Goal: Transaction & Acquisition: Purchase product/service

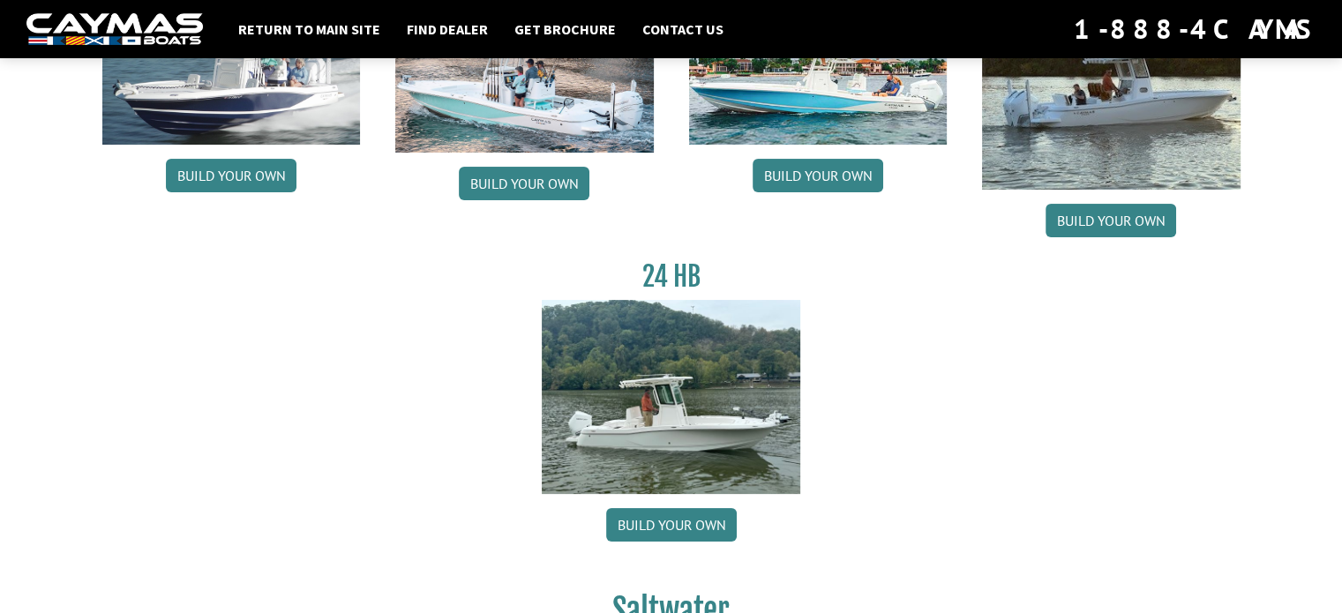
scroll to position [282, 0]
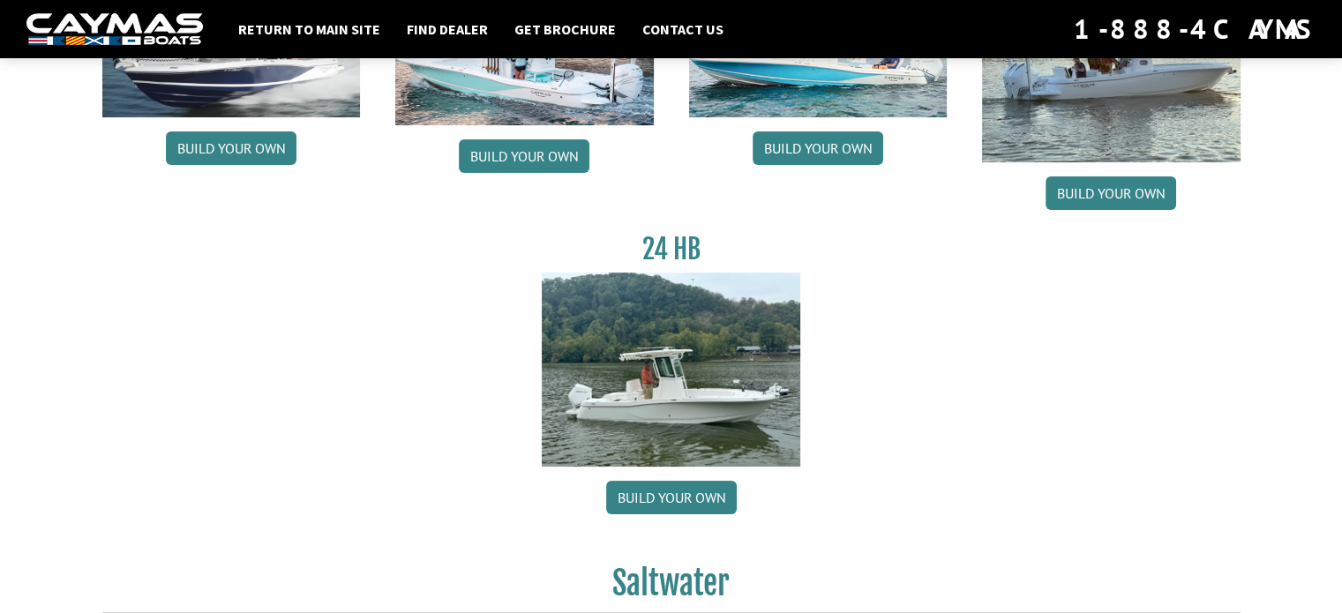
click at [999, 426] on div "26 HB Build your own 28 HB Build your own 281 HB Build your own 291 Build your …" at bounding box center [671, 220] width 1173 height 634
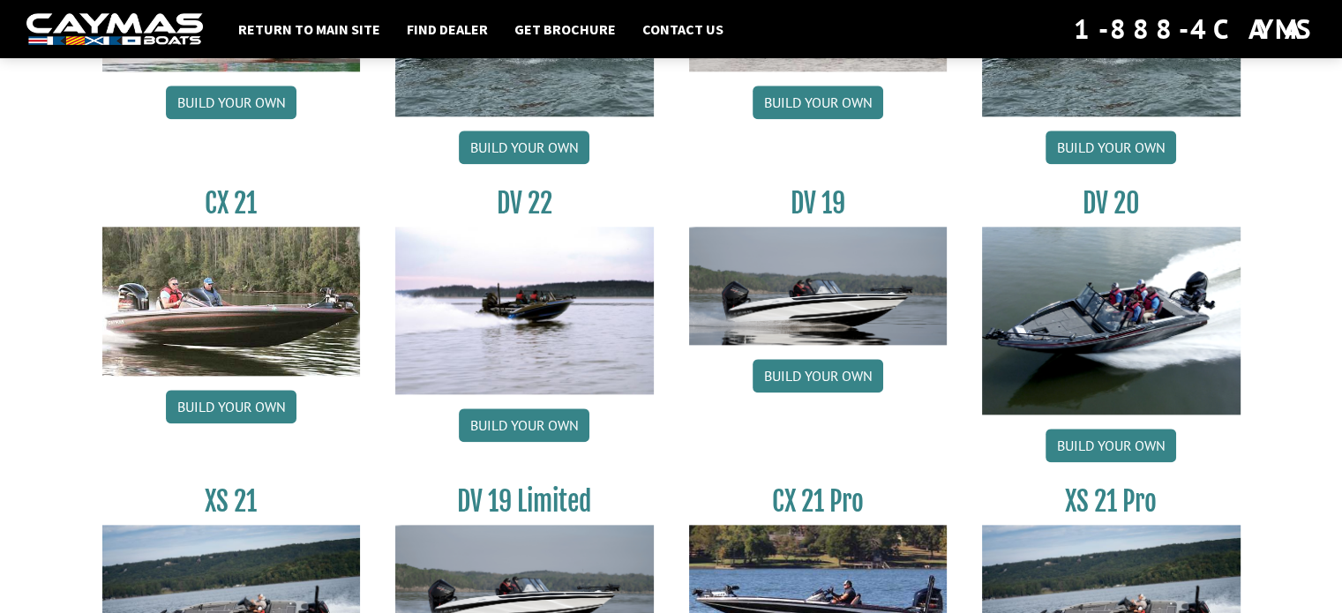
scroll to position [1874, 0]
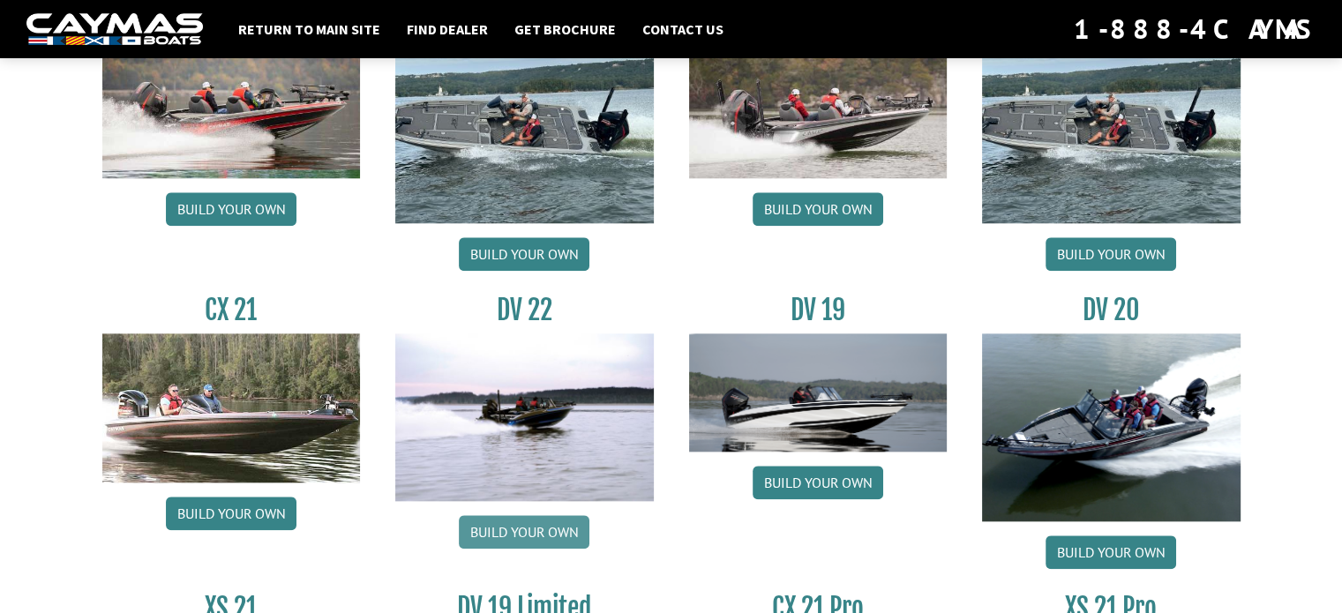
click at [515, 527] on link "Build your own" at bounding box center [524, 532] width 131 height 34
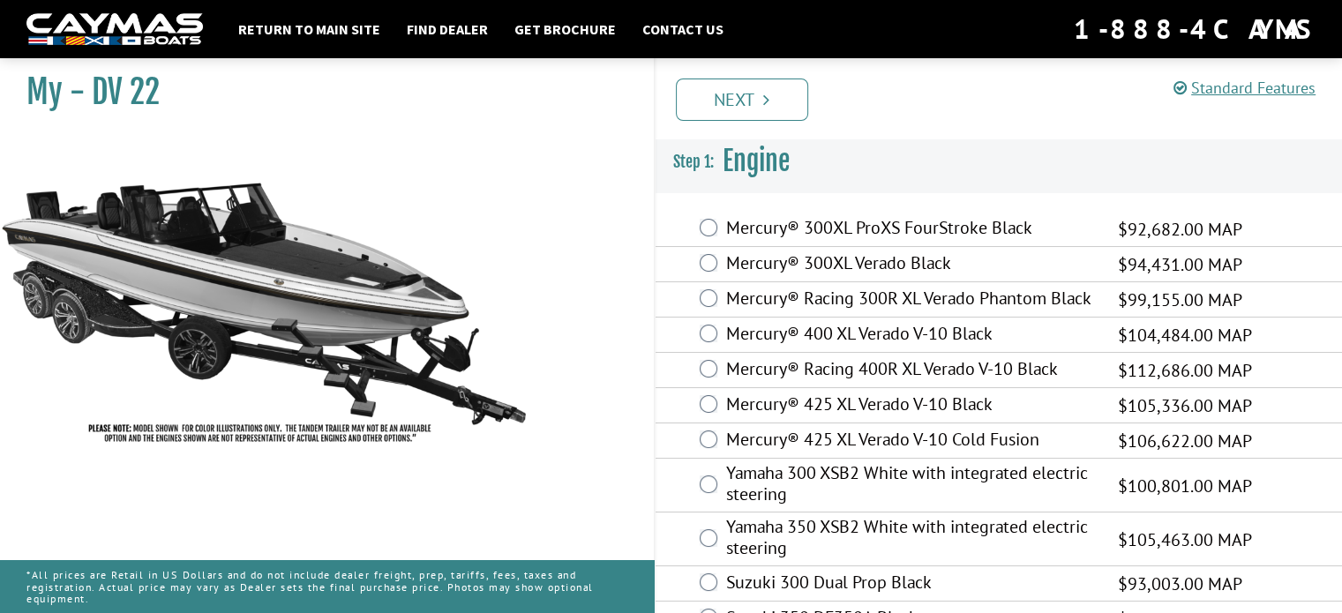
scroll to position [35, 0]
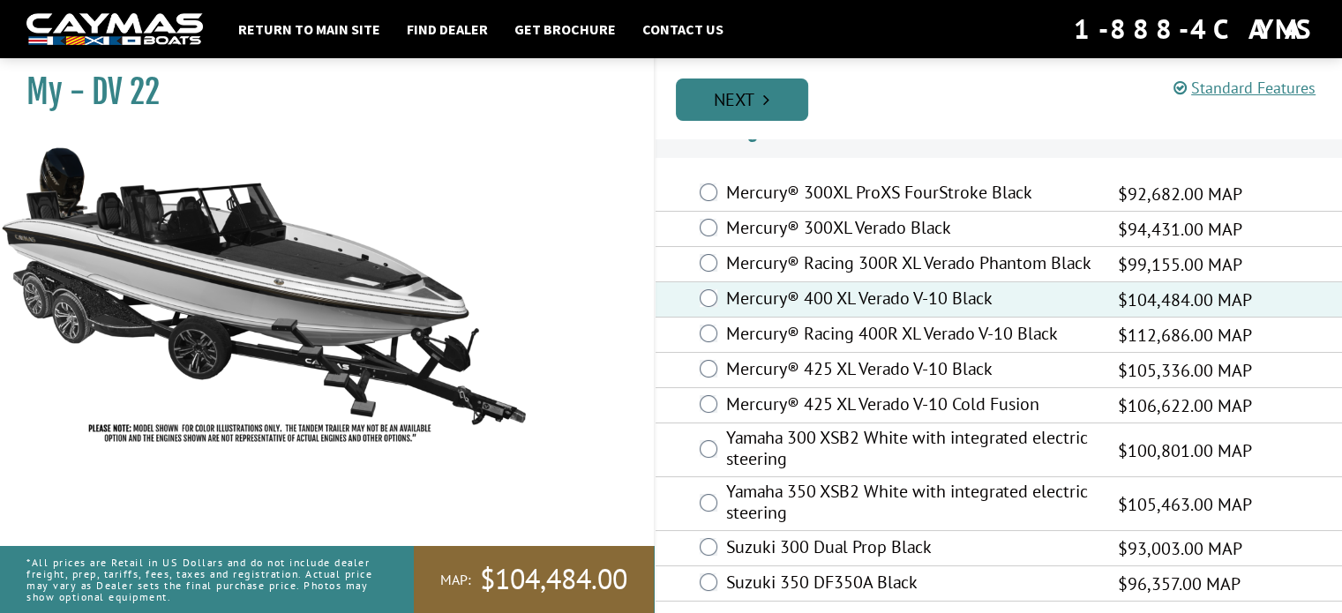
click at [768, 94] on icon "Pagination" at bounding box center [766, 100] width 6 height 18
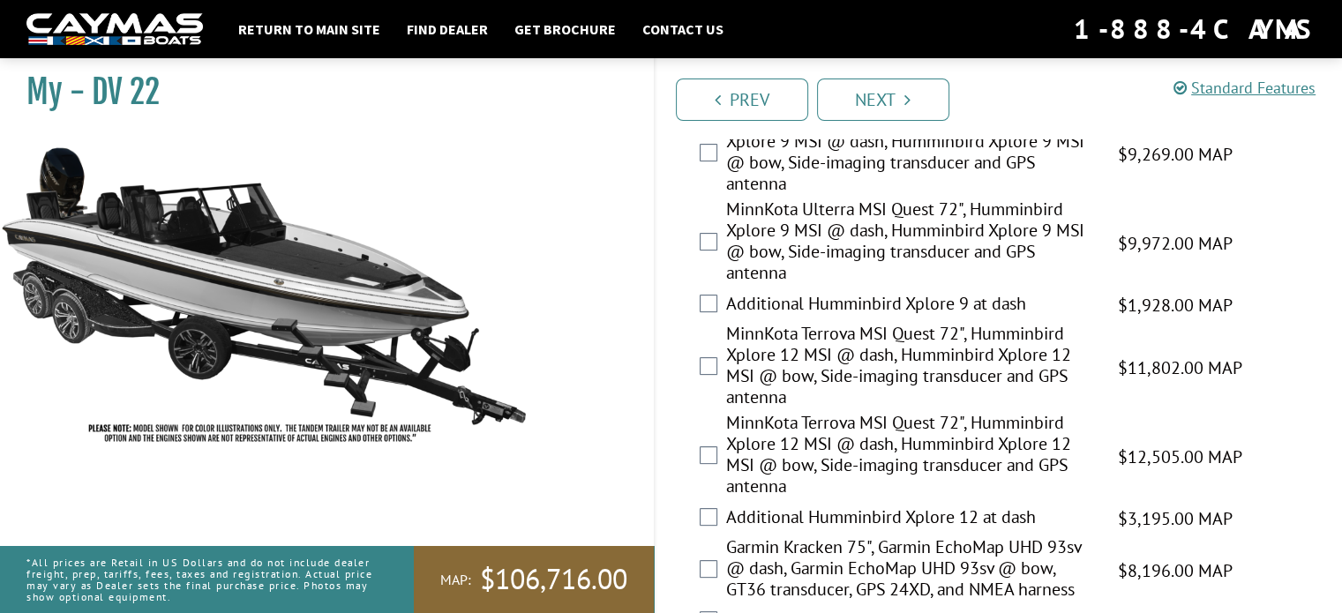
scroll to position [459, 0]
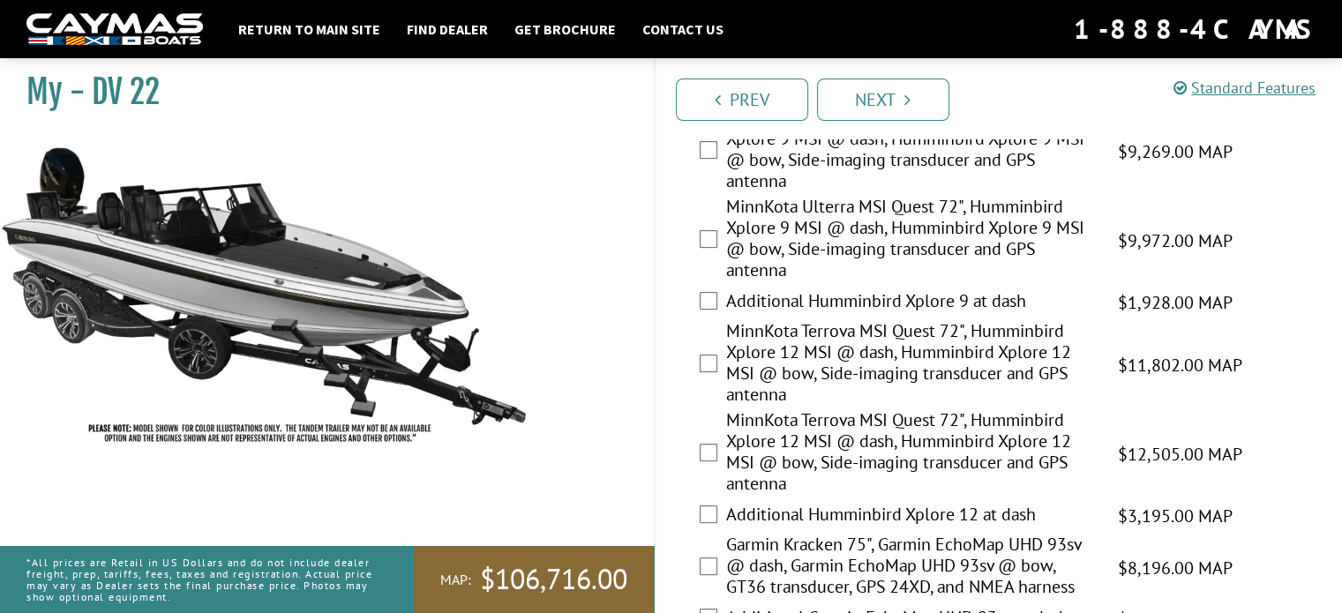
click at [722, 516] on div "Additional Humminbird Xplore 12 at dash $3,195.00 MAP $3,772.00 MSRP" at bounding box center [999, 515] width 687 height 35
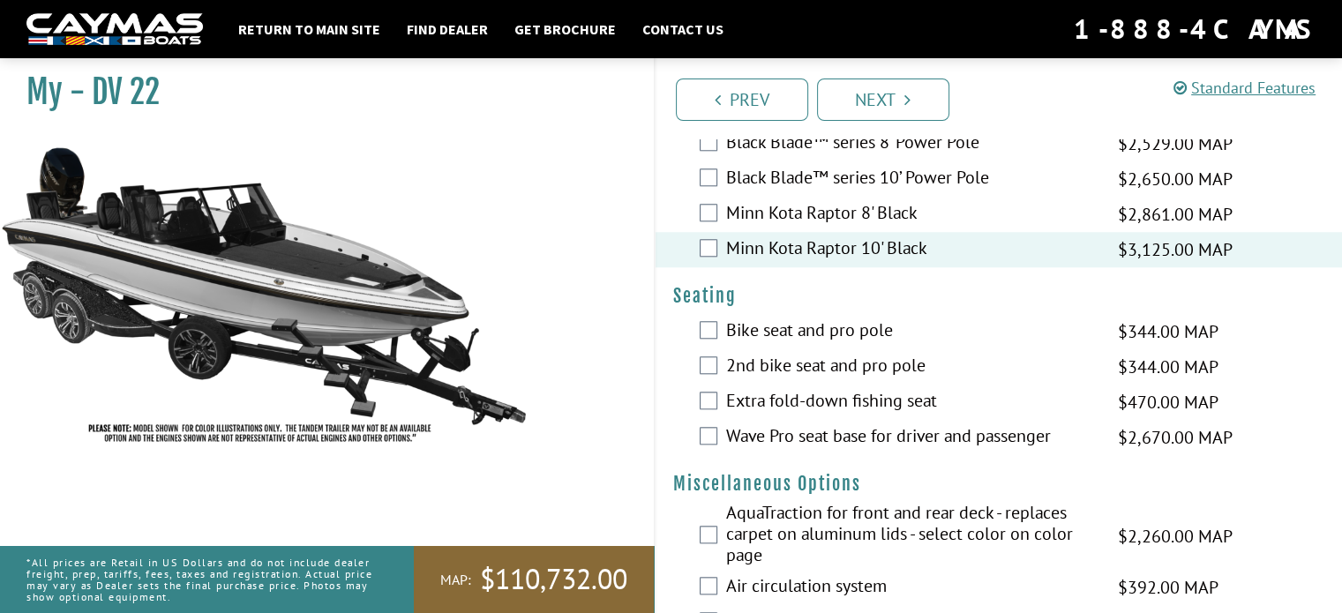
scroll to position [1747, 0]
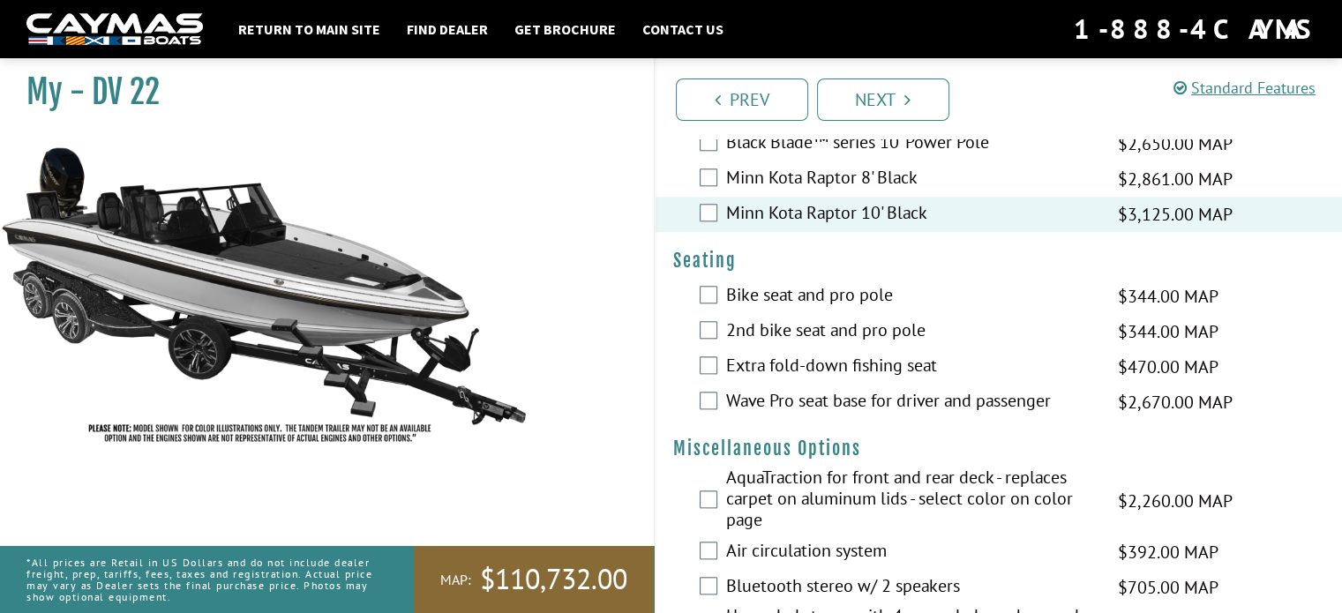
click at [835, 416] on label "Wave Pro seat base for driver and passenger" at bounding box center [911, 403] width 370 height 26
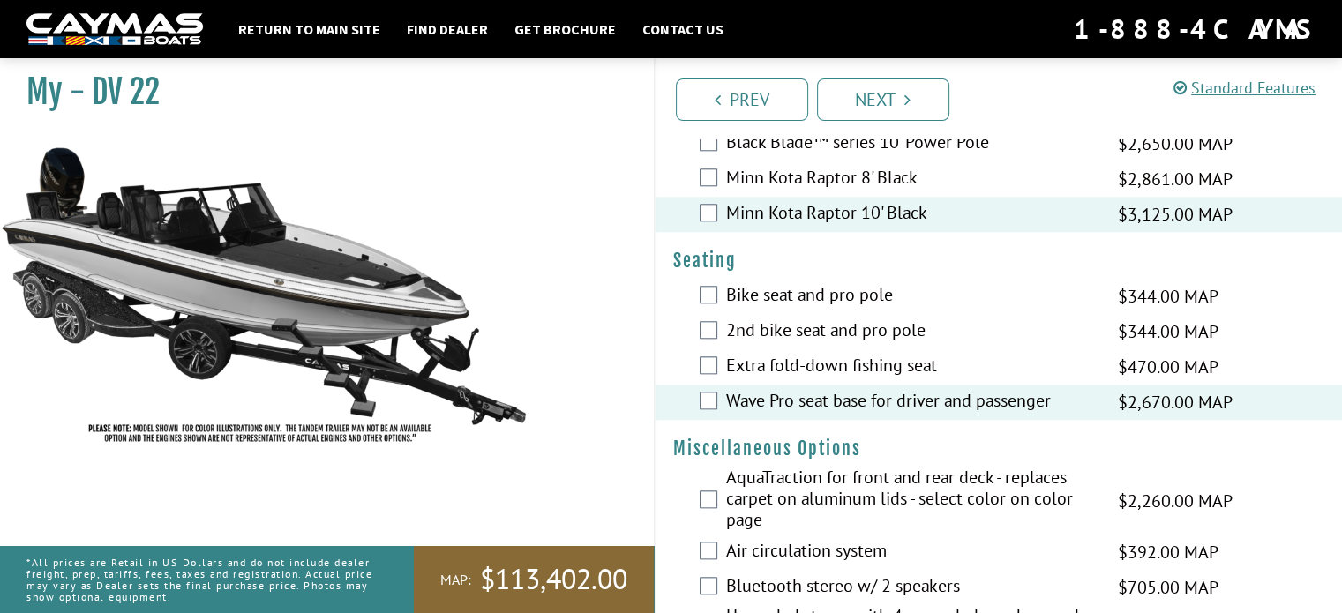
click at [819, 310] on label "Bike seat and pro pole" at bounding box center [911, 297] width 370 height 26
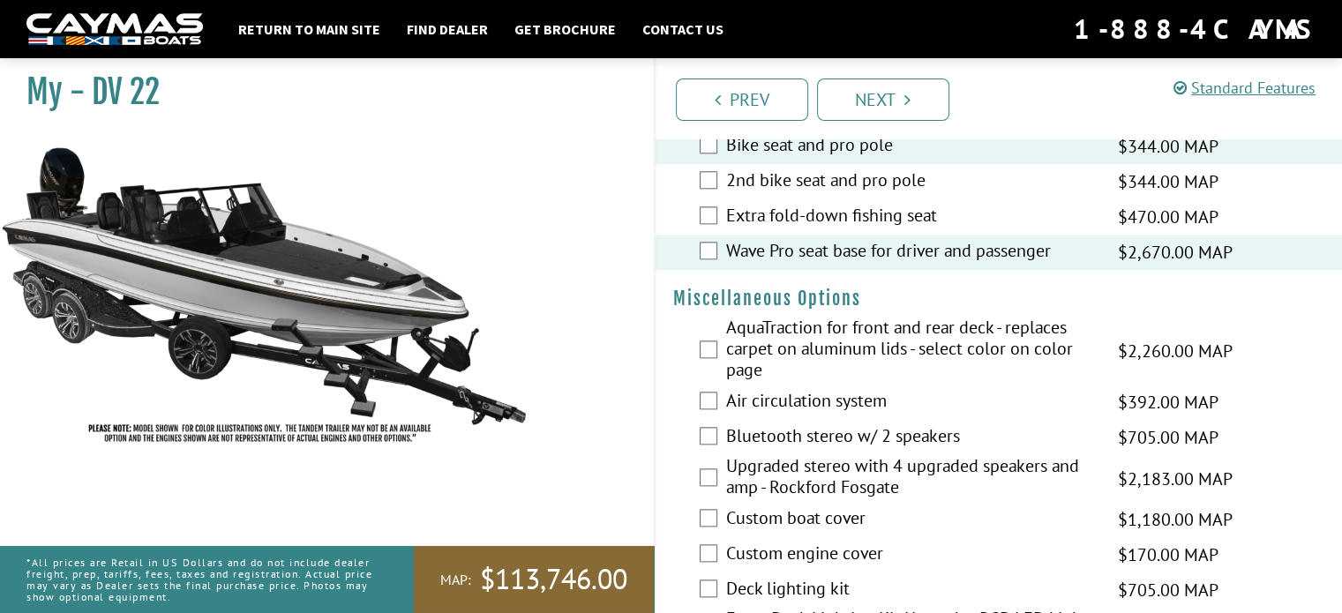
scroll to position [1923, 0]
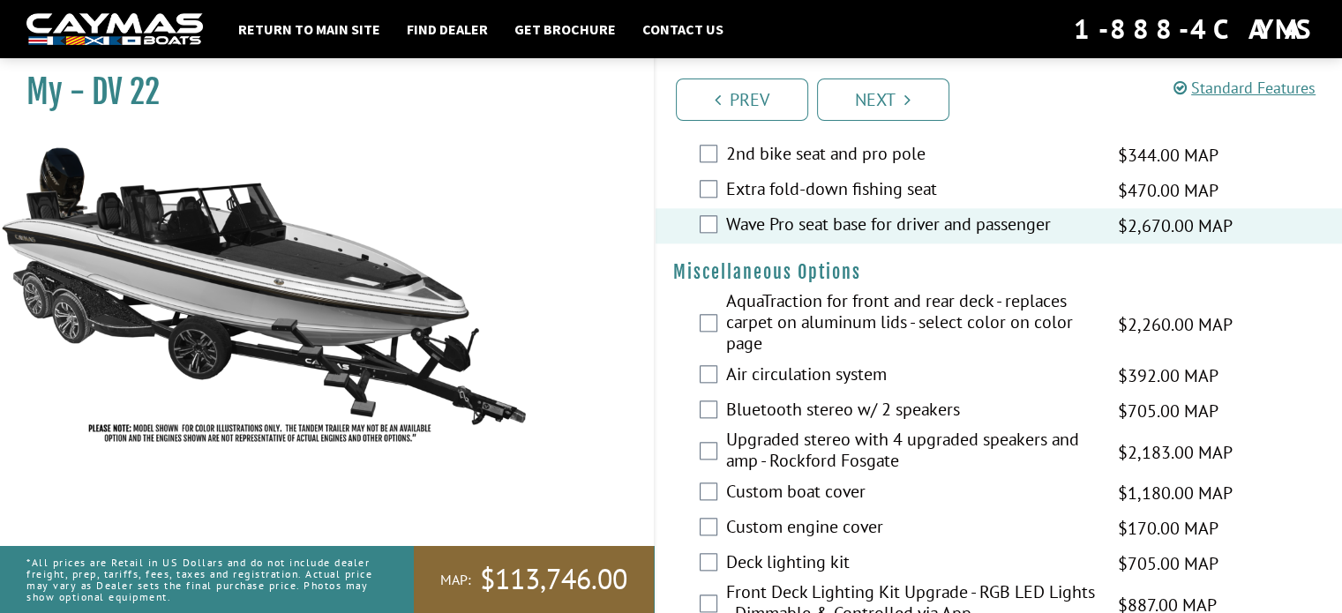
click at [705, 327] on div "AquaTraction for front and rear deck - replaces carpet on aluminum lids - selec…" at bounding box center [999, 324] width 687 height 68
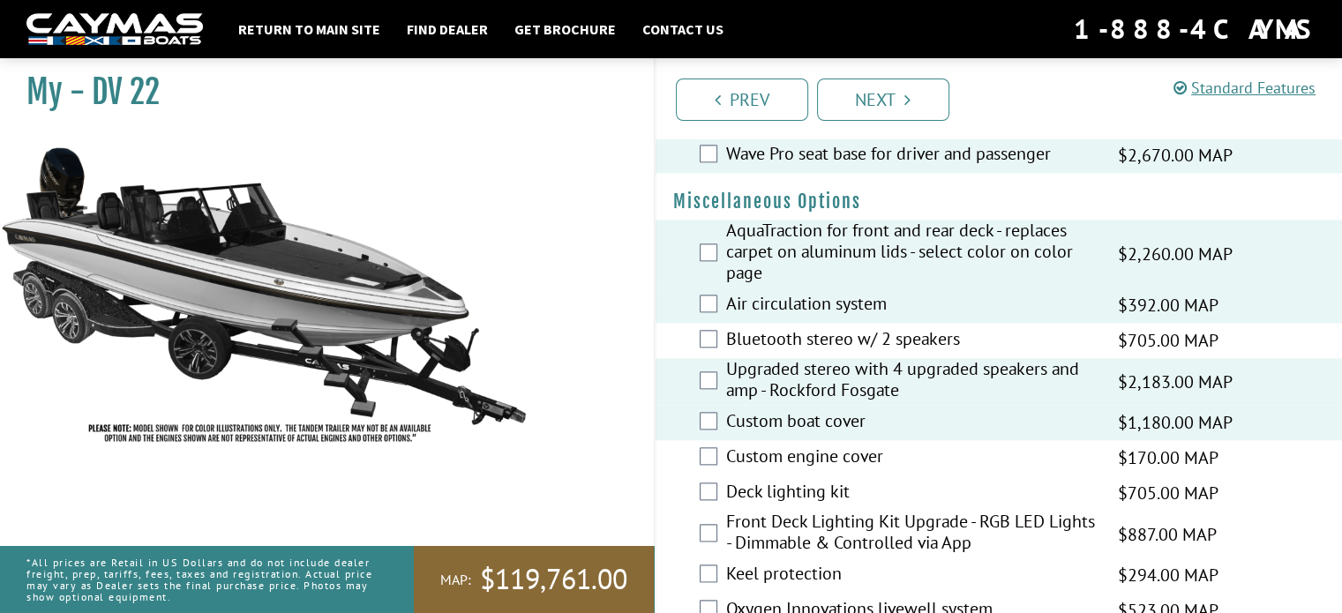
scroll to position [2029, 0]
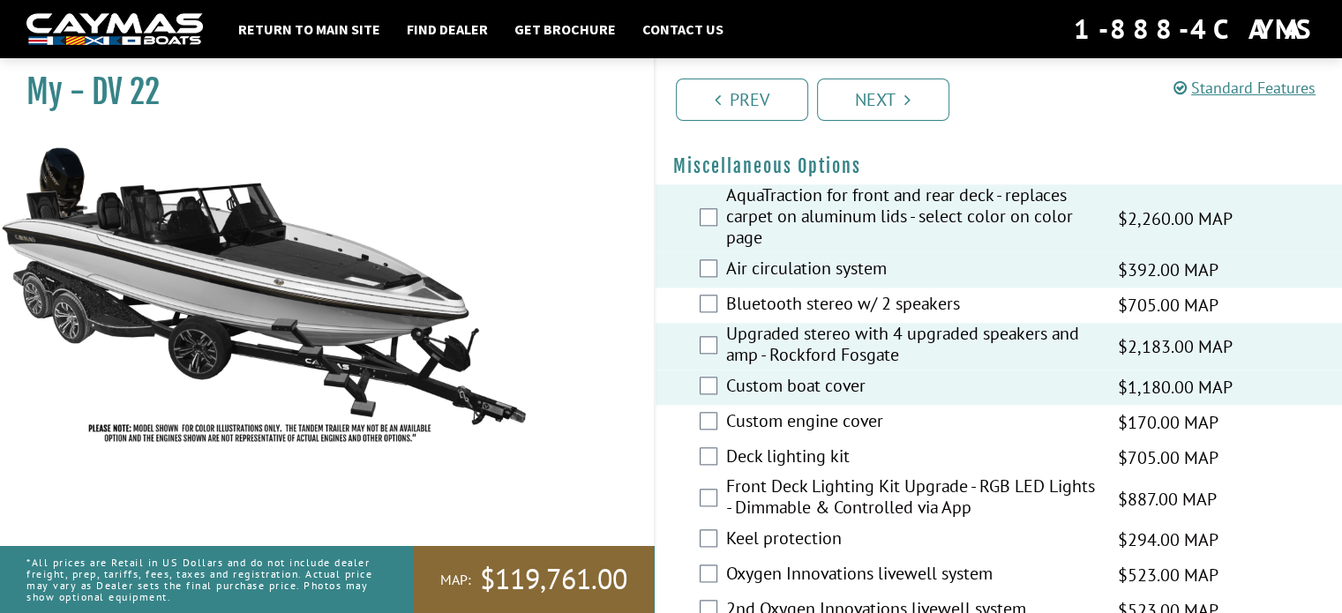
click at [888, 588] on label "Oxygen Innovations livewell system" at bounding box center [911, 576] width 370 height 26
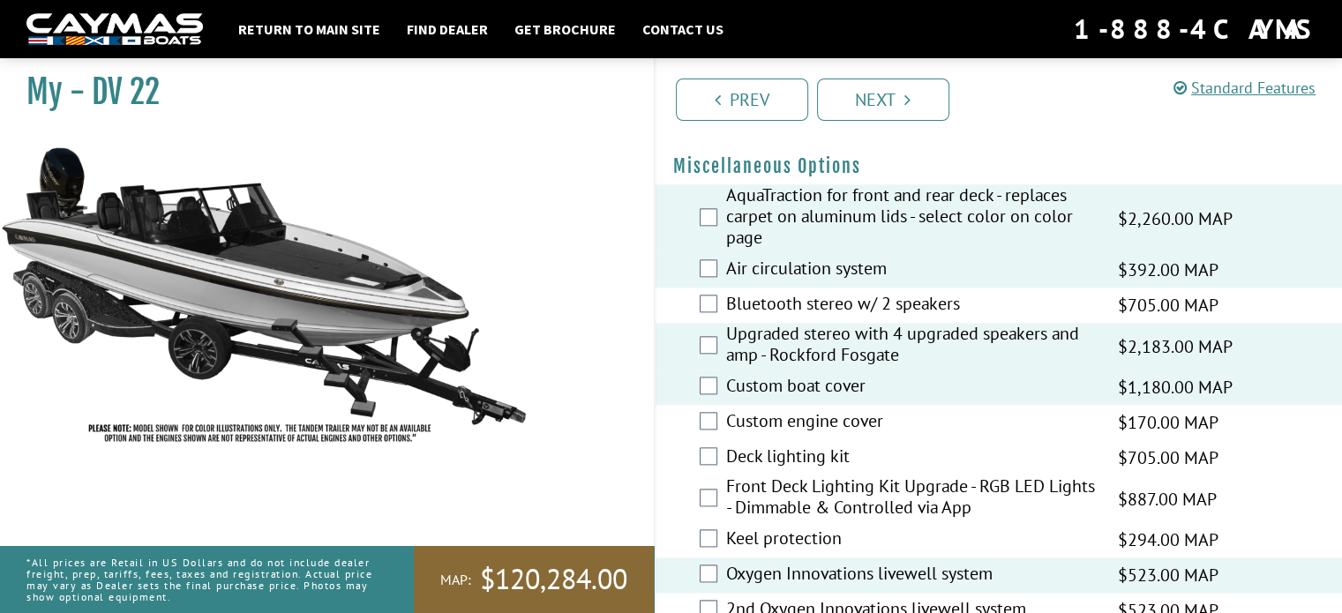
click at [792, 553] on label "Keel protection" at bounding box center [911, 541] width 370 height 26
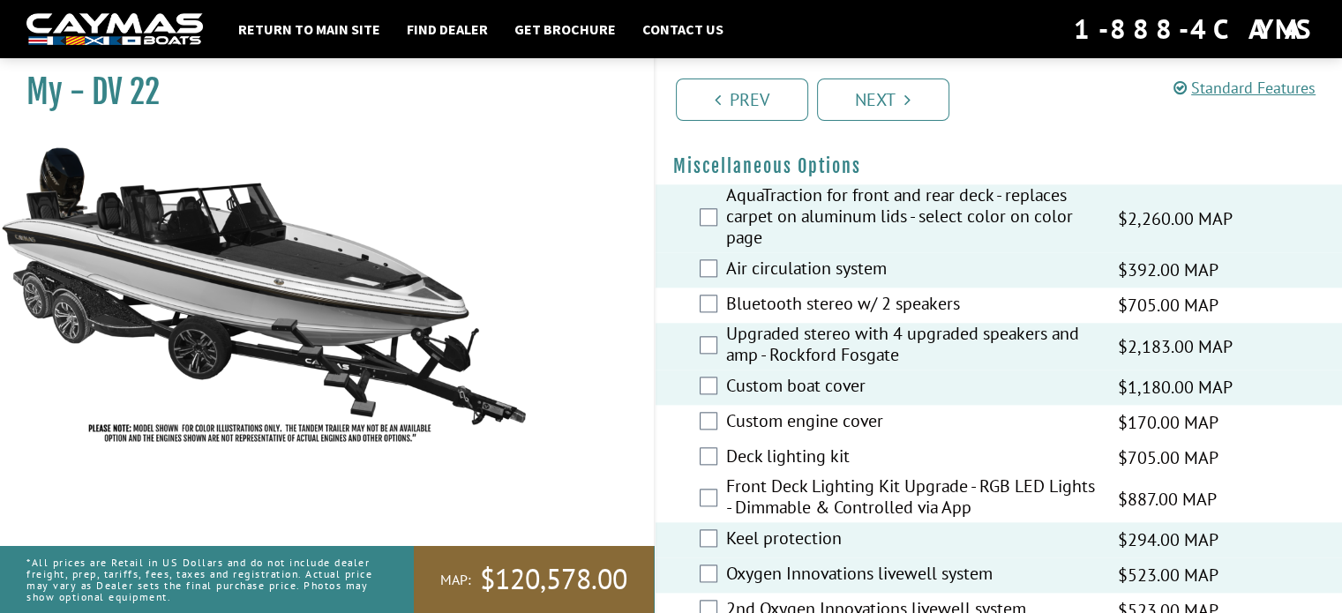
click at [791, 511] on label "Front Deck Lighting Kit Upgrade - RGB LED Lights - Dimmable & Controlled via App" at bounding box center [911, 499] width 370 height 47
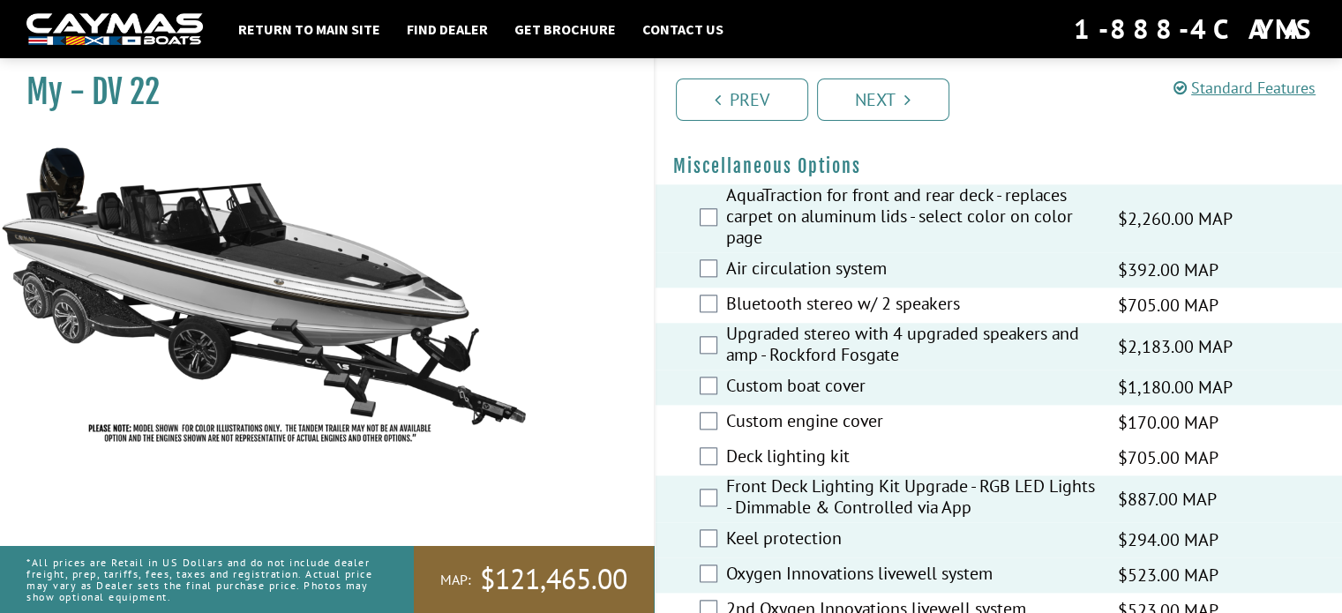
click at [840, 504] on label "Front Deck Lighting Kit Upgrade - RGB LED Lights - Dimmable & Controlled via App" at bounding box center [911, 499] width 370 height 47
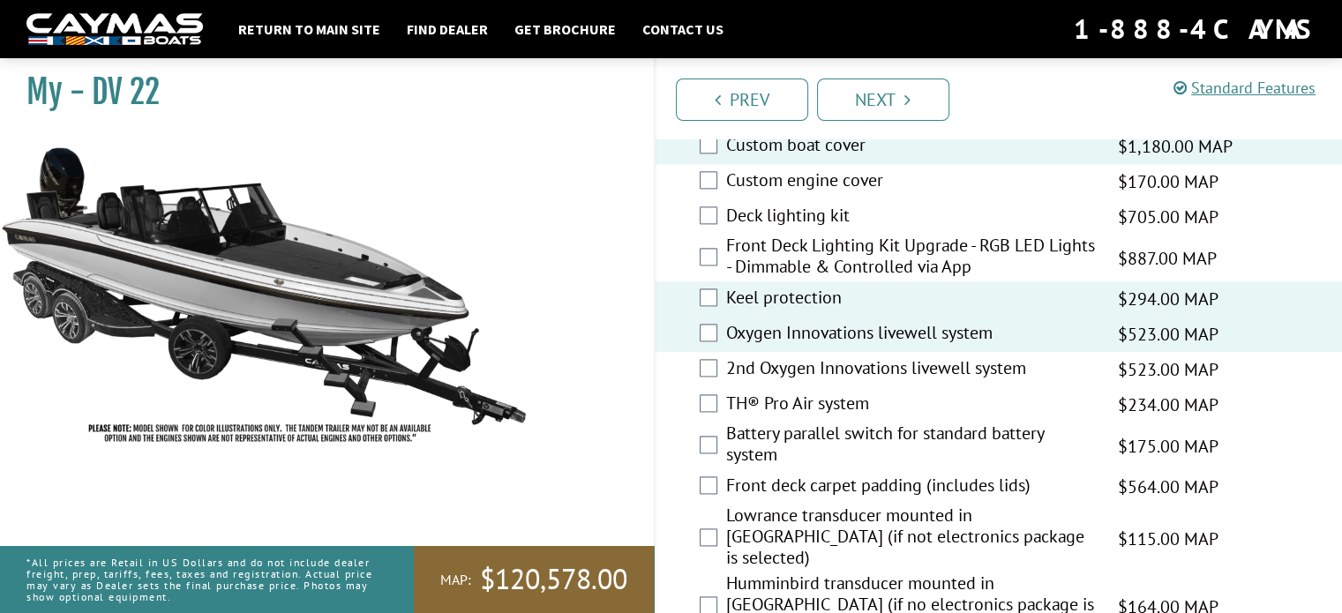
scroll to position [2276, 0]
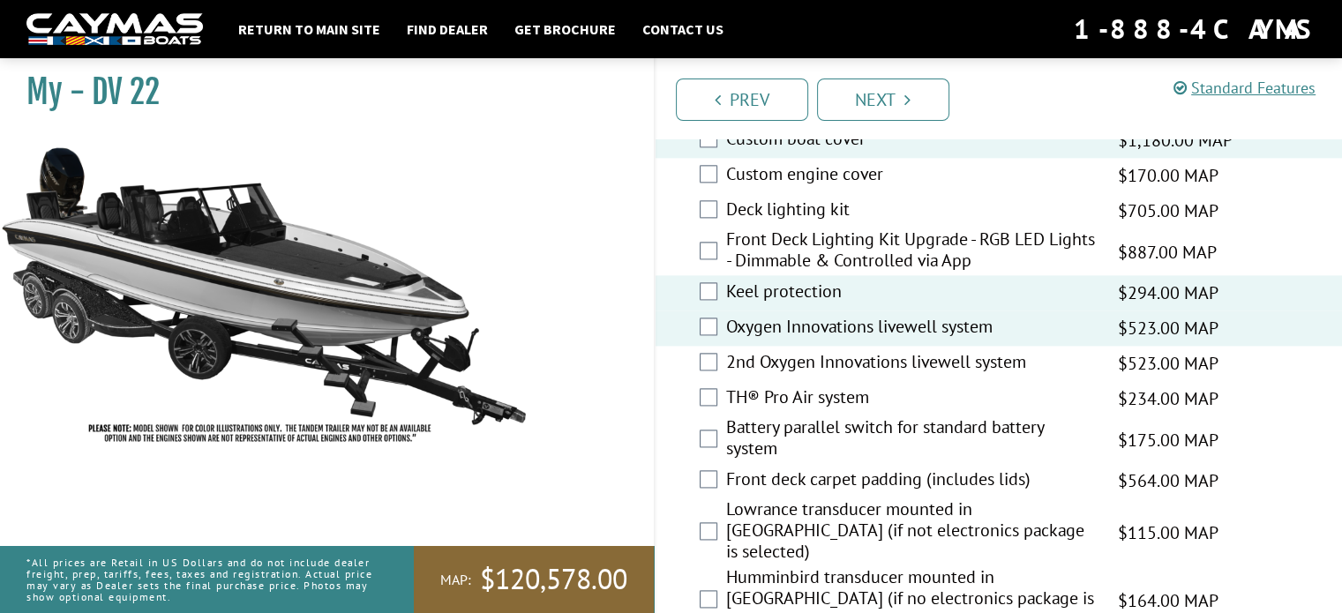
click at [863, 446] on label "Battery parallel switch for standard battery system" at bounding box center [911, 439] width 370 height 47
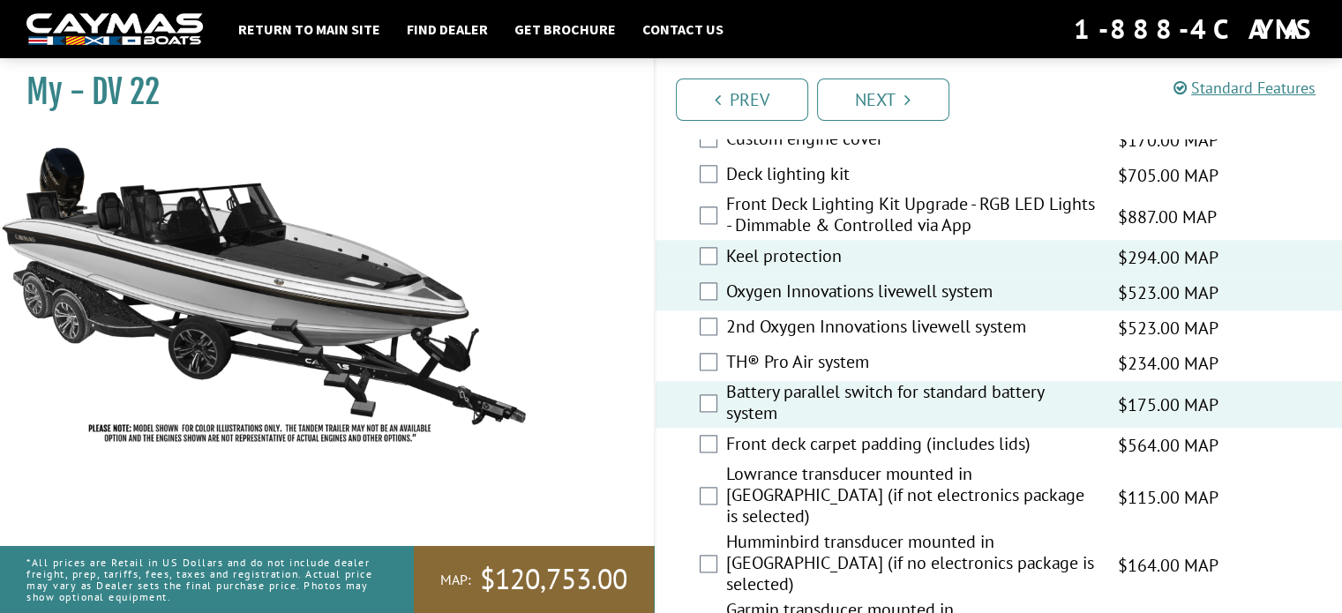
scroll to position [2347, 0]
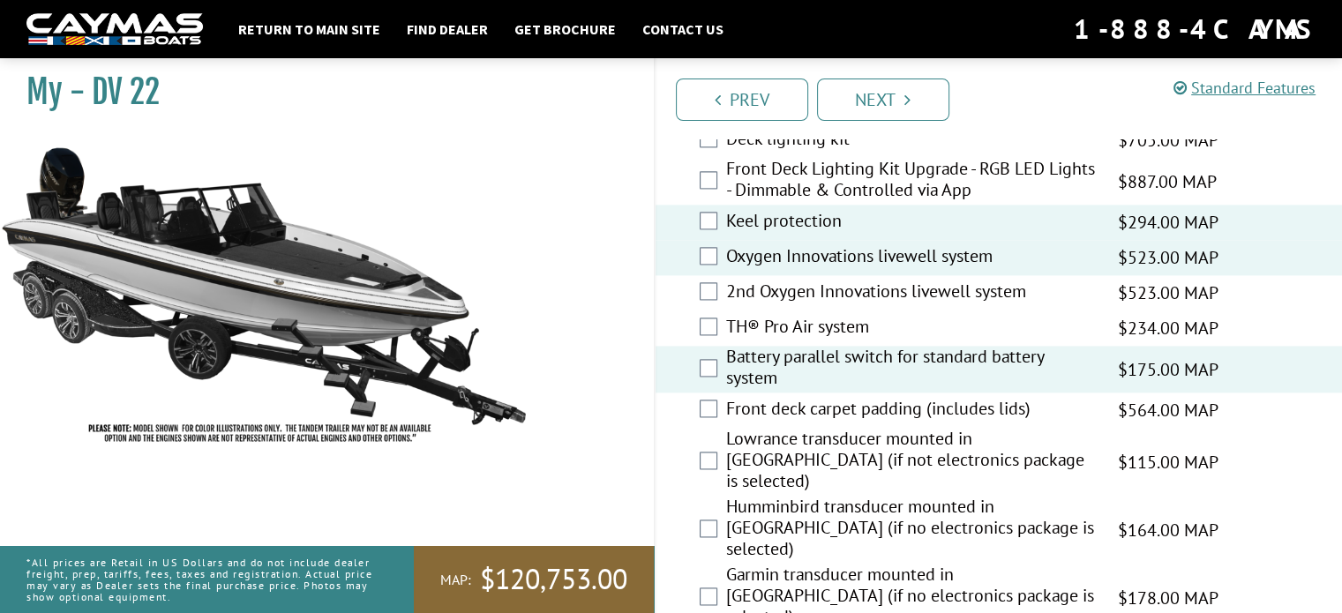
click at [932, 532] on label "Humminbird transducer mounted in hull (if no electronics package is selected)" at bounding box center [911, 530] width 370 height 68
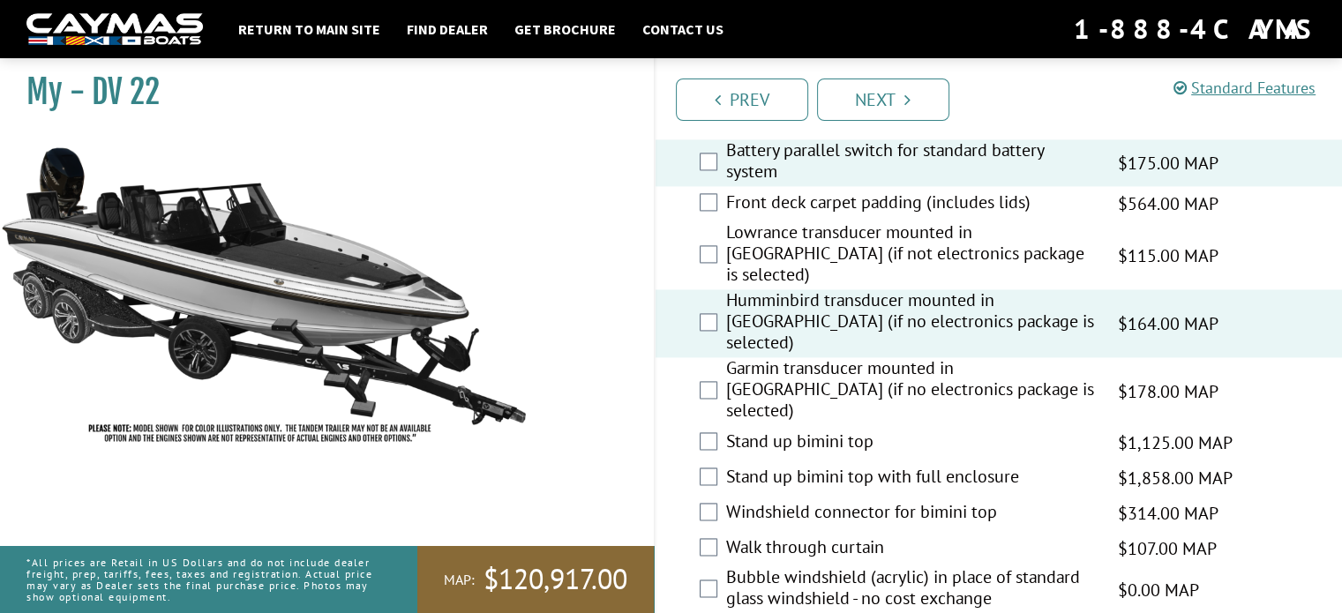
scroll to position [2559, 0]
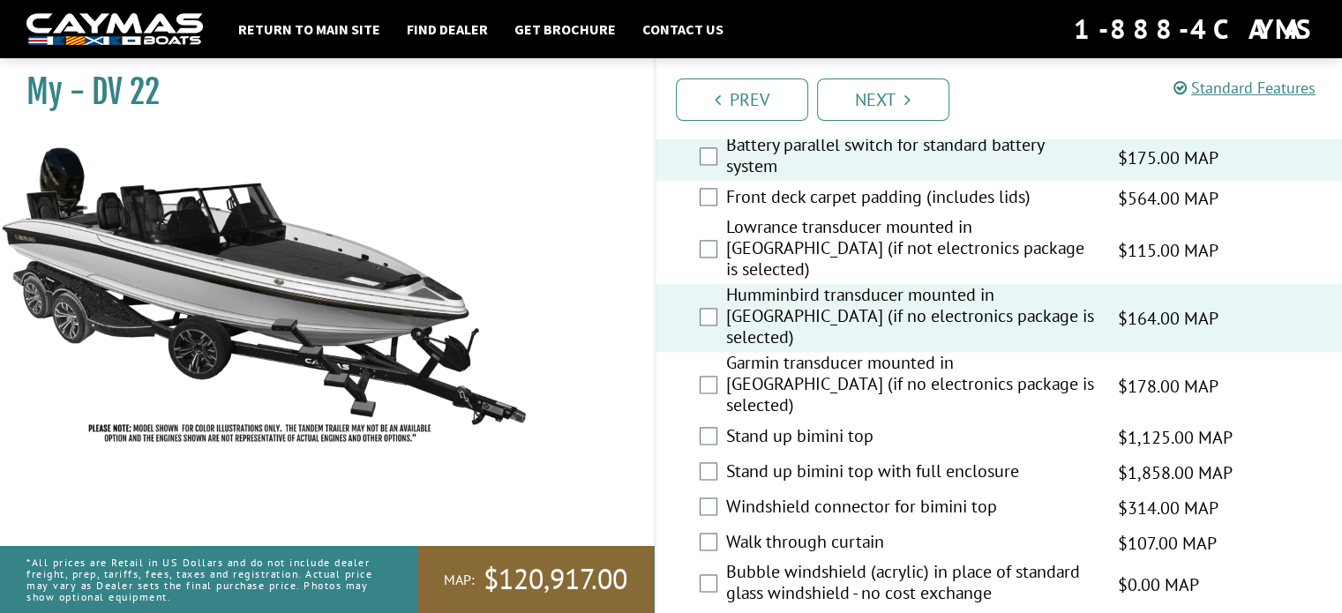
click at [813, 425] on label "Stand up bimini top" at bounding box center [911, 438] width 370 height 26
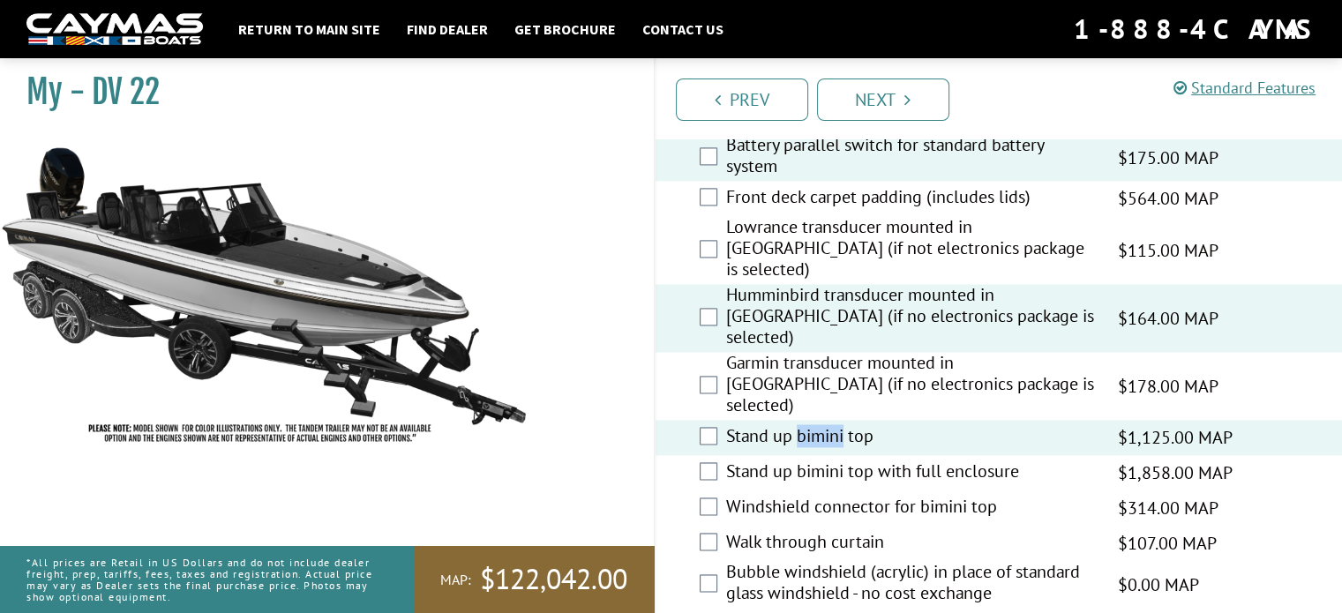
click at [811, 425] on label "Stand up bimini top" at bounding box center [911, 438] width 370 height 26
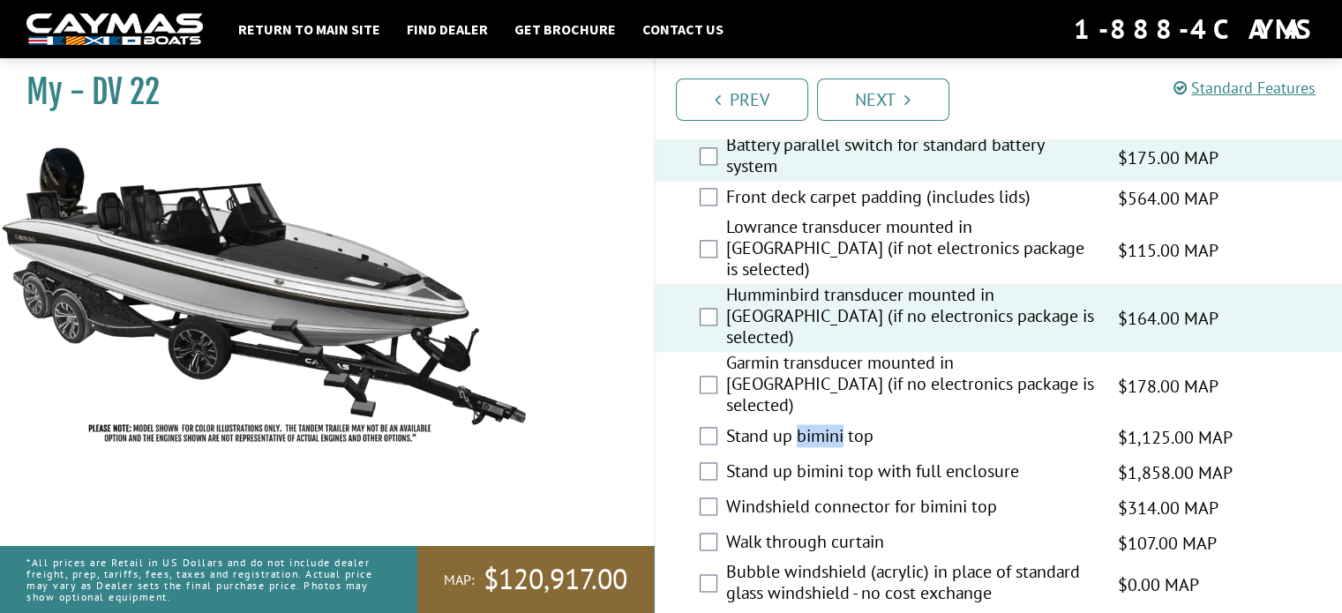
click at [811, 425] on label "Stand up bimini top" at bounding box center [911, 438] width 370 height 26
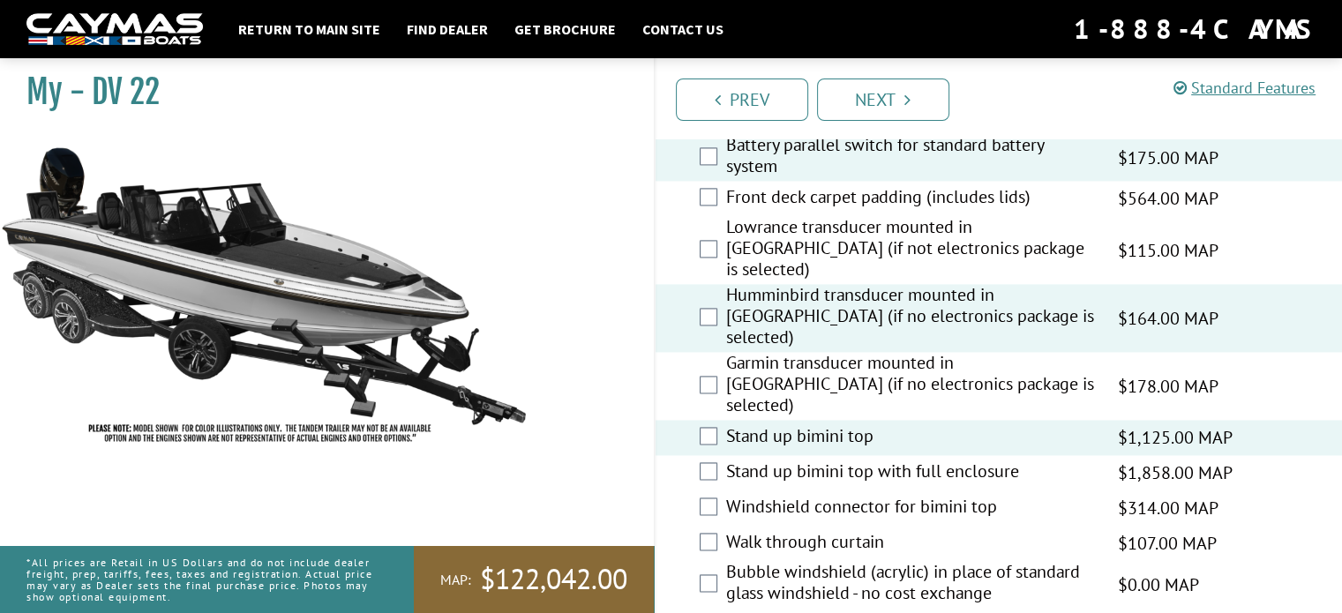
click at [845, 496] on label "Windshield connector for bimini top" at bounding box center [911, 509] width 370 height 26
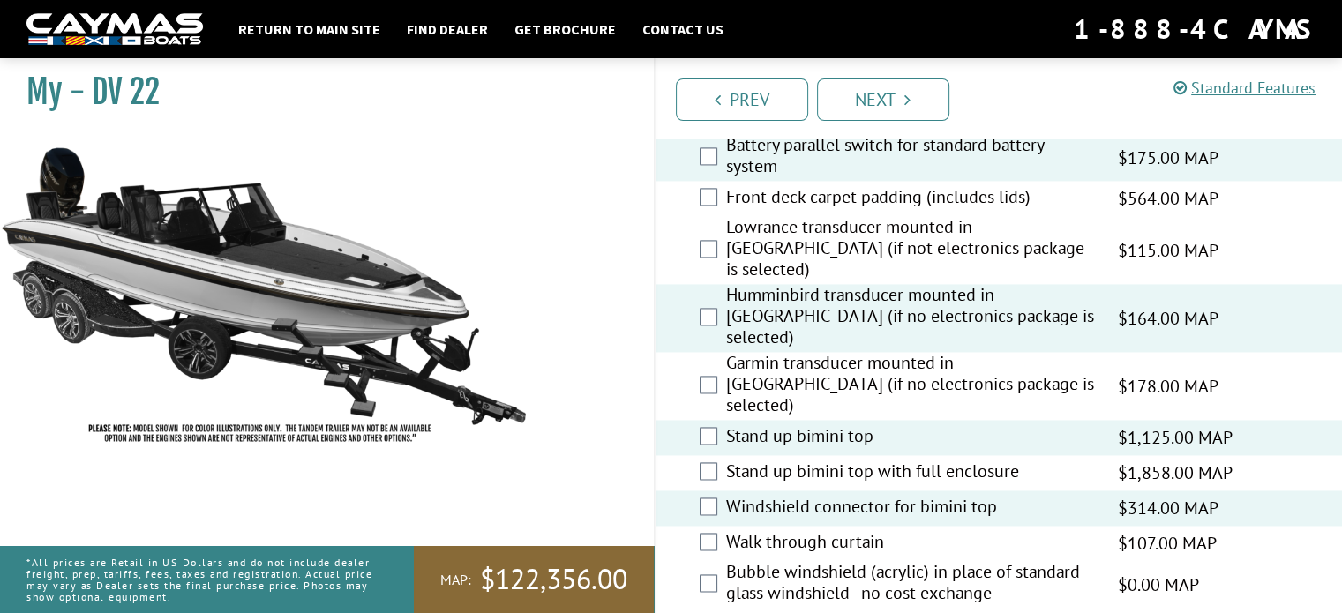
click at [821, 531] on label "Walk through curtain" at bounding box center [911, 544] width 370 height 26
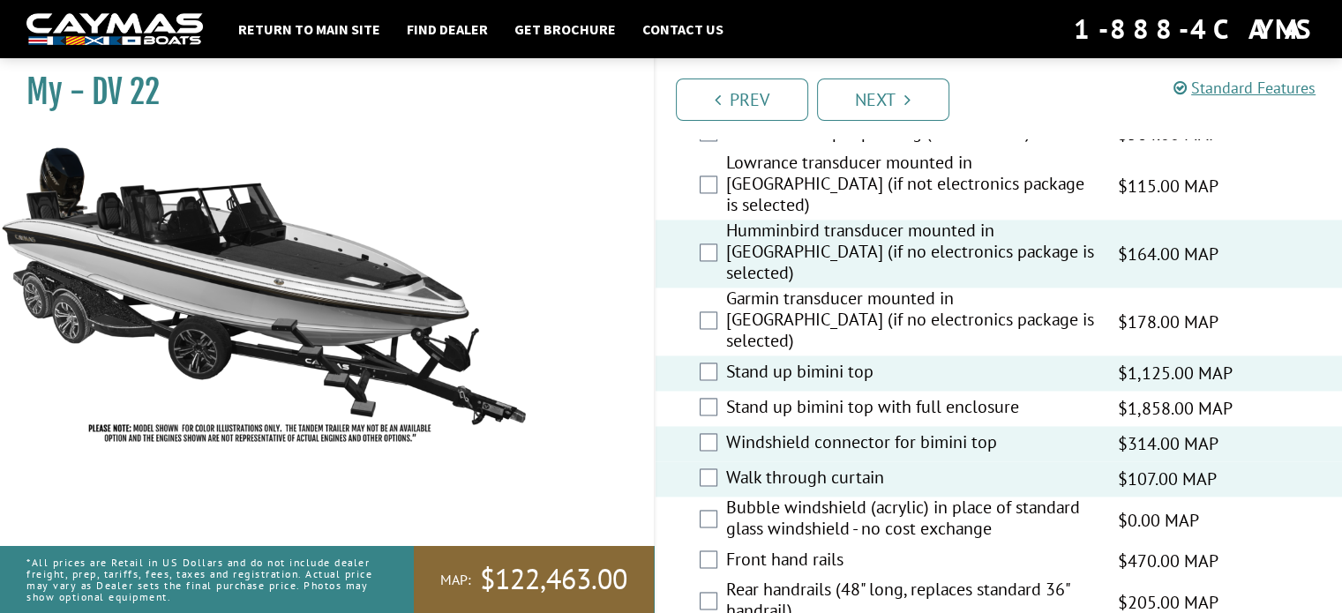
scroll to position [2629, 0]
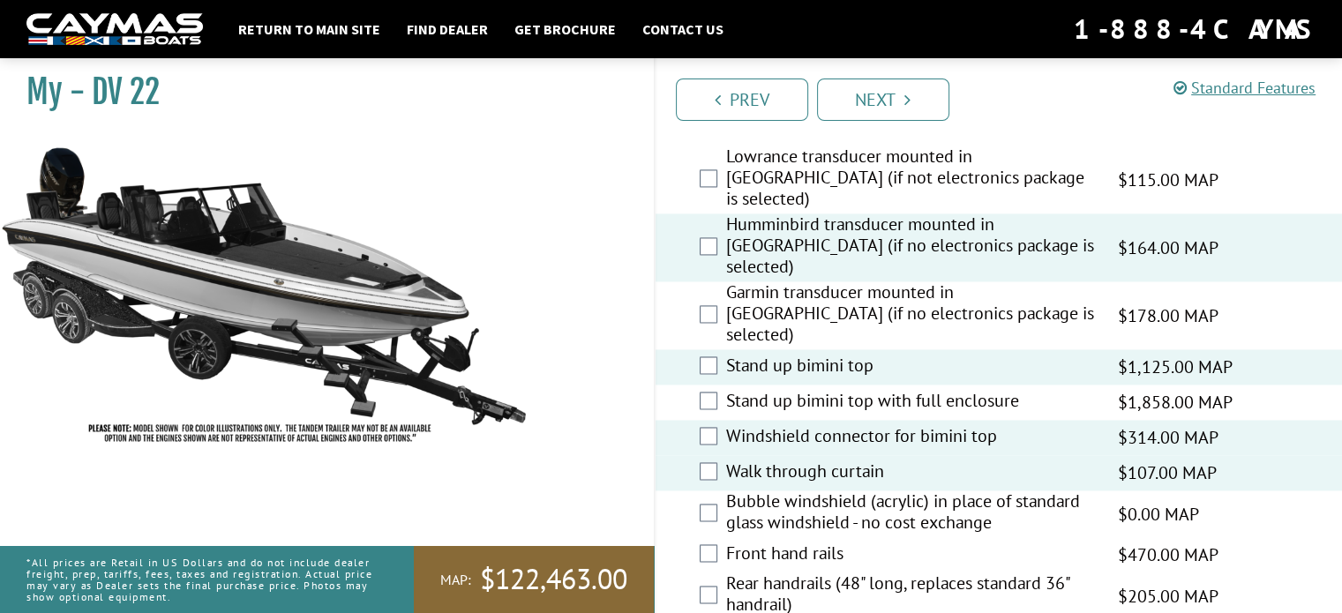
click at [770, 543] on label "Front hand rails" at bounding box center [911, 556] width 370 height 26
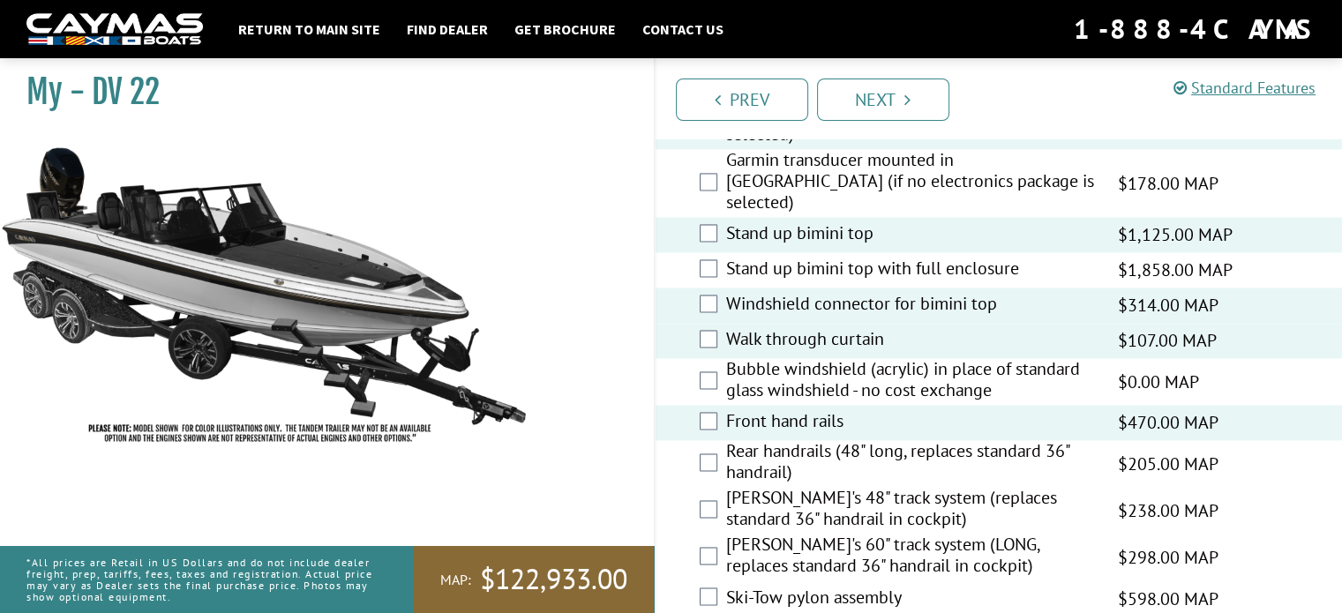
scroll to position [2770, 0]
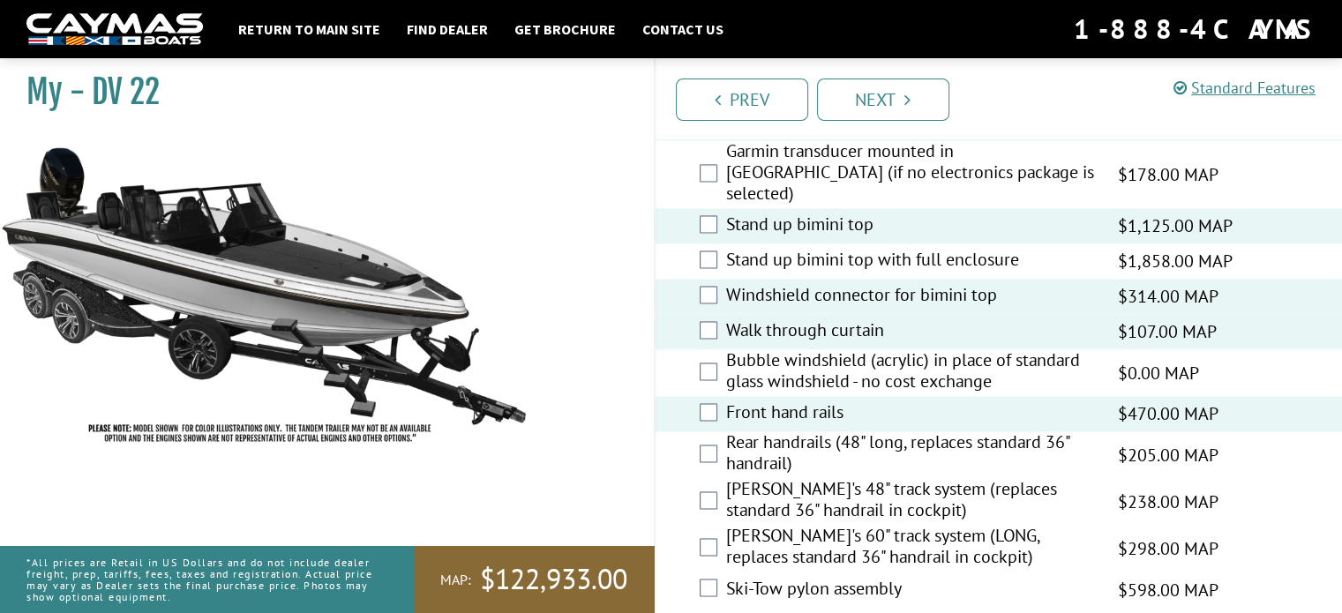
click at [842, 577] on label "Ski-Tow pylon assembly" at bounding box center [911, 590] width 370 height 26
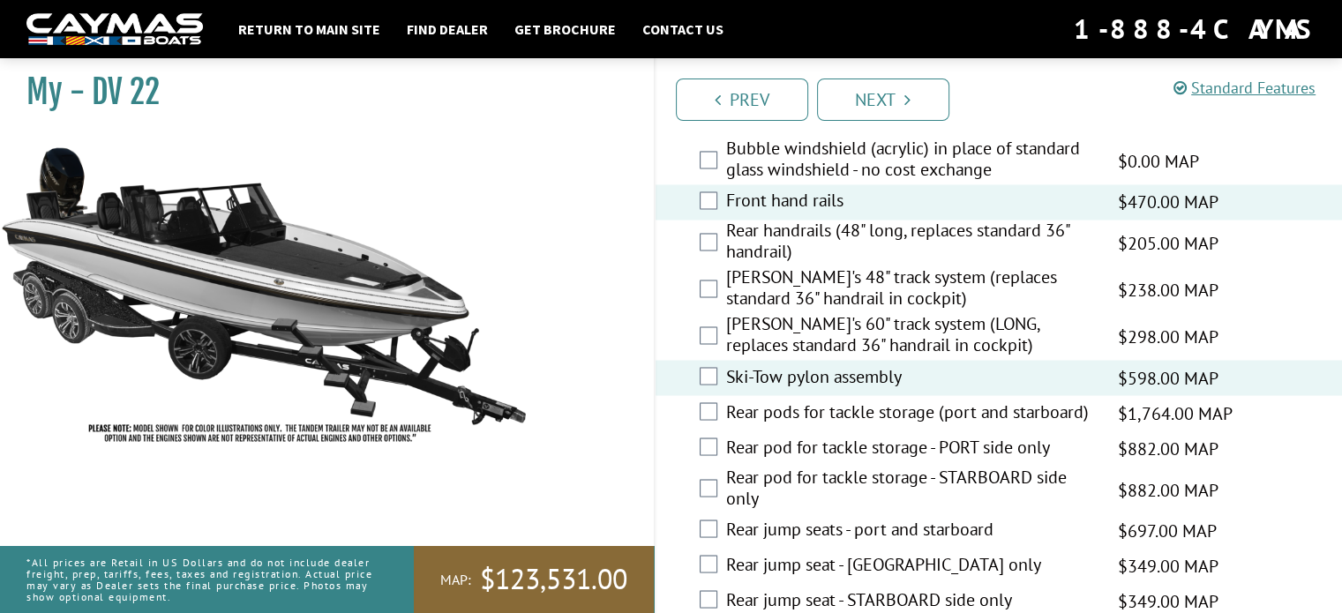
scroll to position [2982, 0]
click at [796, 401] on label "Rear pods for tackle storage (port and starboard)" at bounding box center [911, 414] width 370 height 26
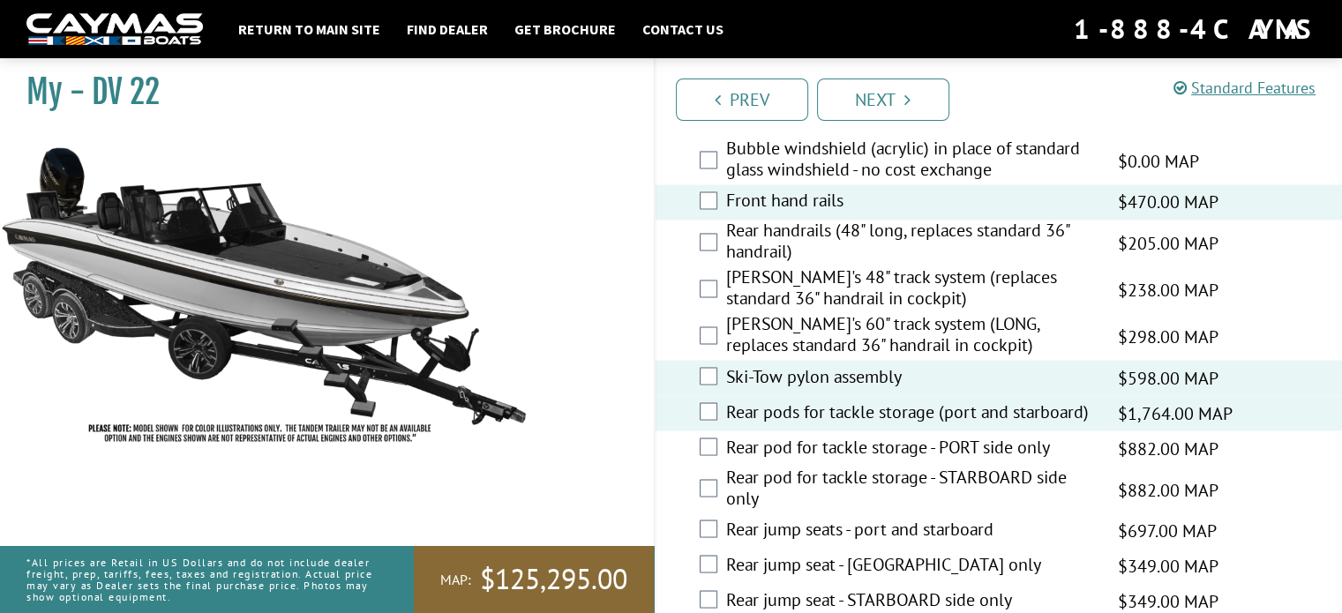
click at [792, 518] on label "Rear jump seats - port and starboard" at bounding box center [911, 531] width 370 height 26
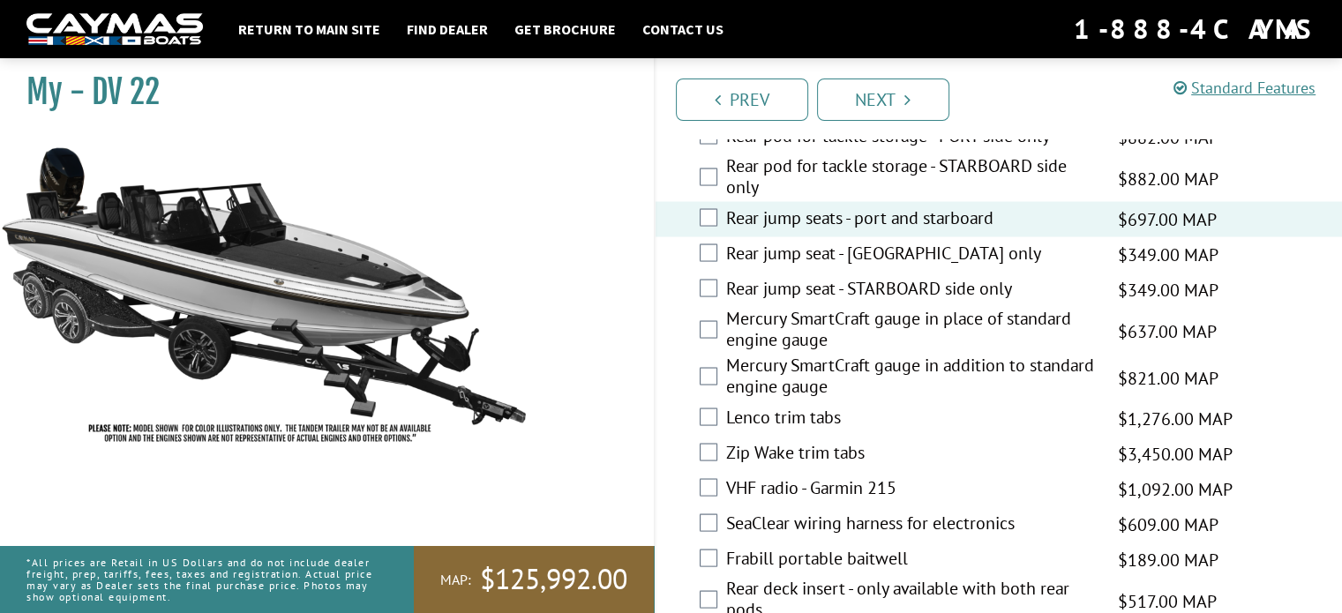
scroll to position [3300, 0]
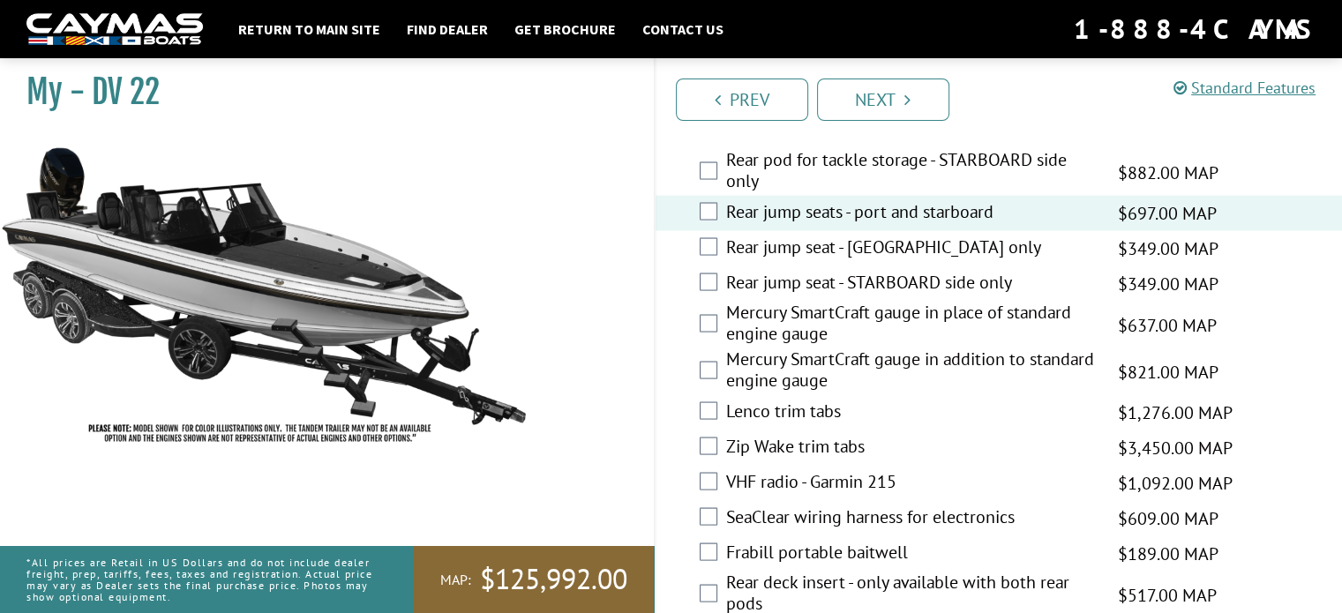
click at [813, 435] on label "Zip Wake trim tabs" at bounding box center [911, 448] width 370 height 26
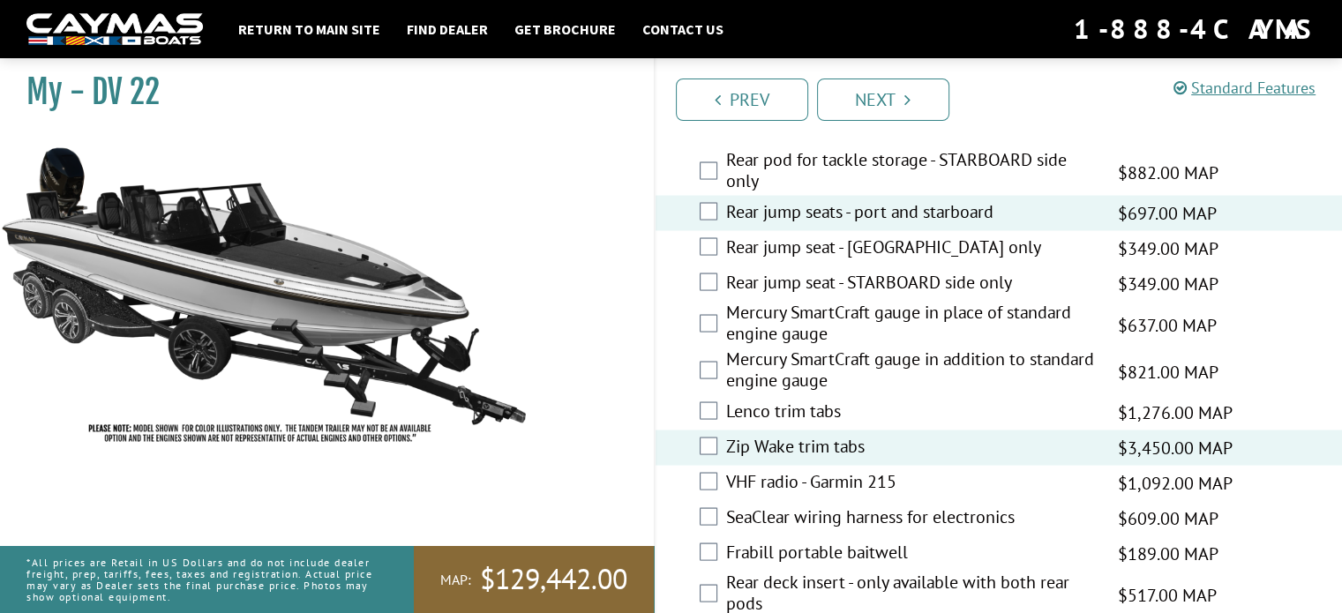
click at [813, 435] on label "Zip Wake trim tabs" at bounding box center [911, 448] width 370 height 26
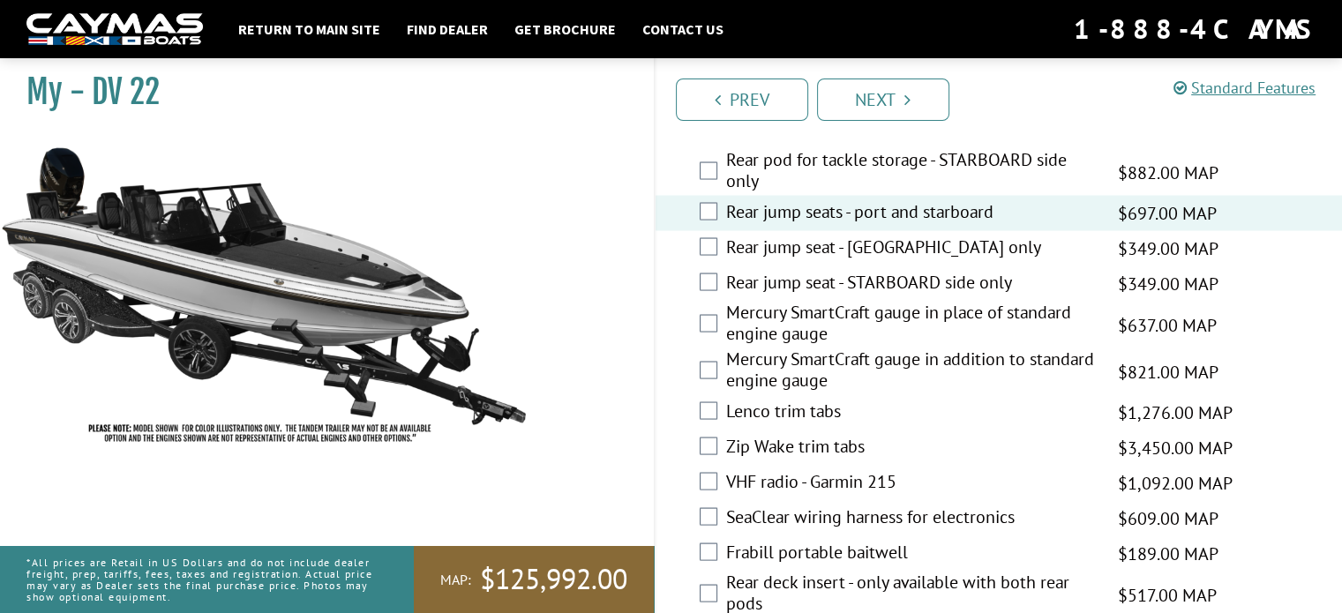
click at [769, 541] on label "Frabill portable baitwell" at bounding box center [911, 554] width 370 height 26
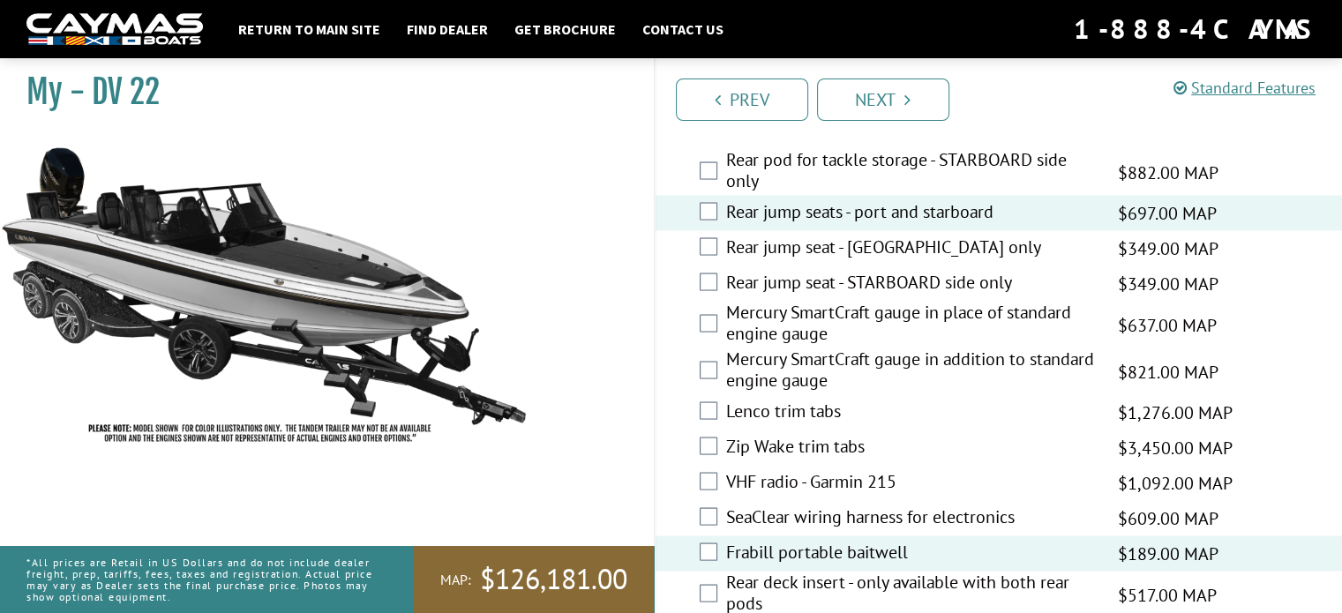
click at [769, 571] on label "Rear deck insert - only available with both rear pods" at bounding box center [911, 594] width 370 height 47
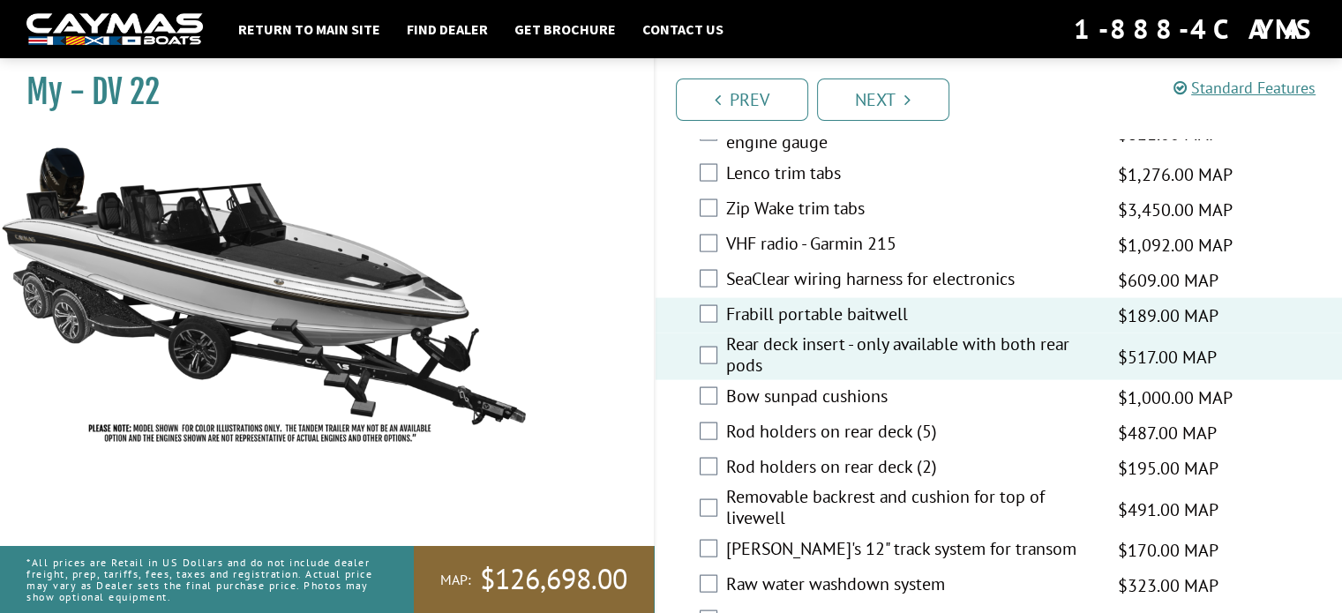
scroll to position [3547, 0]
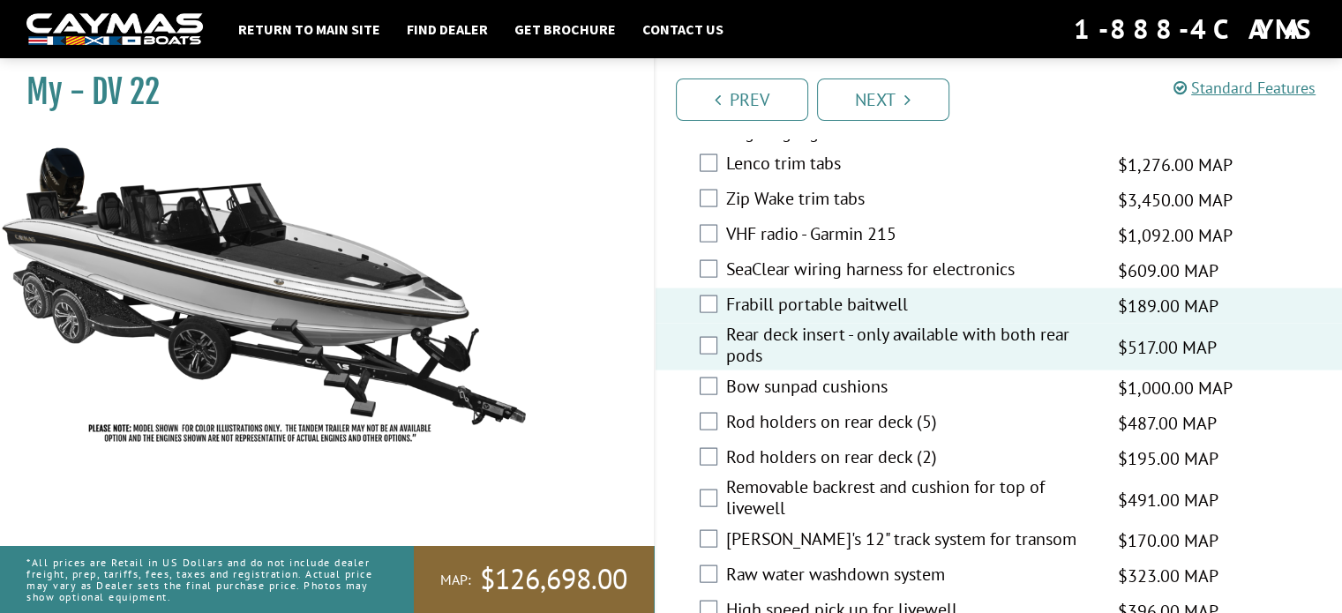
click at [792, 411] on label "Rod holders on rear deck (5)" at bounding box center [911, 424] width 370 height 26
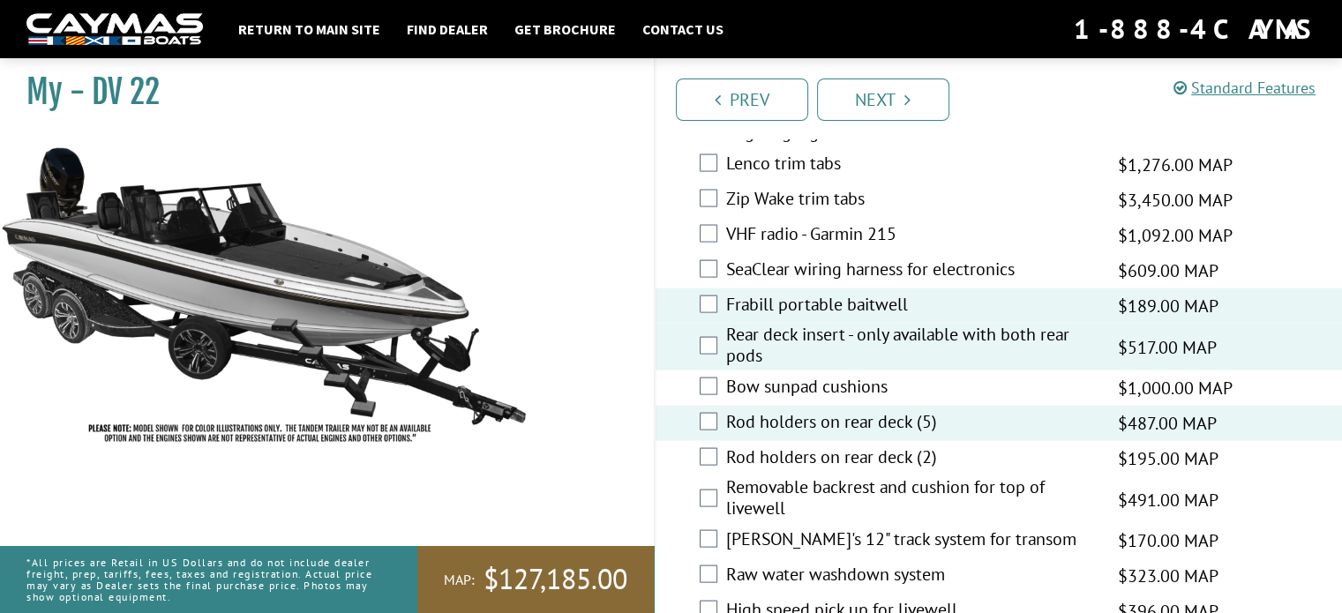
click at [794, 376] on label "Bow sunpad cushions" at bounding box center [911, 389] width 370 height 26
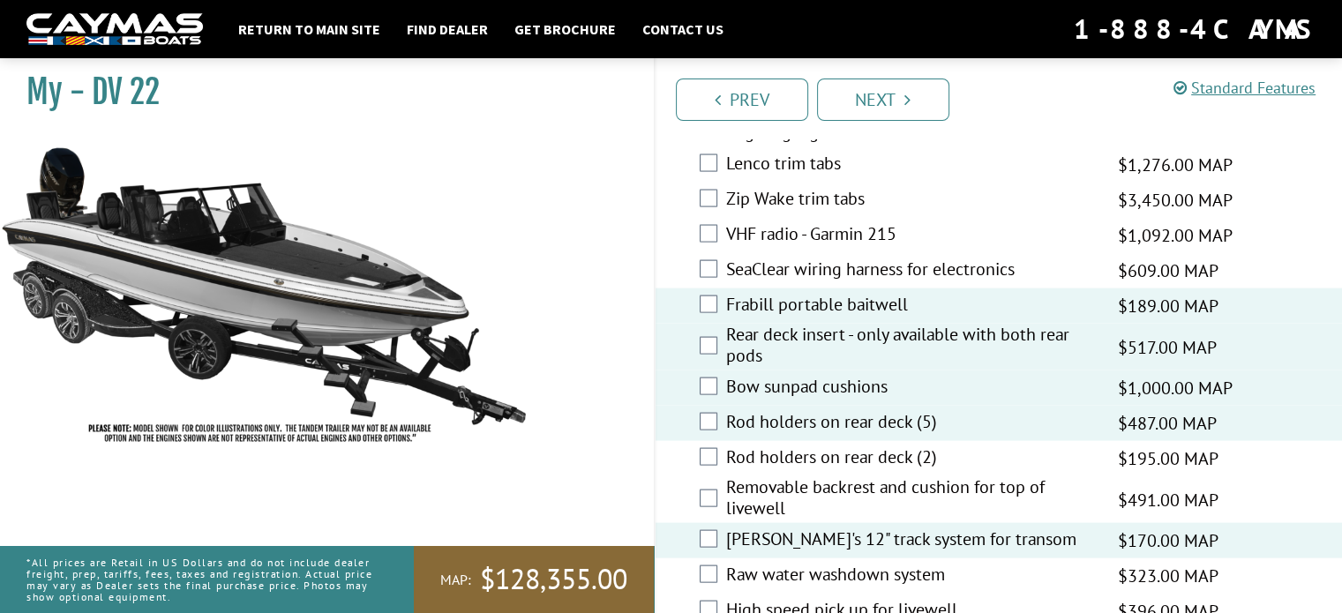
click at [706, 558] on div "Raw water washdown system $323.00 MAP $381.00 MSRP" at bounding box center [999, 575] width 687 height 35
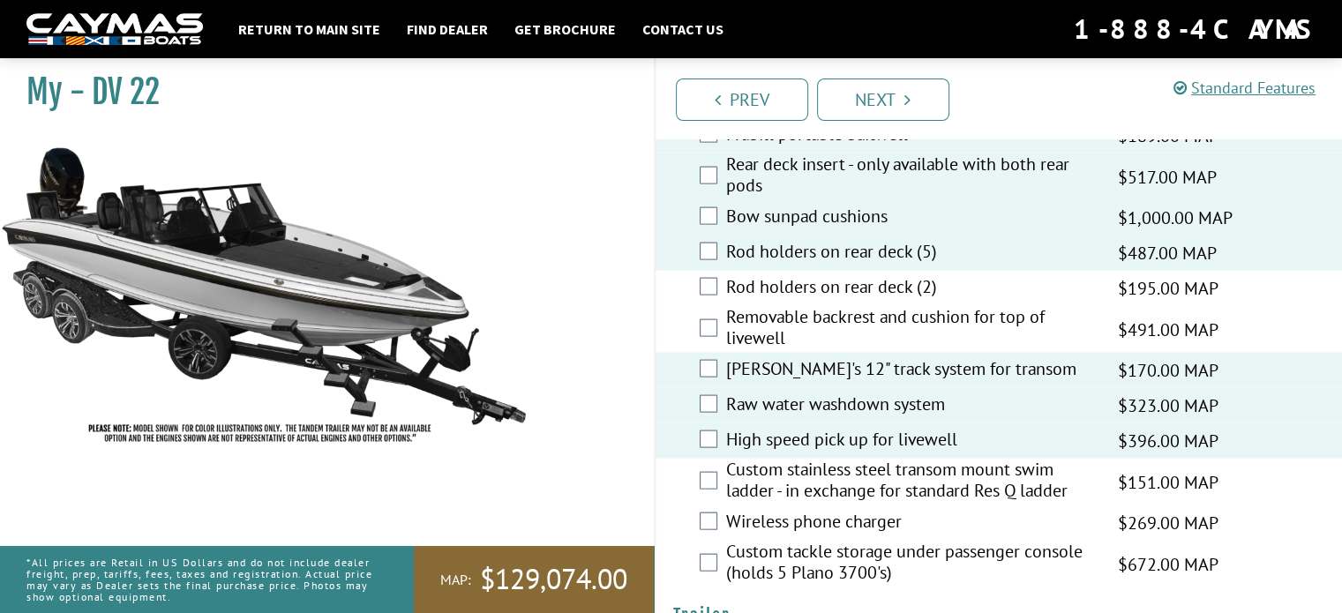
scroll to position [3723, 0]
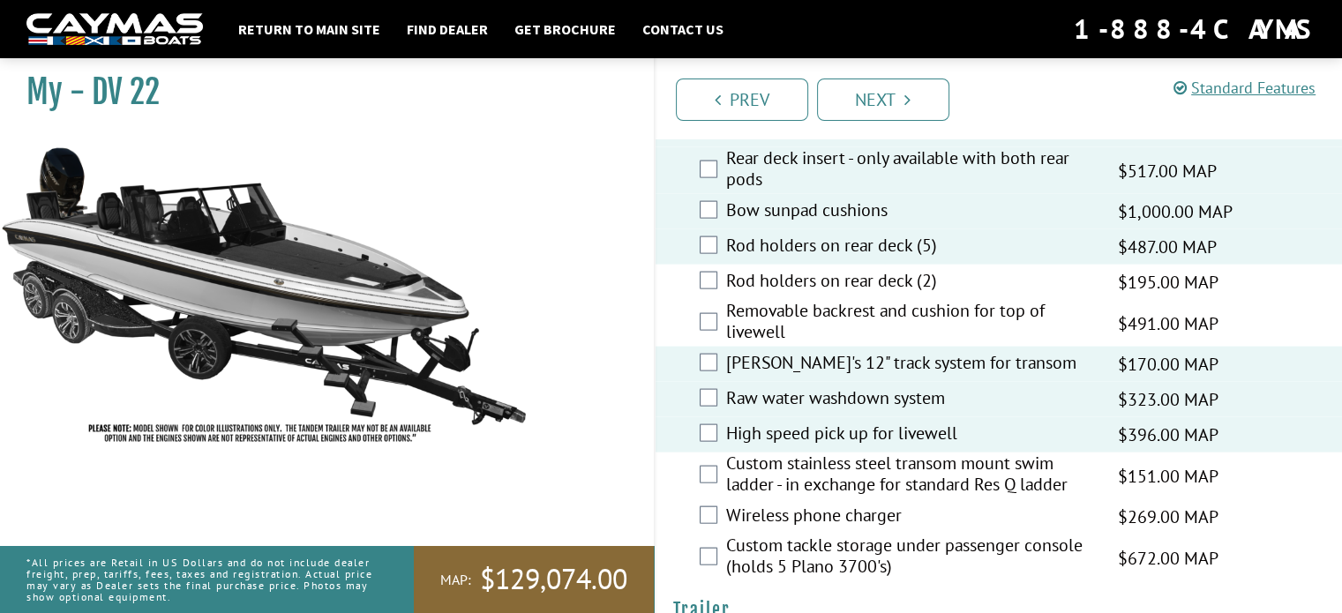
click at [843, 535] on label "Custom tackle storage under passenger console (holds 5 Plano 3700's)" at bounding box center [911, 558] width 370 height 47
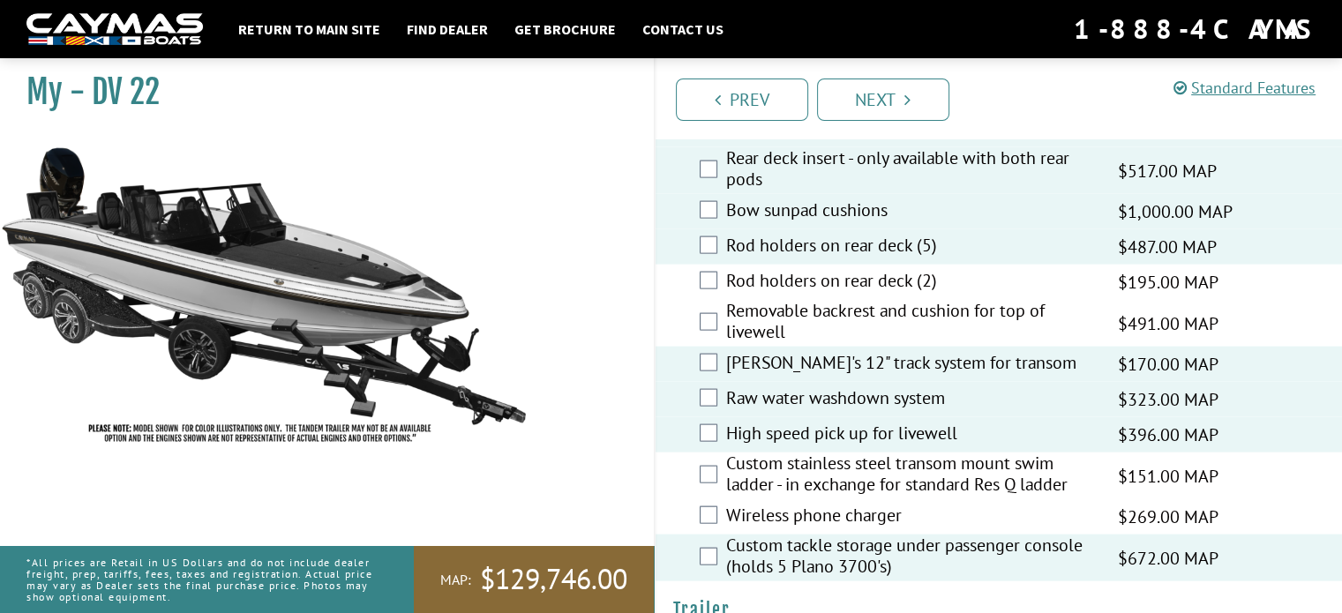
click at [843, 505] on label "Wireless phone charger" at bounding box center [911, 518] width 370 height 26
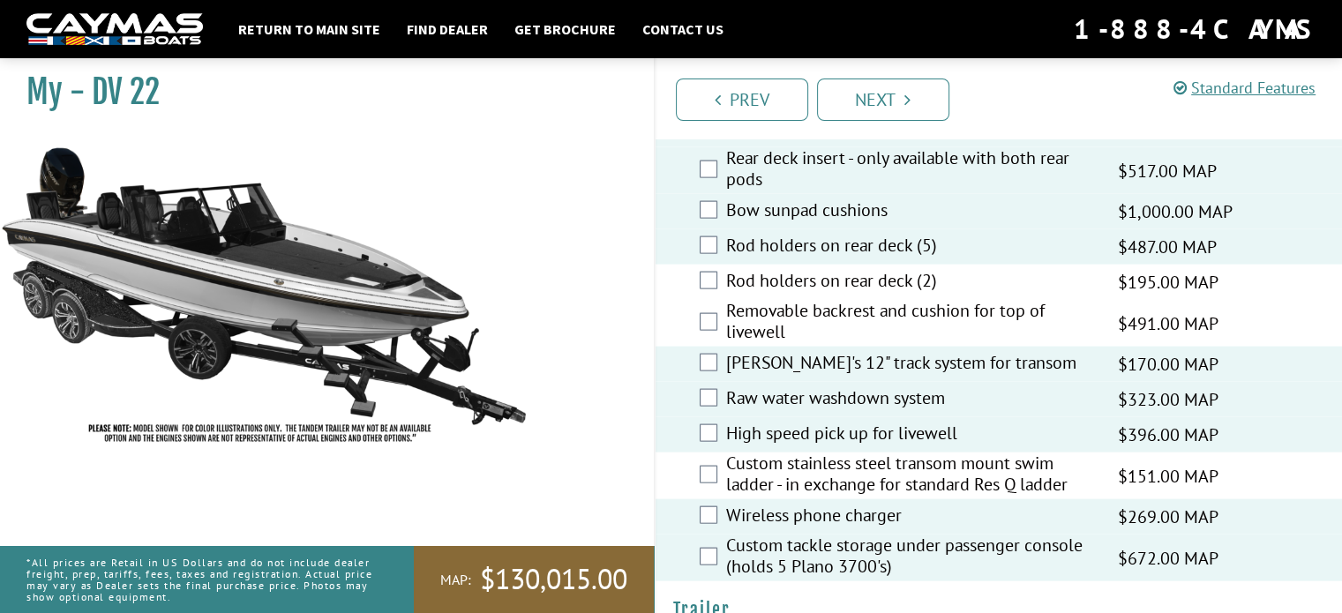
click at [853, 453] on label "Custom stainless steel transom mount swim ladder - in exchange for standard Res…" at bounding box center [911, 476] width 370 height 47
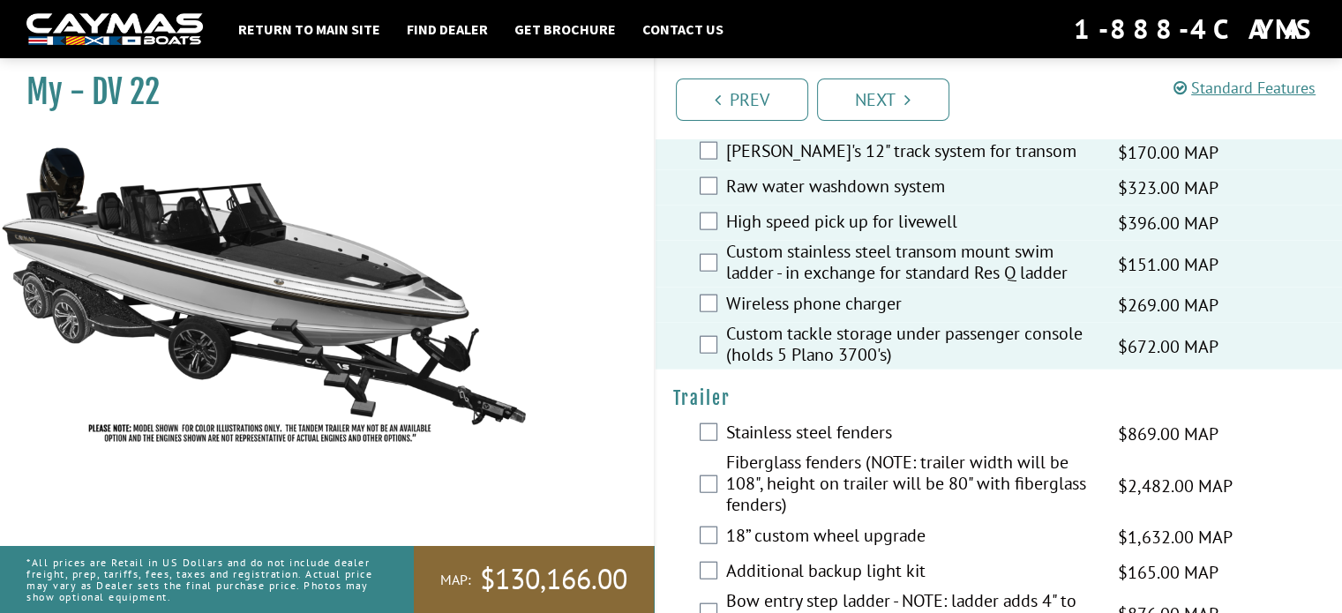
scroll to position [3970, 0]
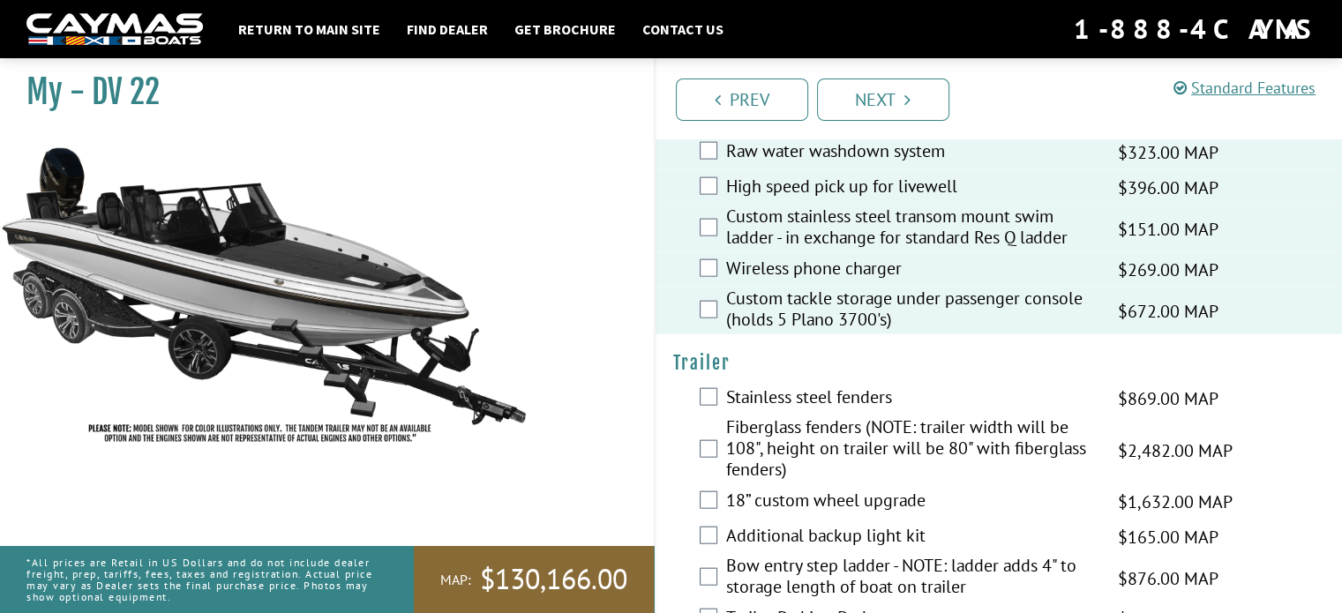
click at [958, 555] on label "Bow entry step ladder - NOTE: ladder adds 4" to storage length of boat on trail…" at bounding box center [911, 578] width 370 height 47
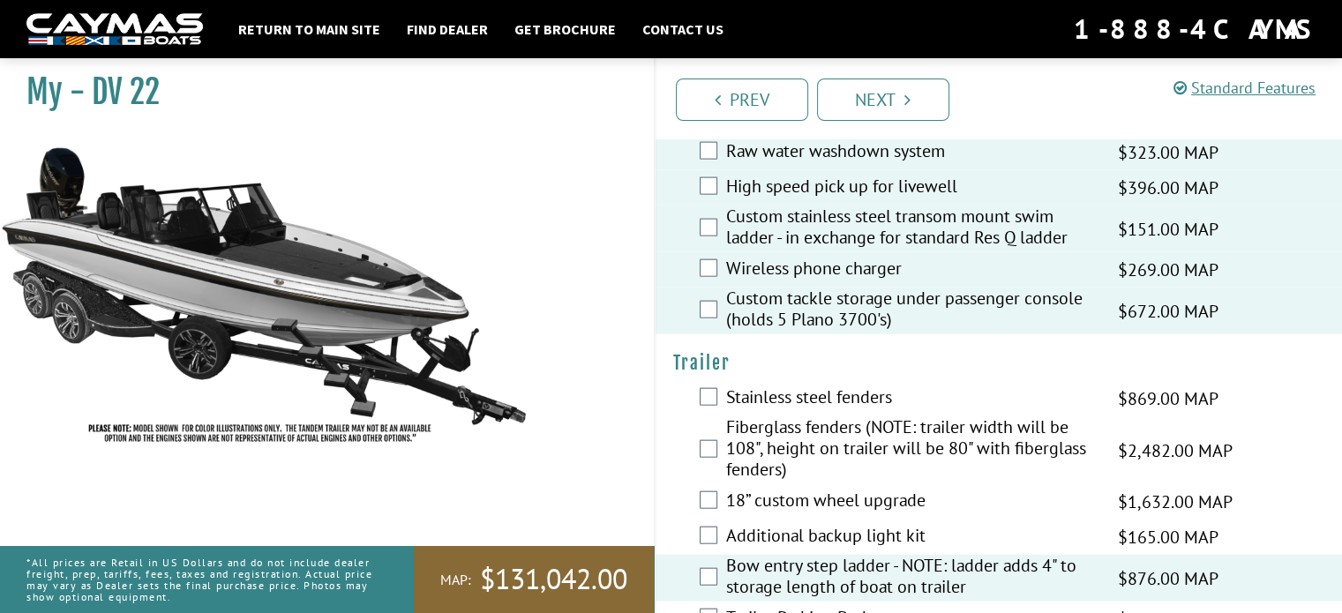
click at [869, 607] on label "Trailer Parking Brake" at bounding box center [911, 620] width 370 height 26
click at [851, 490] on label "18” custom wheel upgrade" at bounding box center [911, 503] width 370 height 26
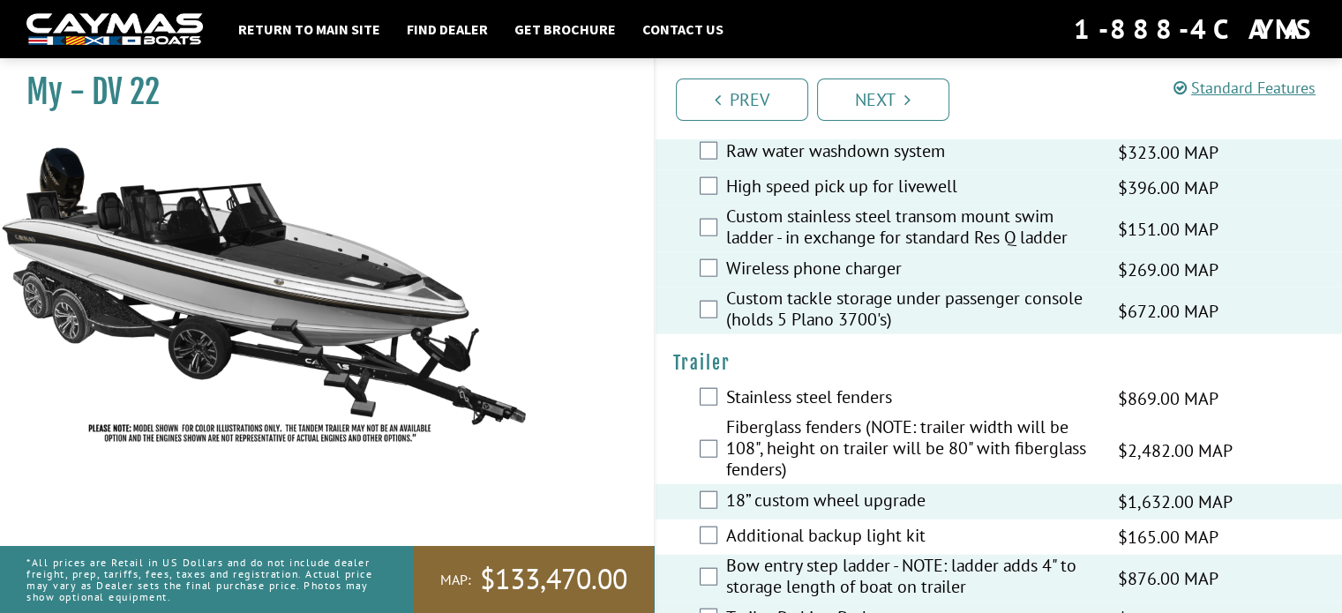
click at [821, 386] on label "Stainless steel fenders" at bounding box center [911, 399] width 370 height 26
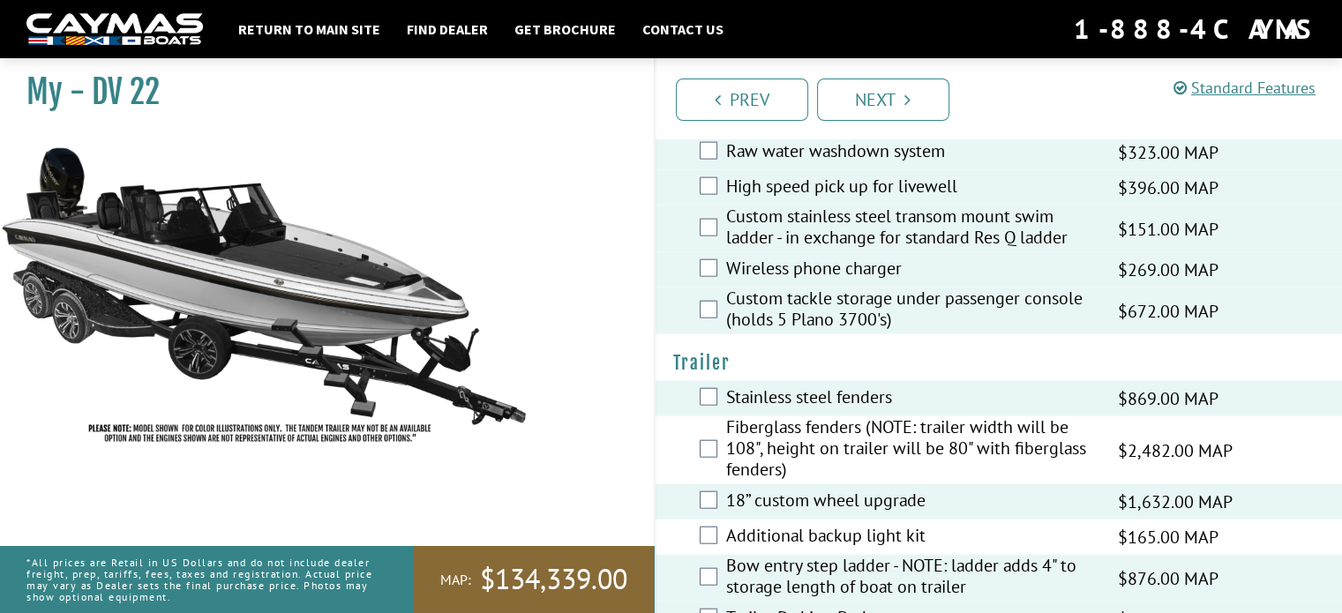
click at [854, 386] on label "Stainless steel fenders" at bounding box center [911, 399] width 370 height 26
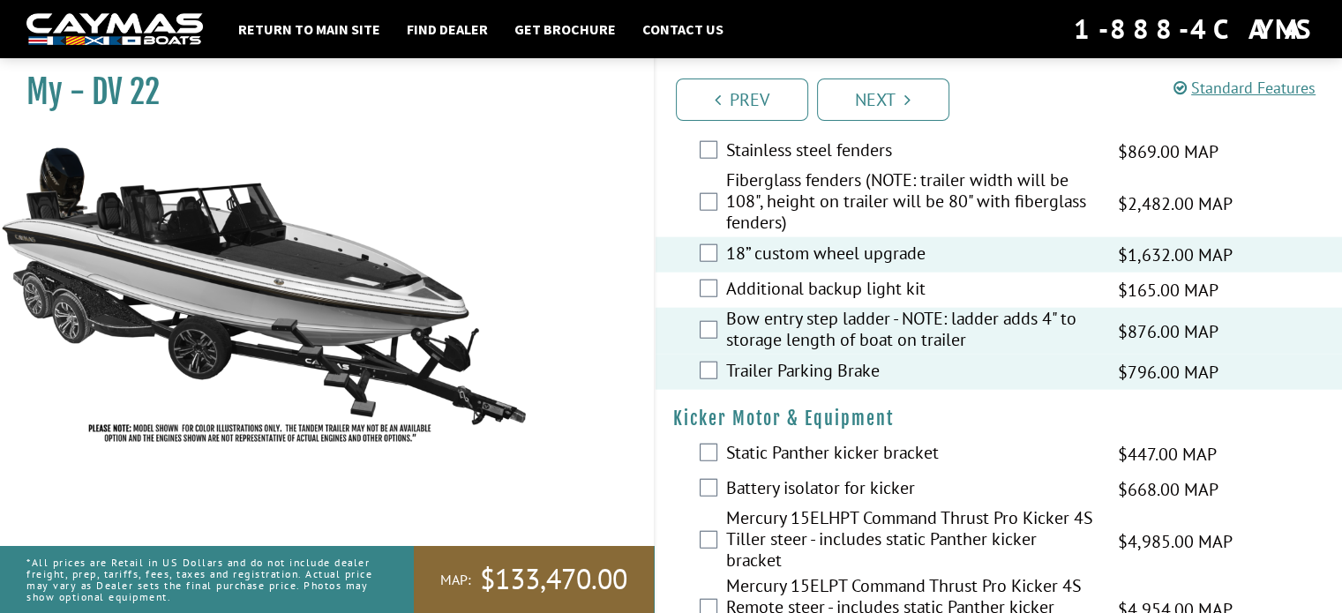
scroll to position [4253, 0]
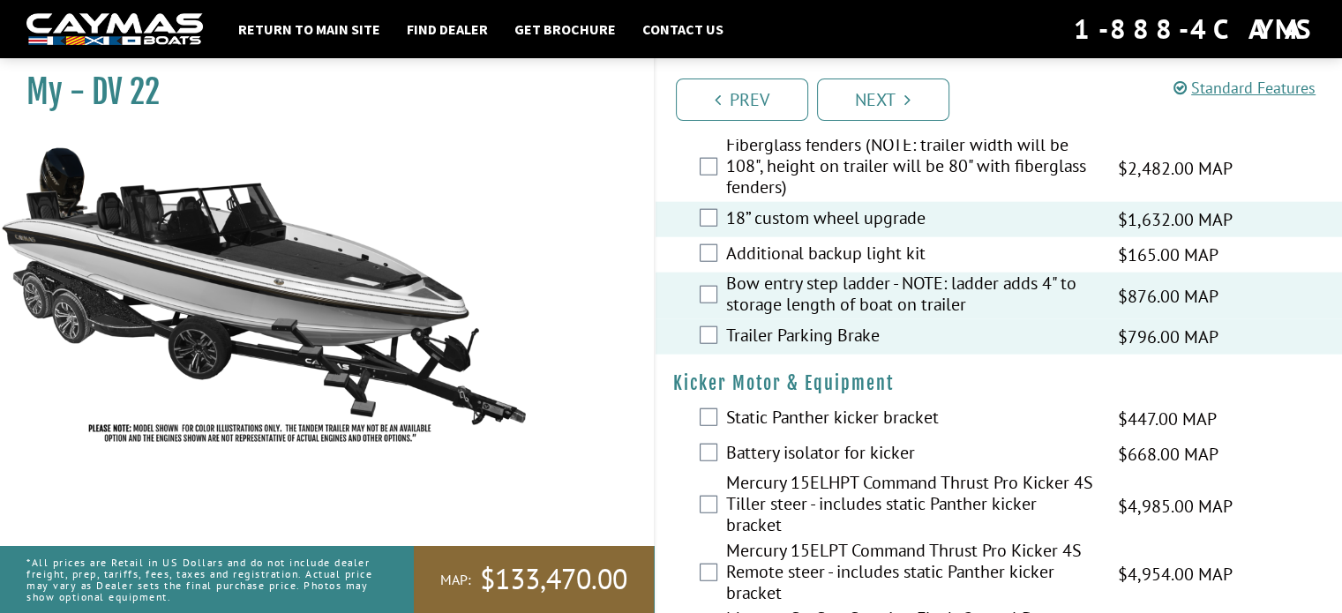
click at [803, 407] on label "Static Panther kicker bracket" at bounding box center [911, 420] width 370 height 26
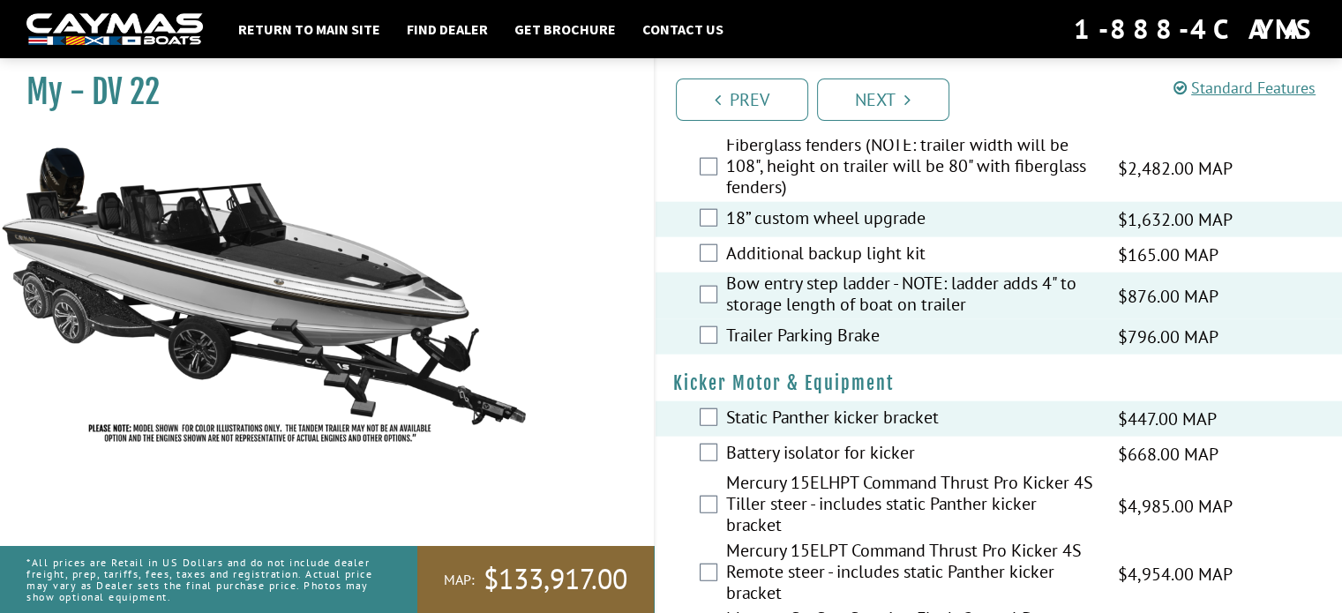
click at [769, 540] on label "Mercury 15ELPT Command Thrust Pro Kicker 4S Remote steer - includes static Pant…" at bounding box center [911, 574] width 370 height 68
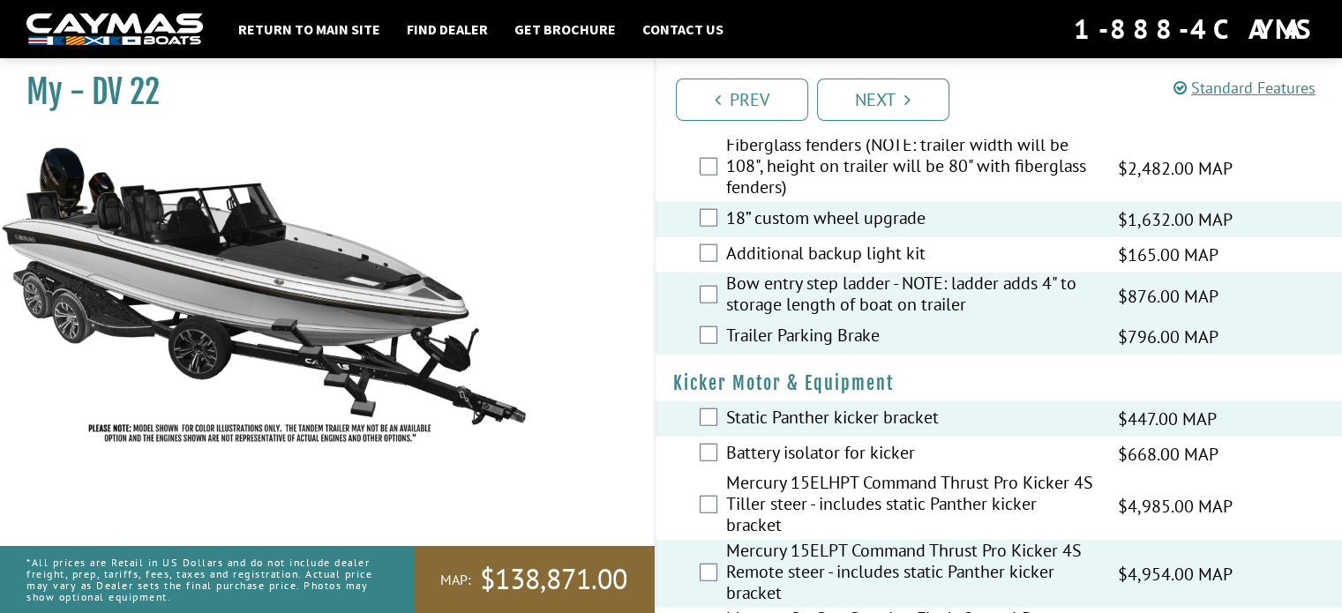
click at [749, 407] on label "Static Panther kicker bracket" at bounding box center [911, 420] width 370 height 26
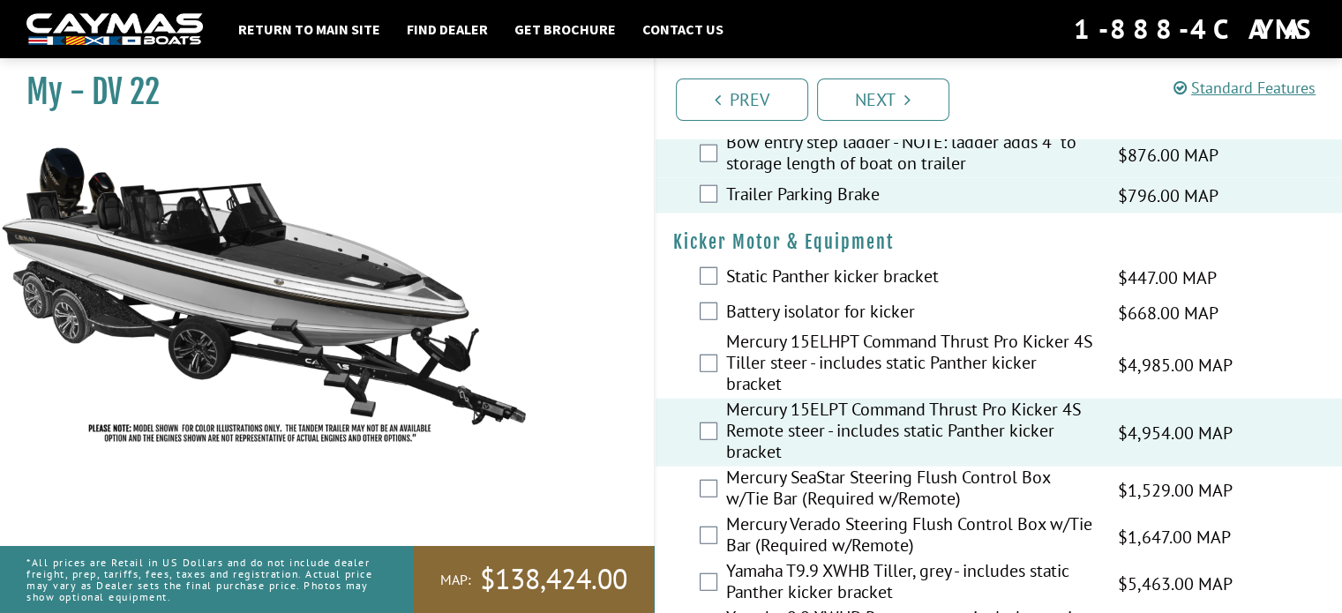
scroll to position [4429, 0]
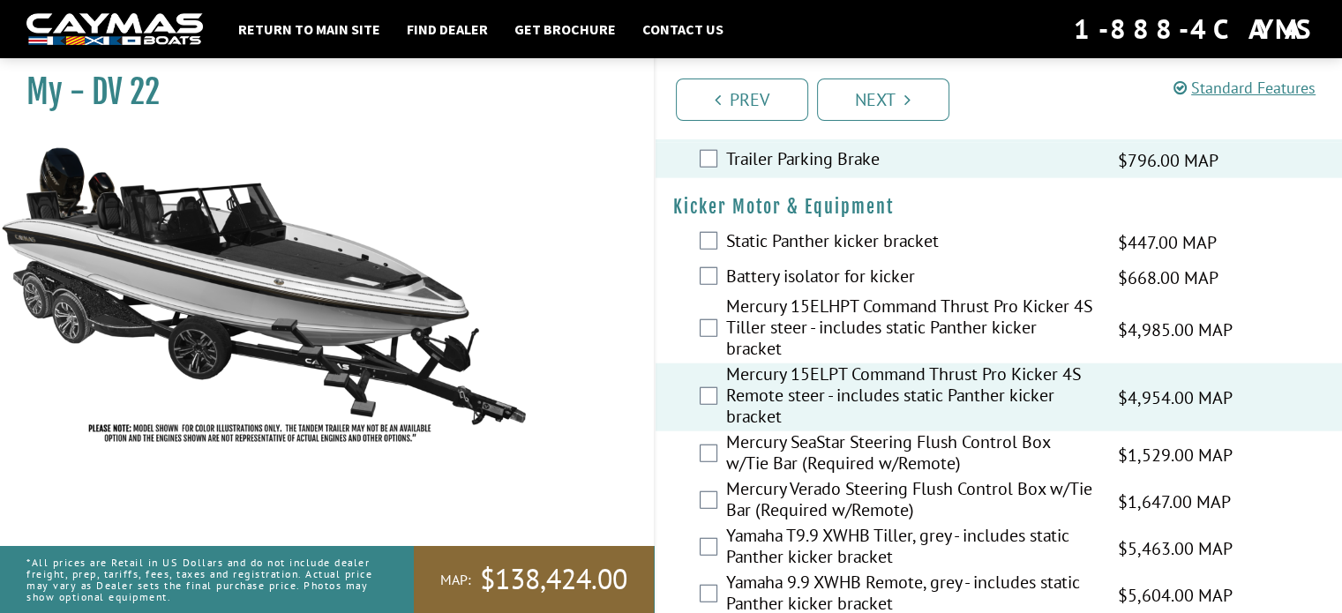
click at [773, 478] on label "Mercury Verado Steering Flush Control Box w/Tie Bar (Required w/Remote)" at bounding box center [911, 501] width 370 height 47
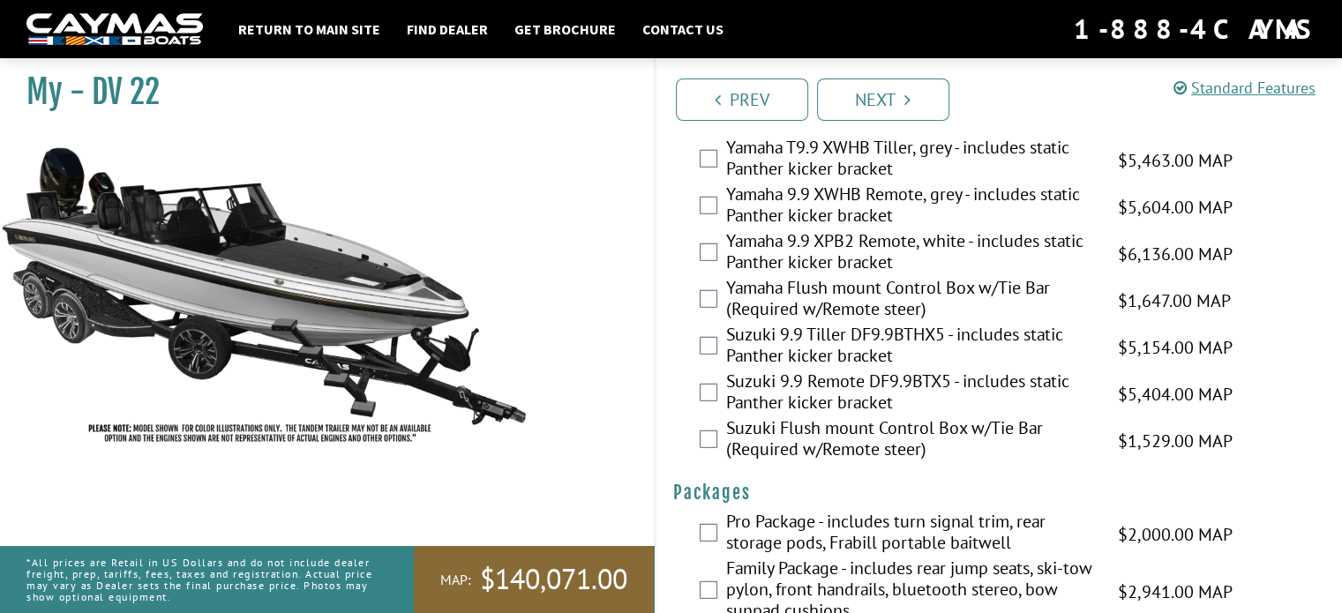
scroll to position [4818, 0]
click at [901, 557] on label "Family Package - includes rear jump seats, ski-tow pylon, front handrails, blue…" at bounding box center [911, 591] width 370 height 68
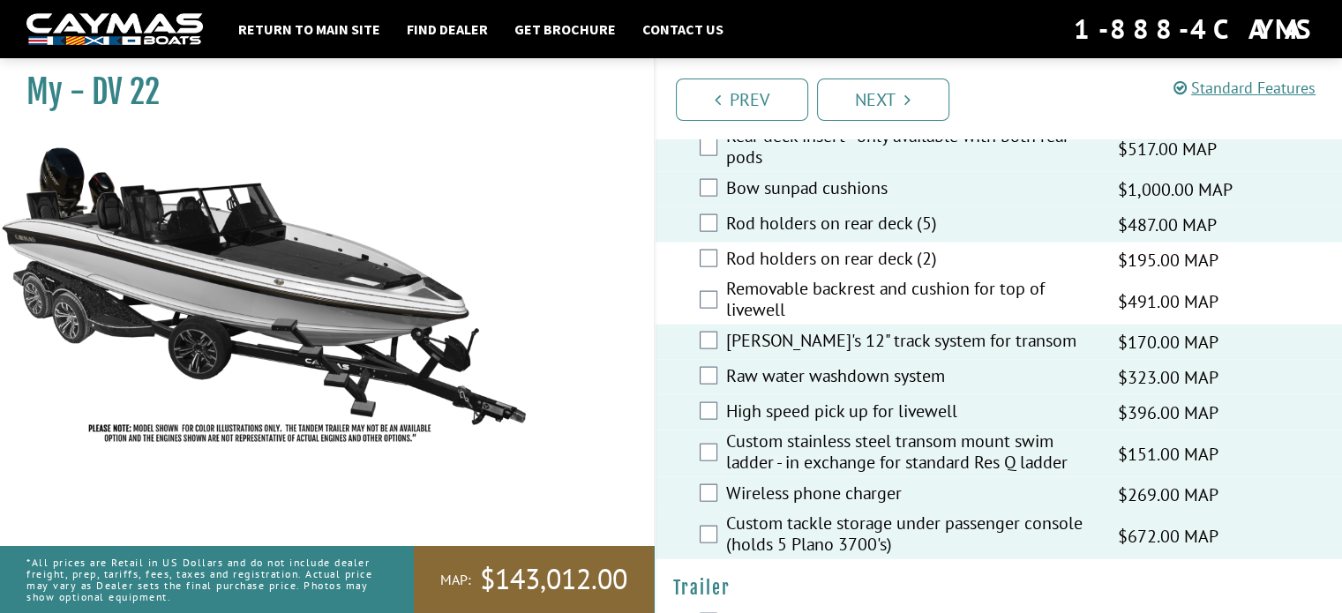
scroll to position [3209, 0]
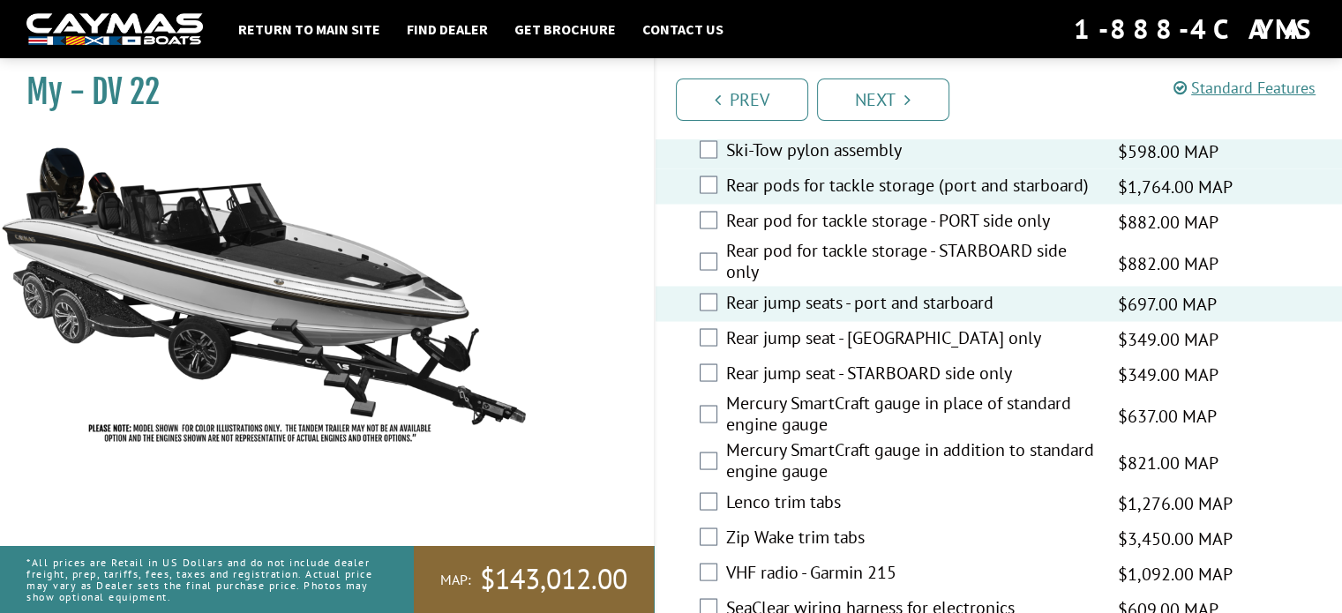
click at [820, 291] on label "Rear jump seats - port and starboard" at bounding box center [911, 304] width 370 height 26
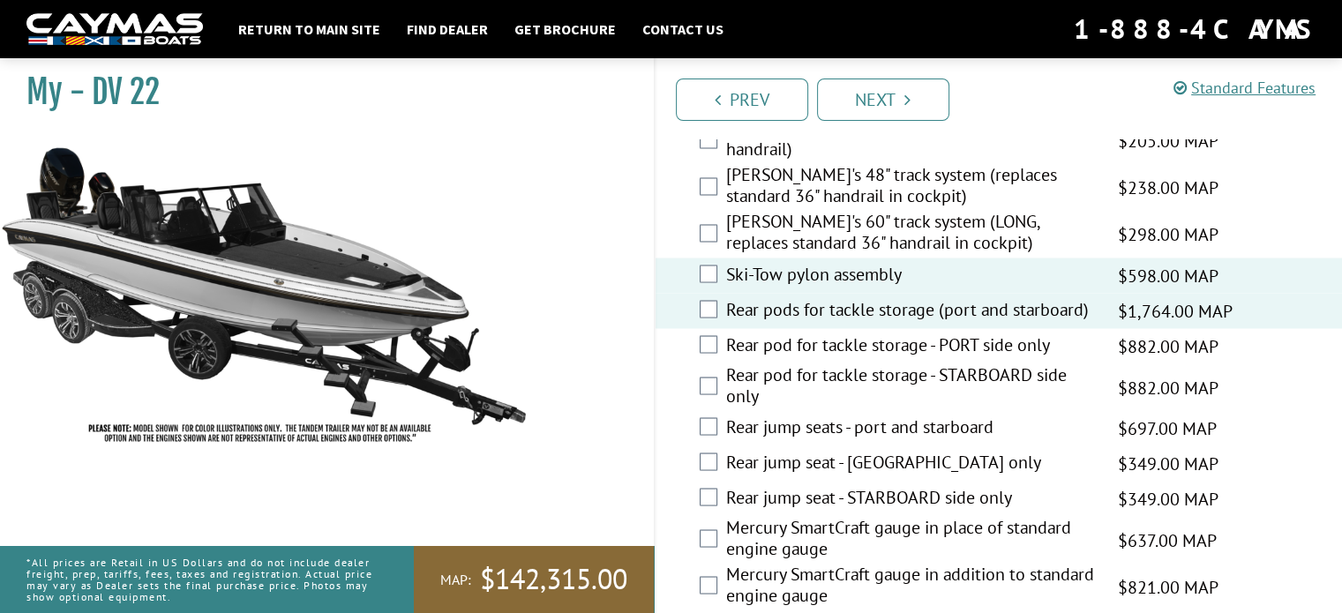
scroll to position [3068, 0]
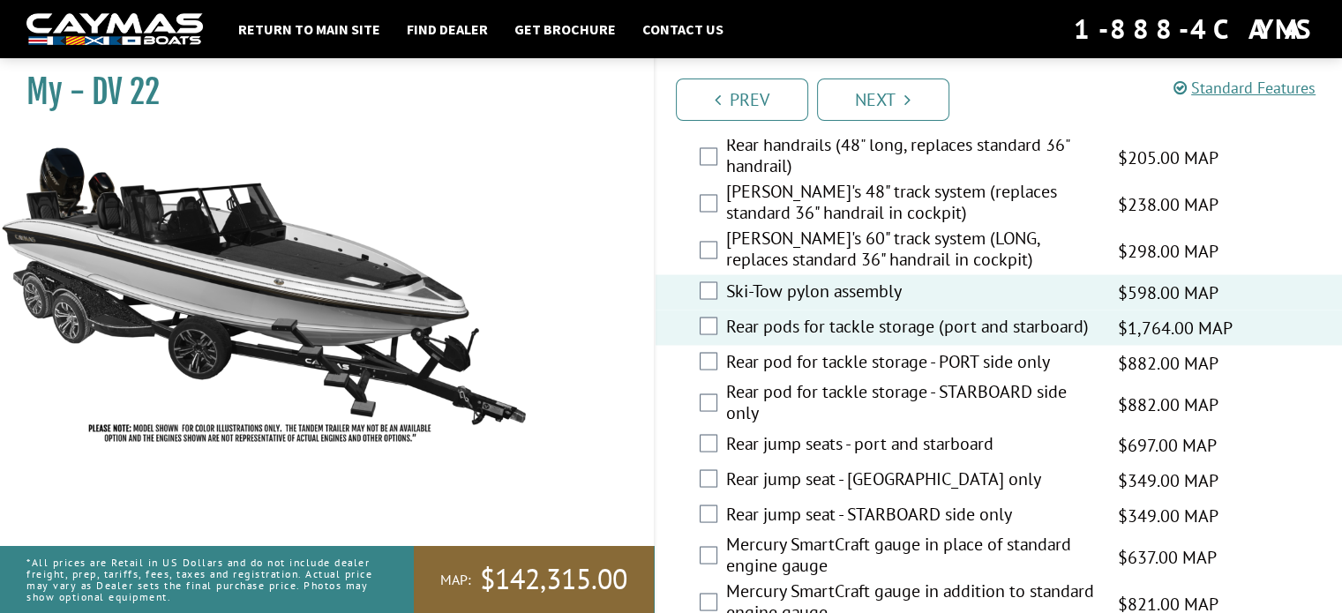
click at [833, 280] on label "Ski-Tow pylon assembly" at bounding box center [911, 293] width 370 height 26
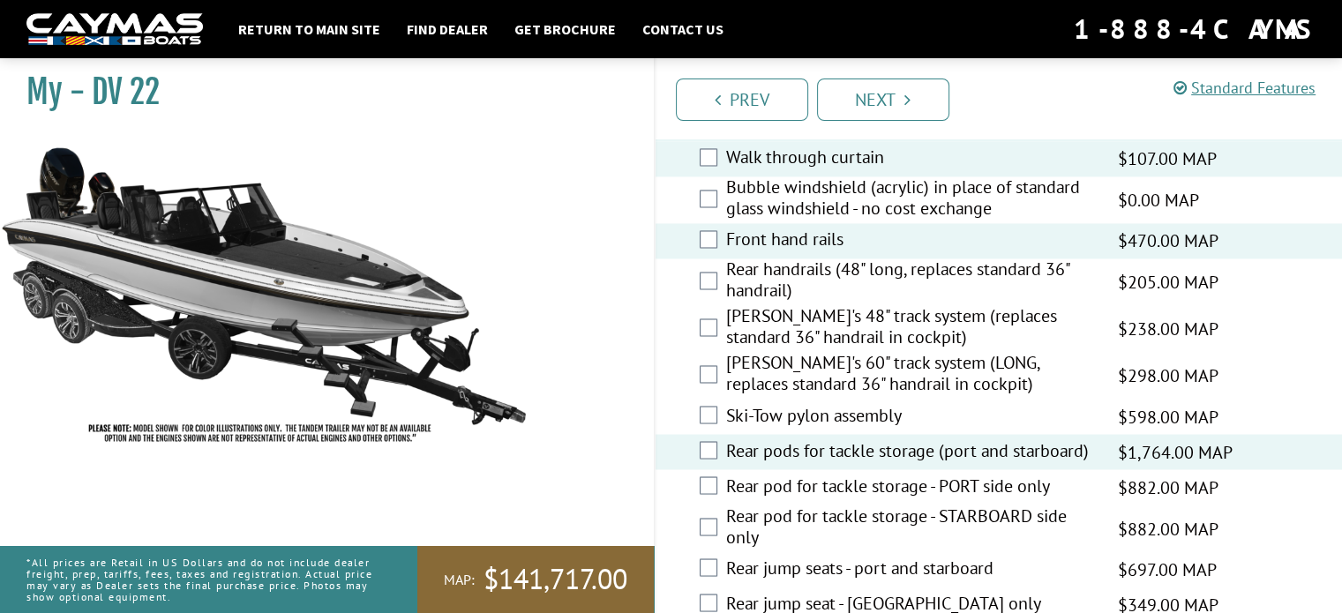
scroll to position [2926, 0]
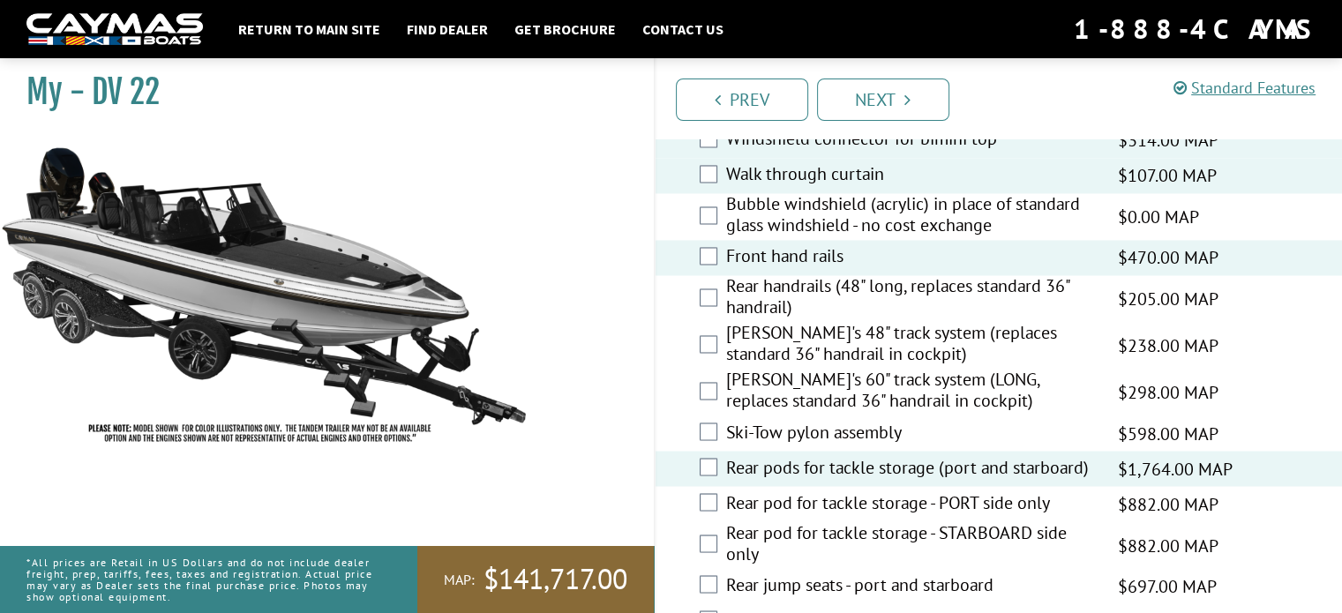
click at [780, 245] on label "Front hand rails" at bounding box center [911, 258] width 370 height 26
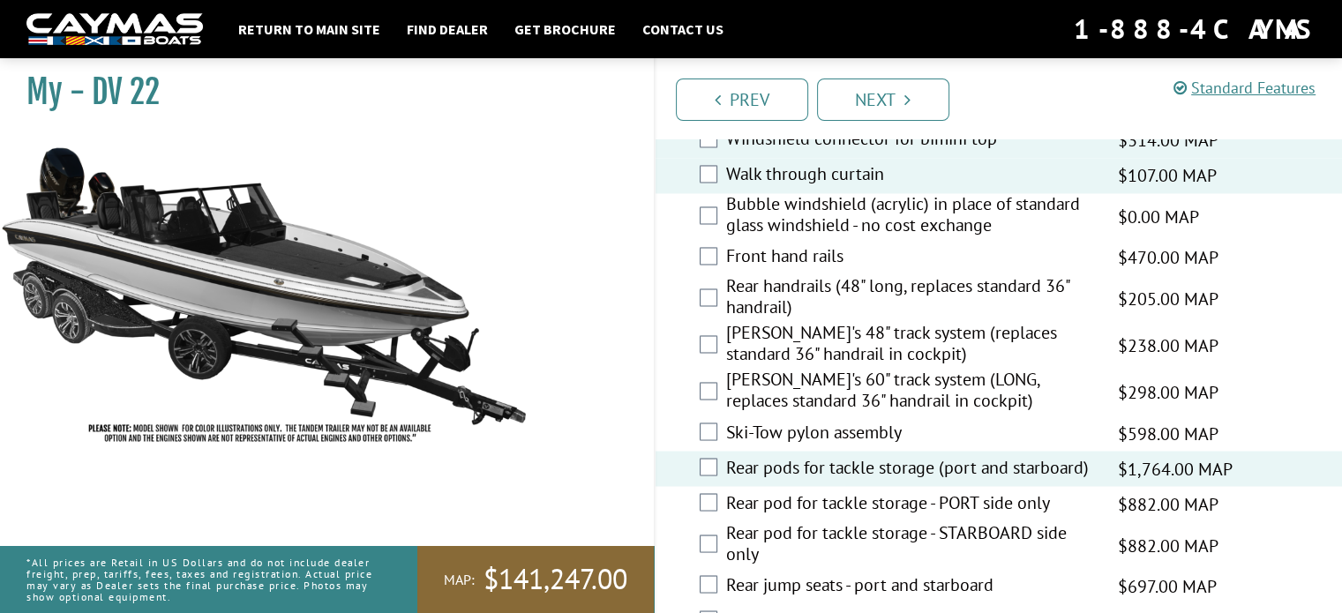
click at [746, 275] on label "Rear handrails (48" long, replaces standard 36" handrail)" at bounding box center [911, 298] width 370 height 47
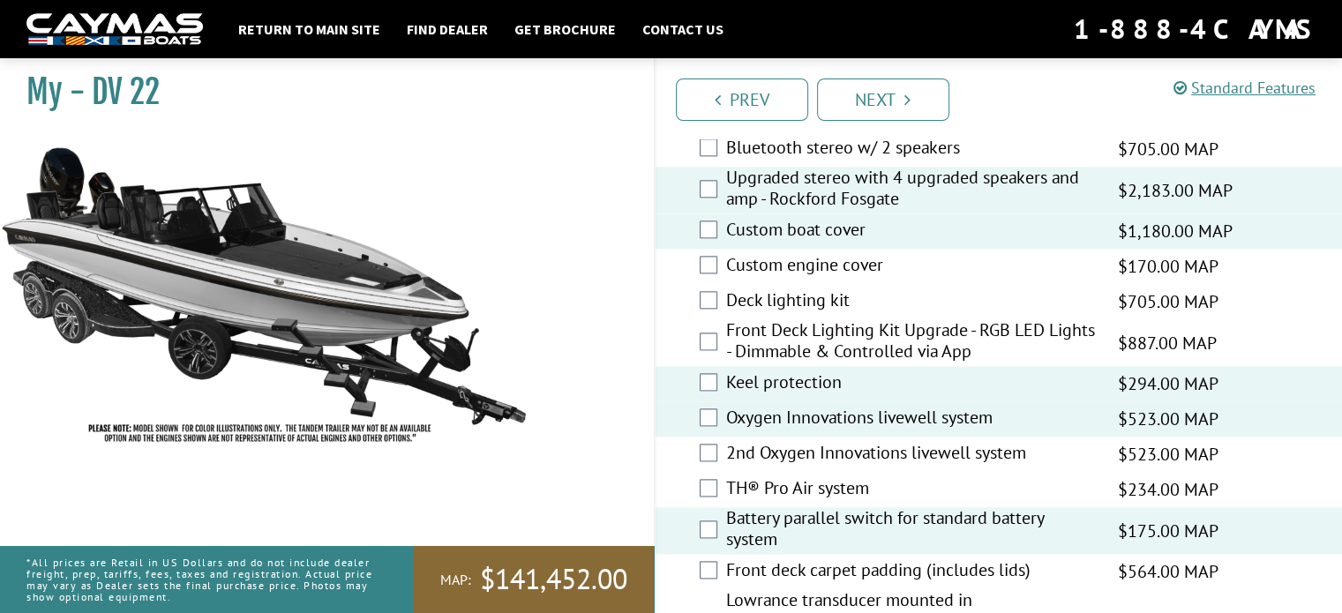
scroll to position [2150, 0]
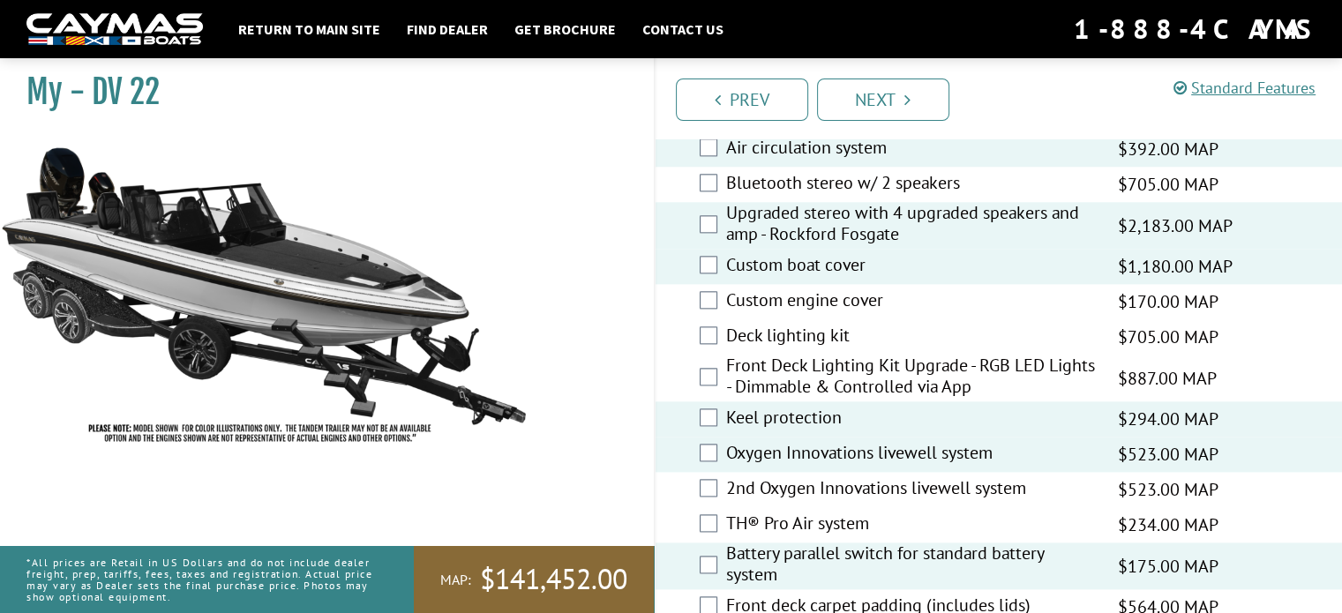
click at [762, 243] on label "Upgraded stereo with 4 upgraded speakers and amp - Rockford Fosgate" at bounding box center [911, 225] width 370 height 47
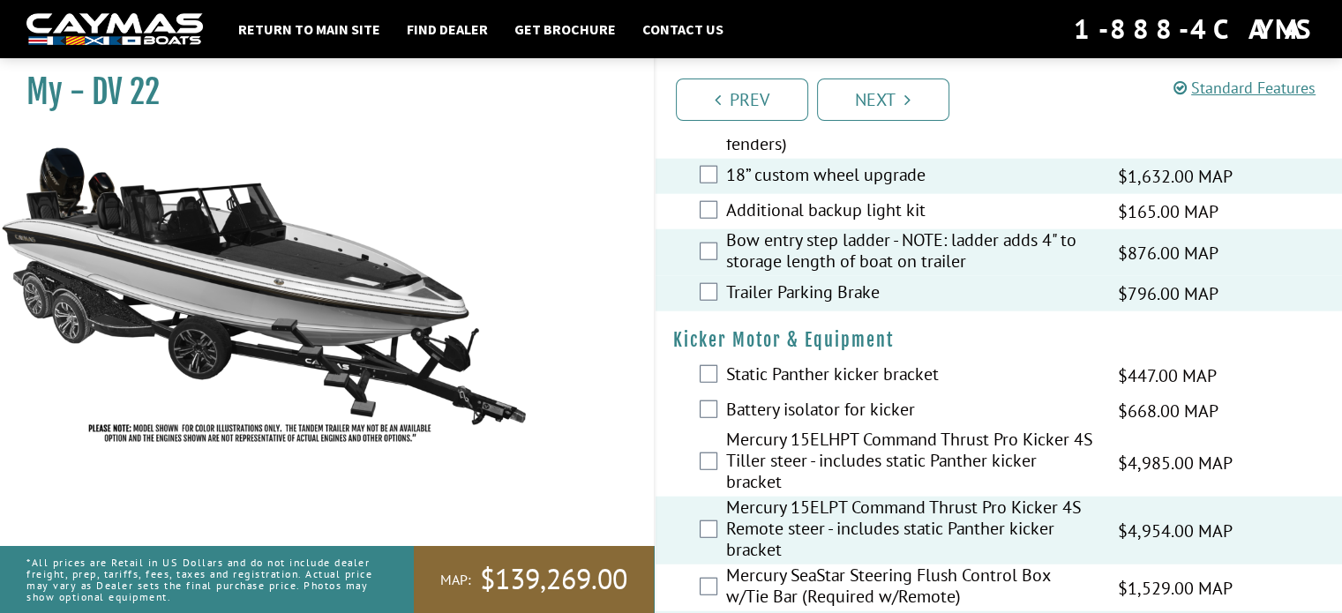
scroll to position [4818, 0]
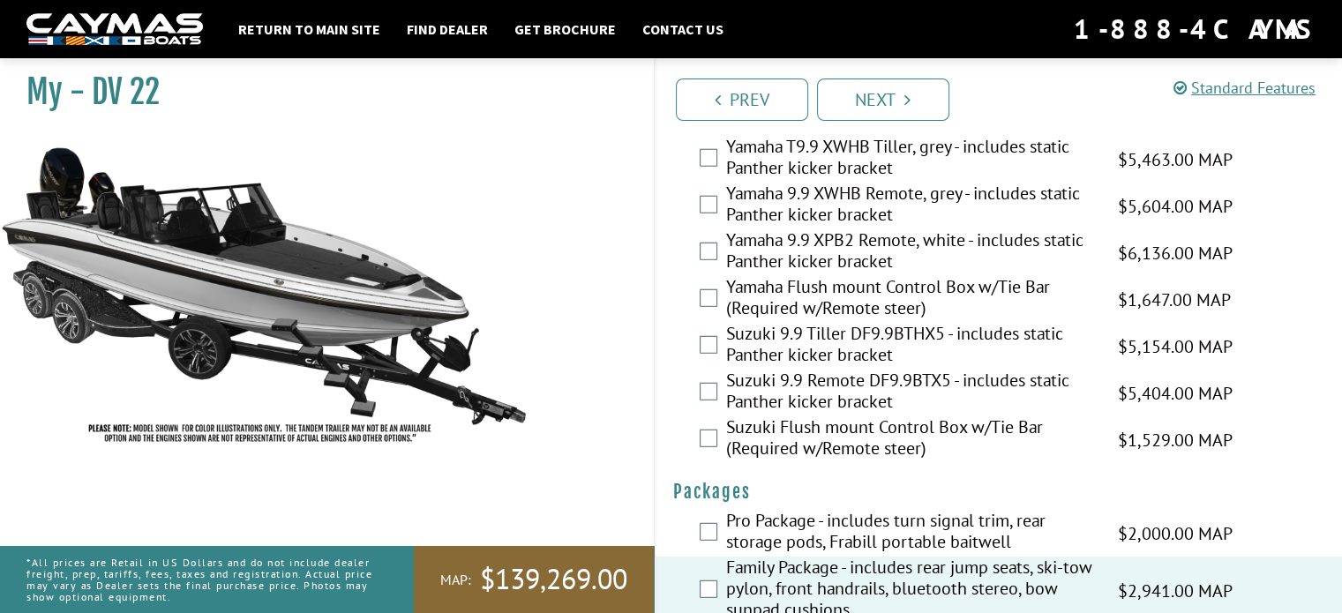
click at [956, 510] on label "Pro Package - includes turn signal trim, rear storage pods, Frabill portable ba…" at bounding box center [911, 533] width 370 height 47
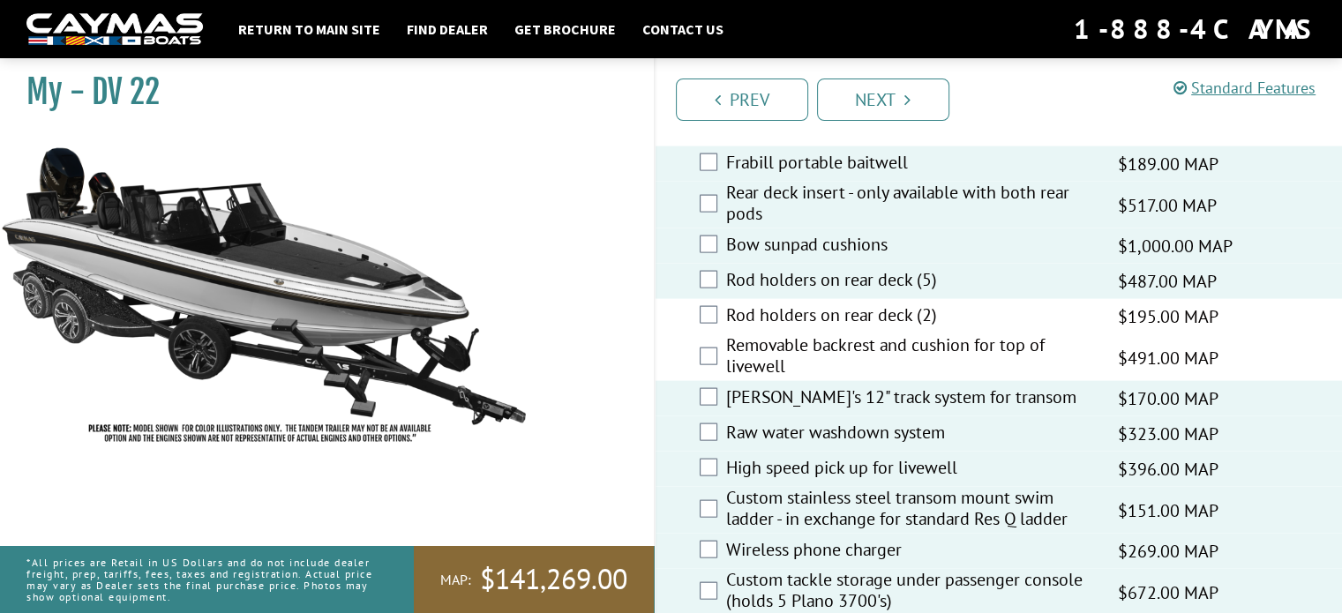
scroll to position [3653, 0]
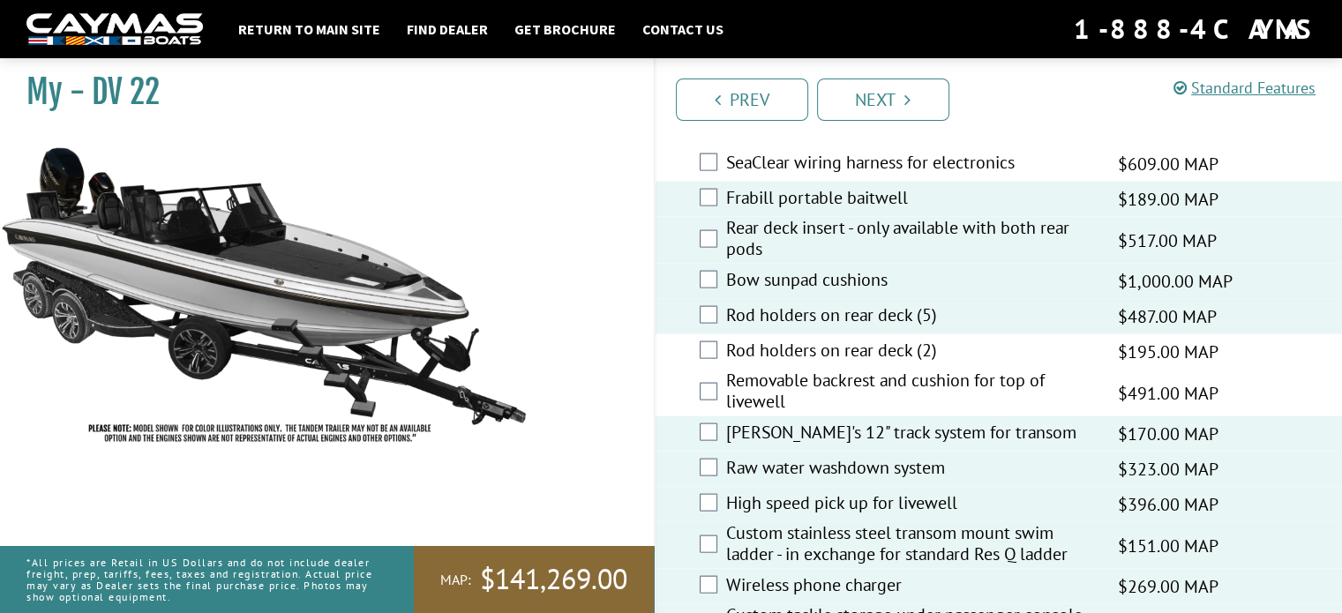
click at [793, 269] on label "Bow sunpad cushions" at bounding box center [911, 282] width 370 height 26
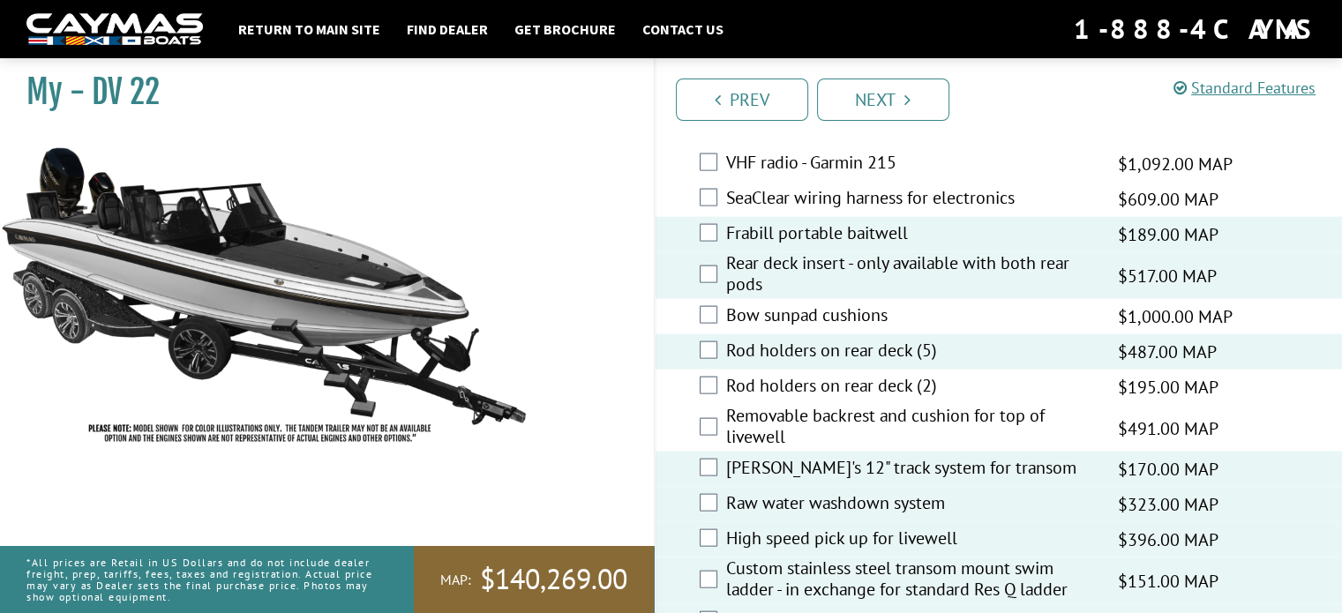
scroll to position [3583, 0]
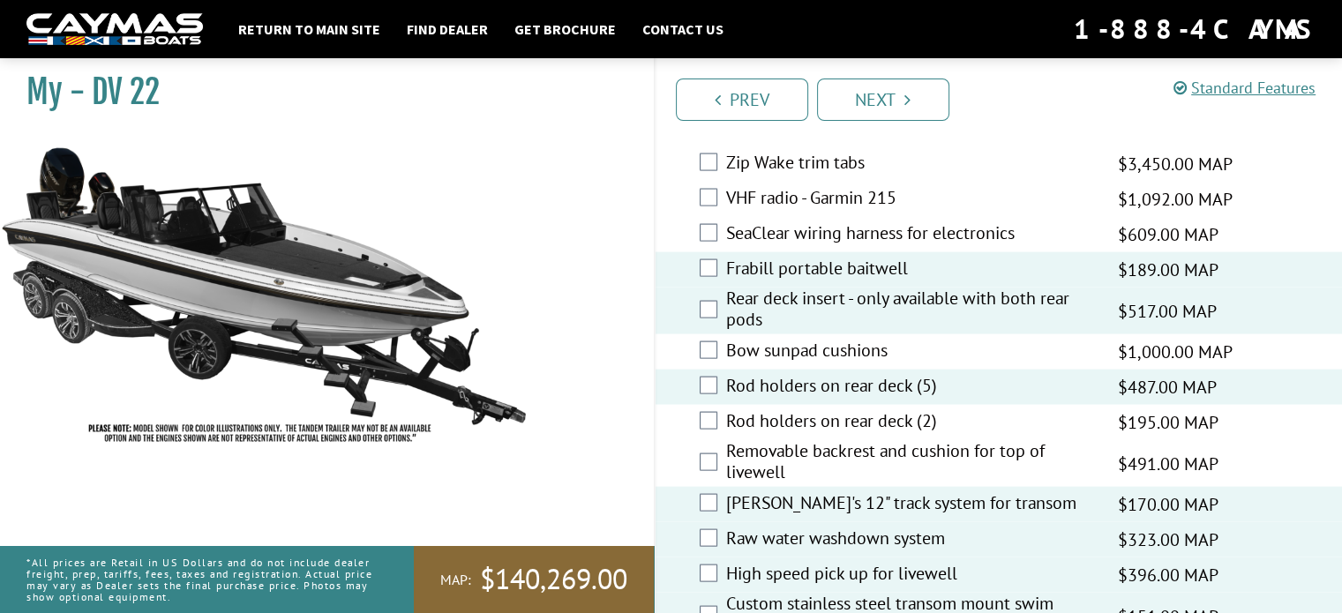
click at [853, 258] on label "Frabill portable baitwell" at bounding box center [911, 271] width 370 height 26
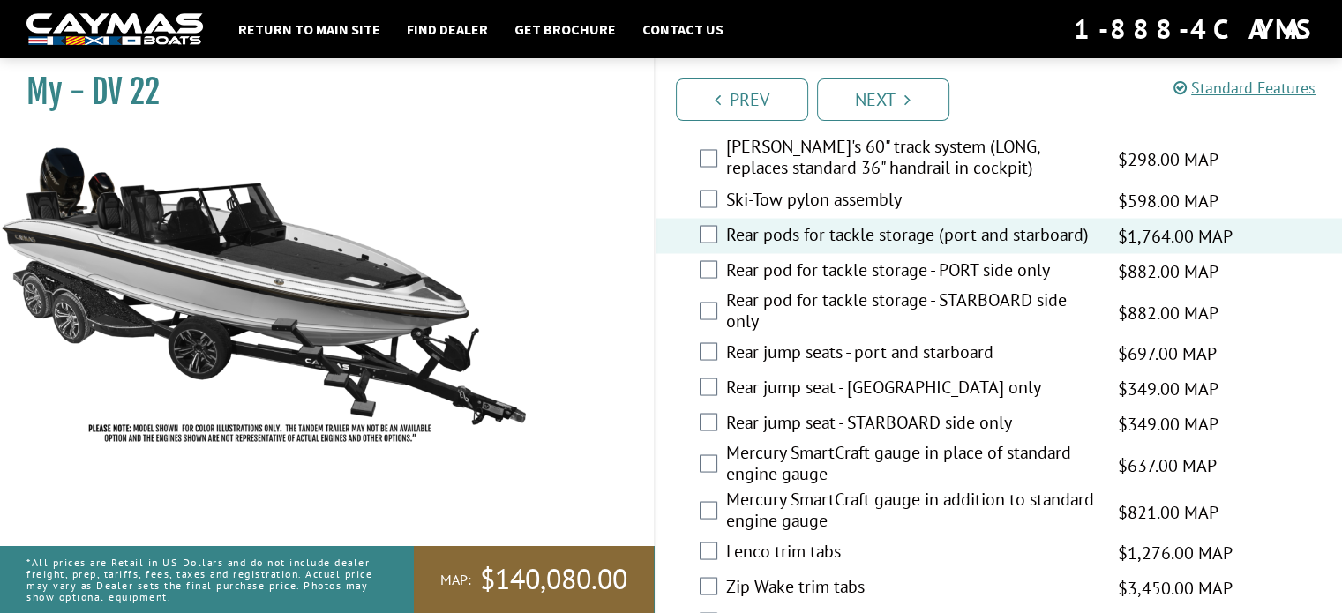
scroll to position [3124, 0]
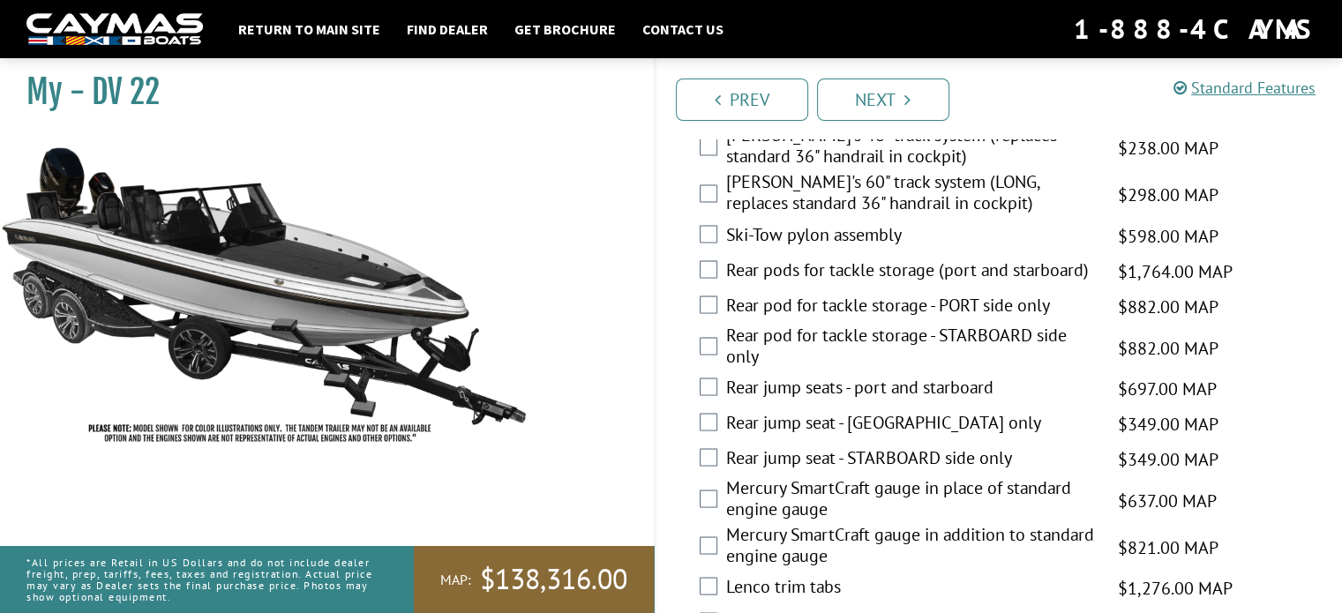
click at [1285, 476] on div "Mercury SmartCraft gauge in place of standard engine gauge $637.00 MAP $752.00 …" at bounding box center [999, 499] width 687 height 47
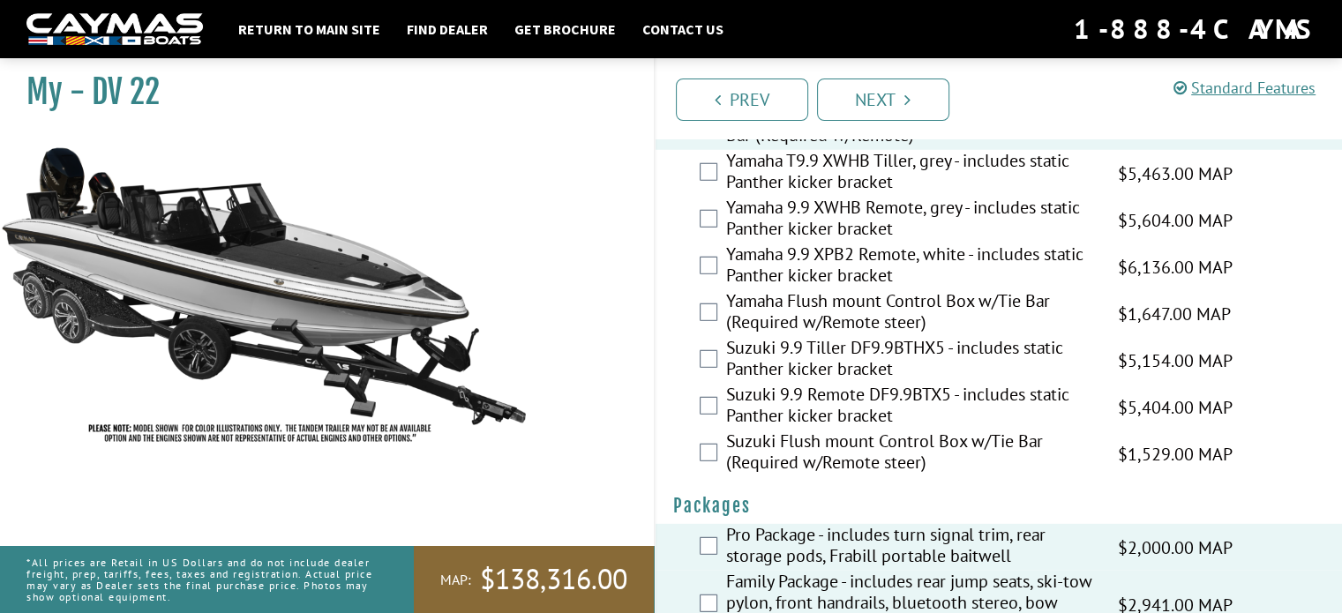
scroll to position [4818, 0]
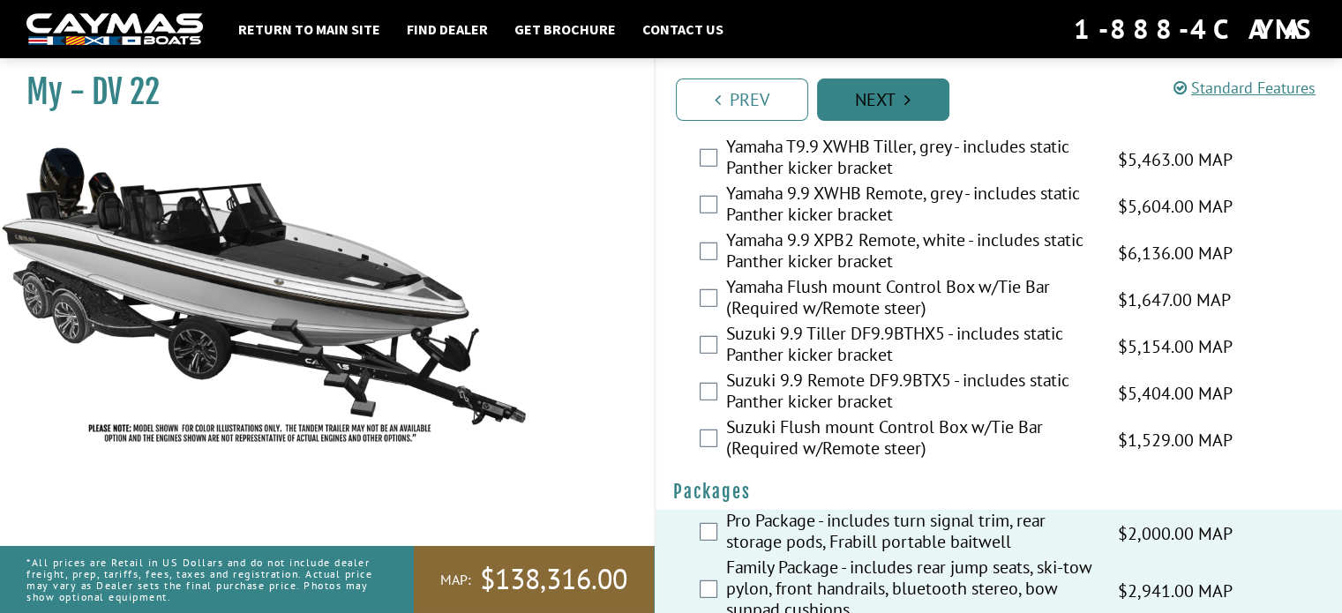
click at [868, 98] on link "Next" at bounding box center [883, 100] width 132 height 42
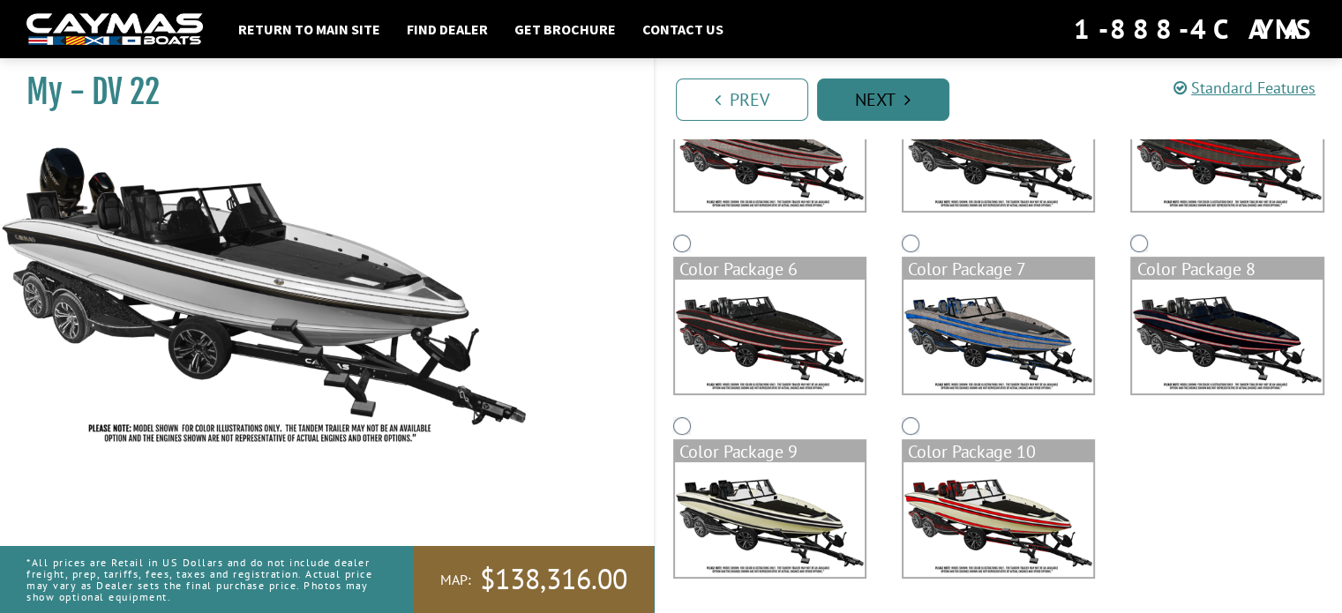
scroll to position [0, 0]
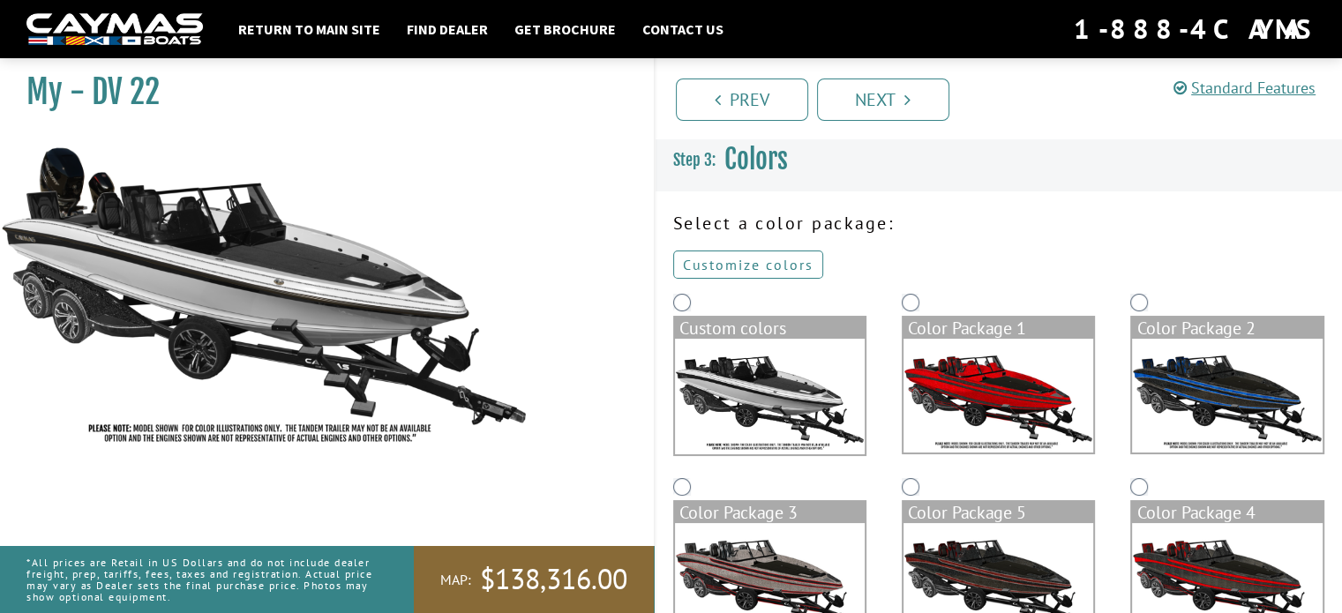
click at [720, 276] on link "Customize colors" at bounding box center [748, 265] width 150 height 28
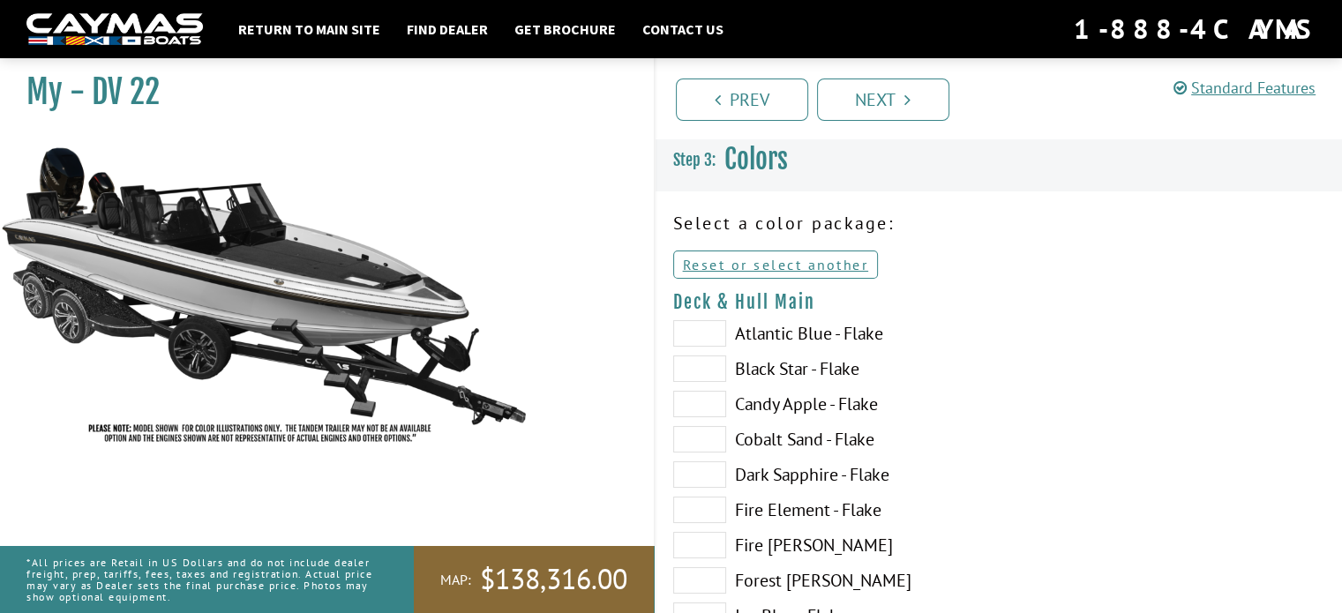
click at [708, 331] on span at bounding box center [699, 333] width 53 height 26
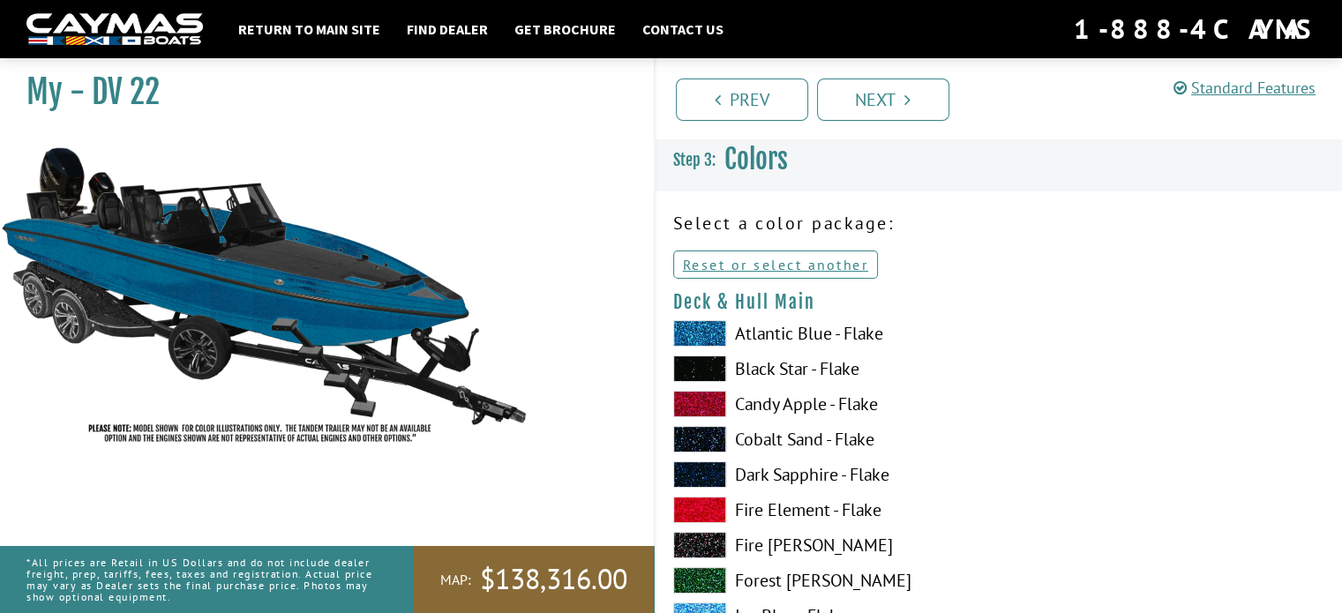
click at [696, 397] on span at bounding box center [699, 404] width 53 height 26
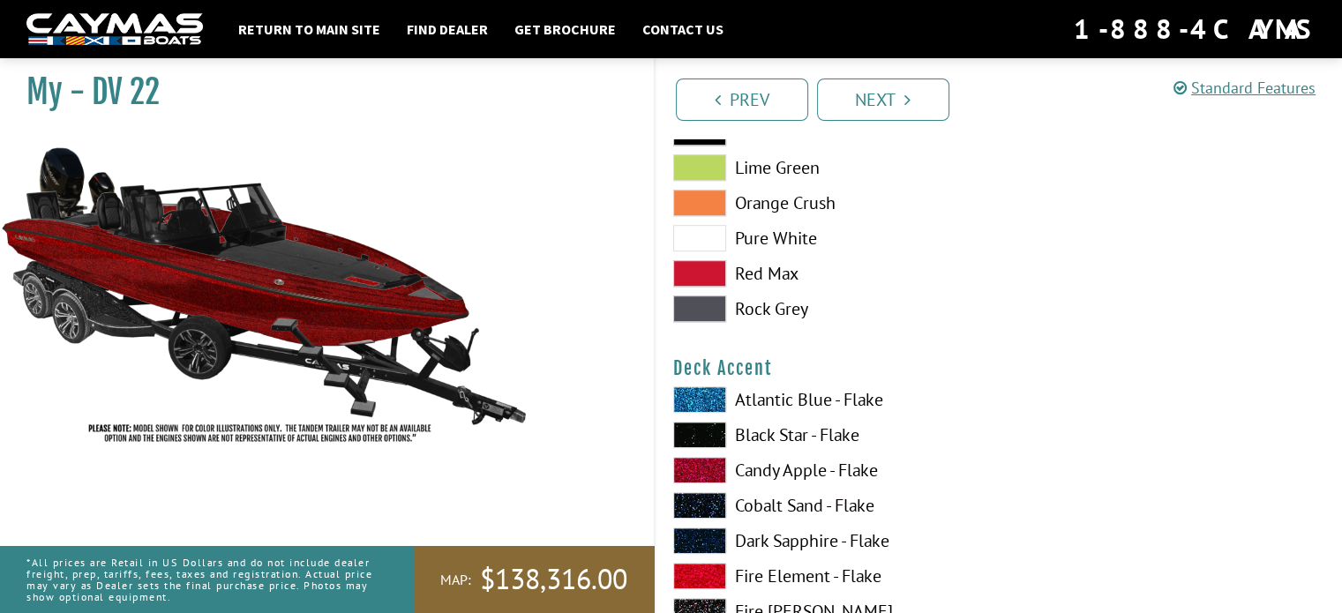
scroll to position [1023, 0]
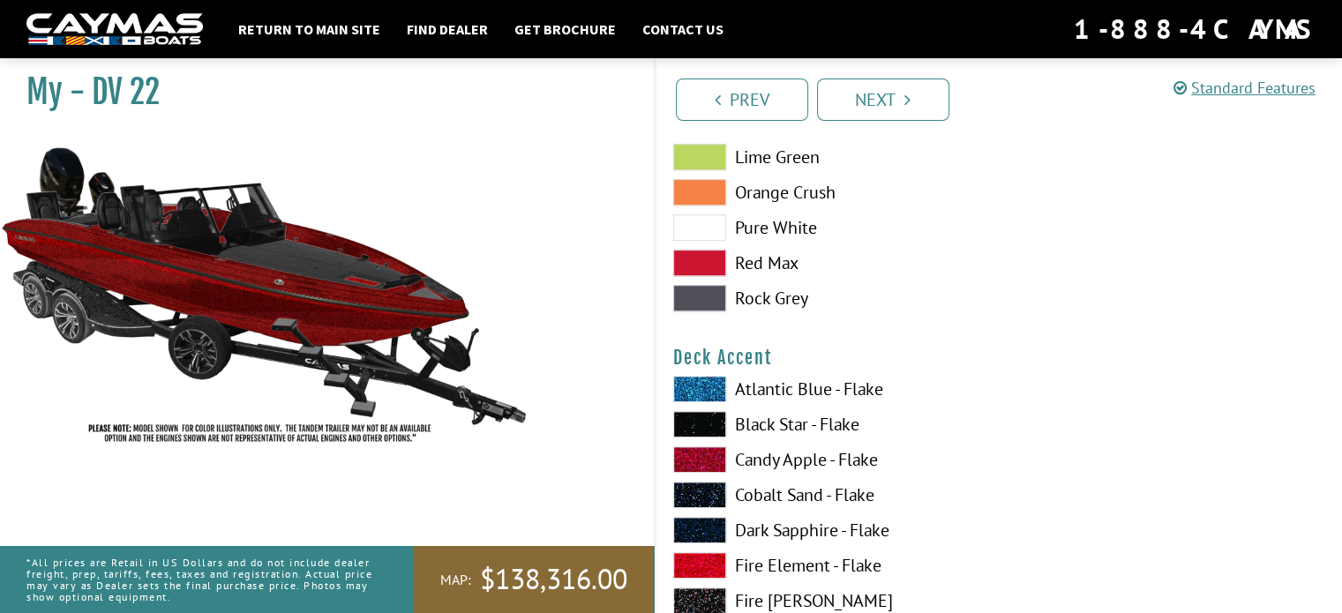
click at [695, 415] on span at bounding box center [699, 424] width 53 height 26
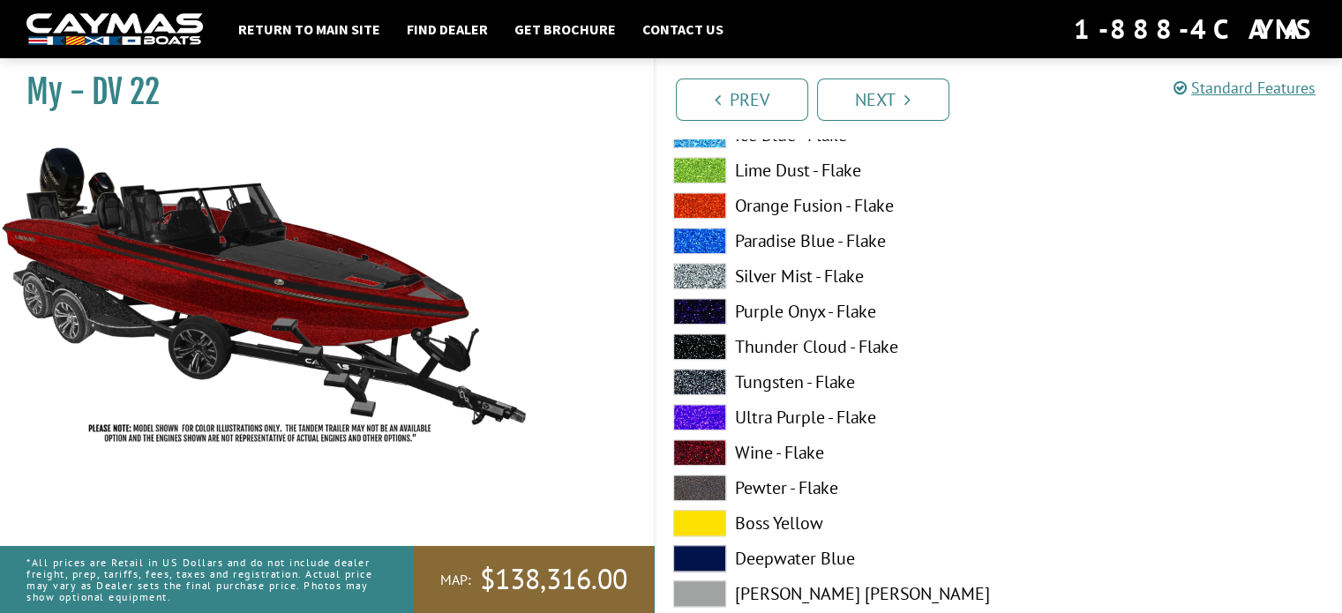
scroll to position [2096, 0]
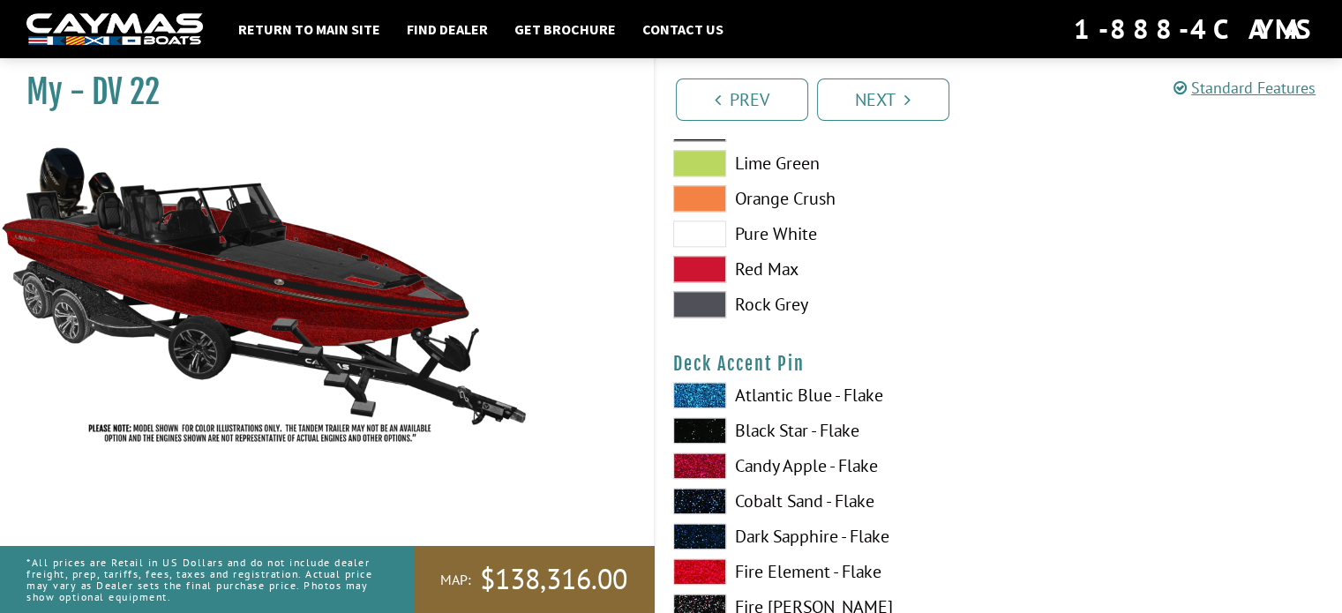
click at [706, 433] on span at bounding box center [699, 430] width 53 height 26
click at [701, 401] on span at bounding box center [699, 395] width 53 height 26
click at [699, 437] on span at bounding box center [699, 430] width 53 height 26
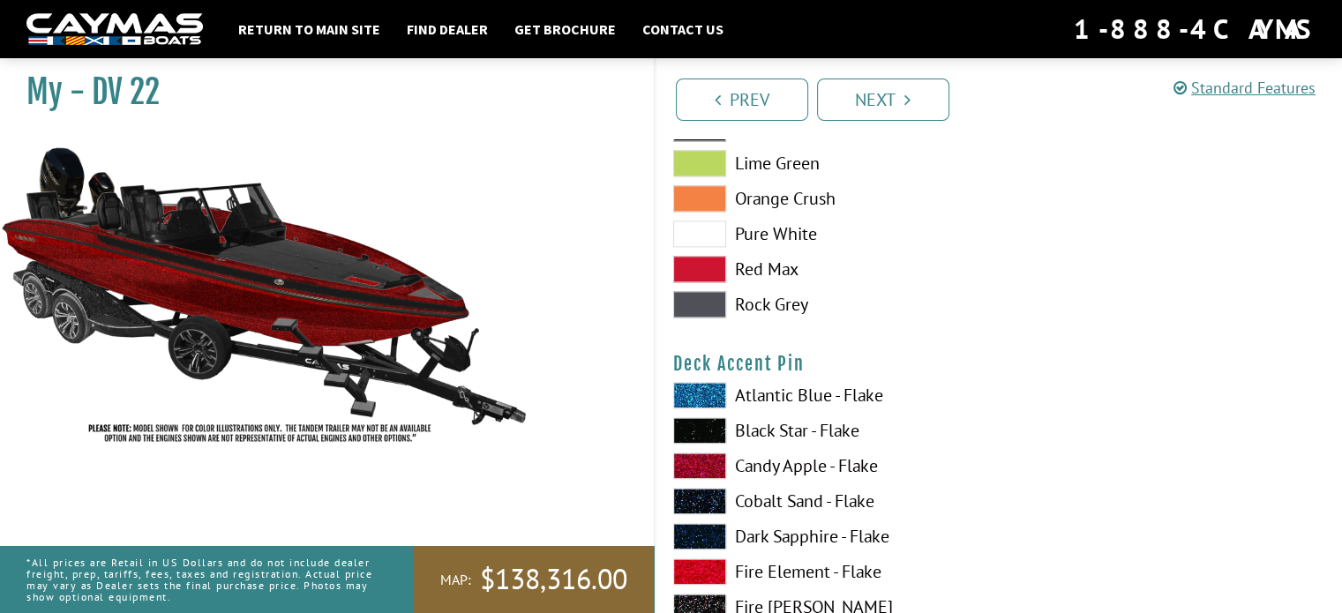
scroll to position [2633, 0]
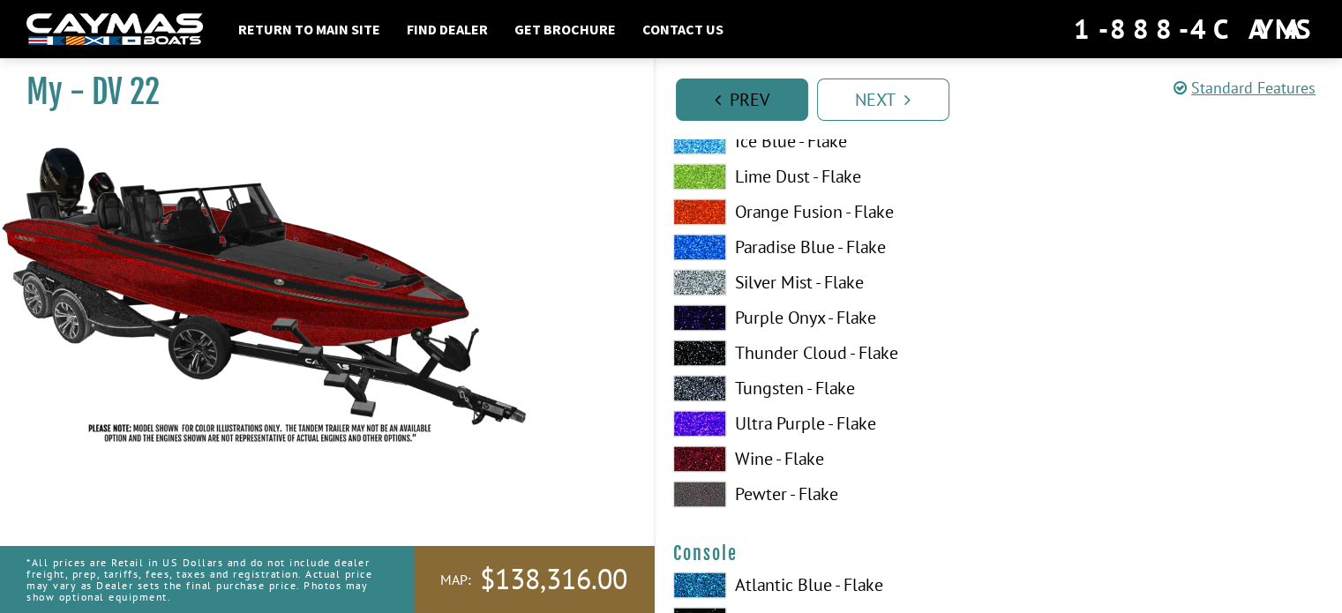
click at [741, 92] on link "Prev" at bounding box center [742, 100] width 132 height 42
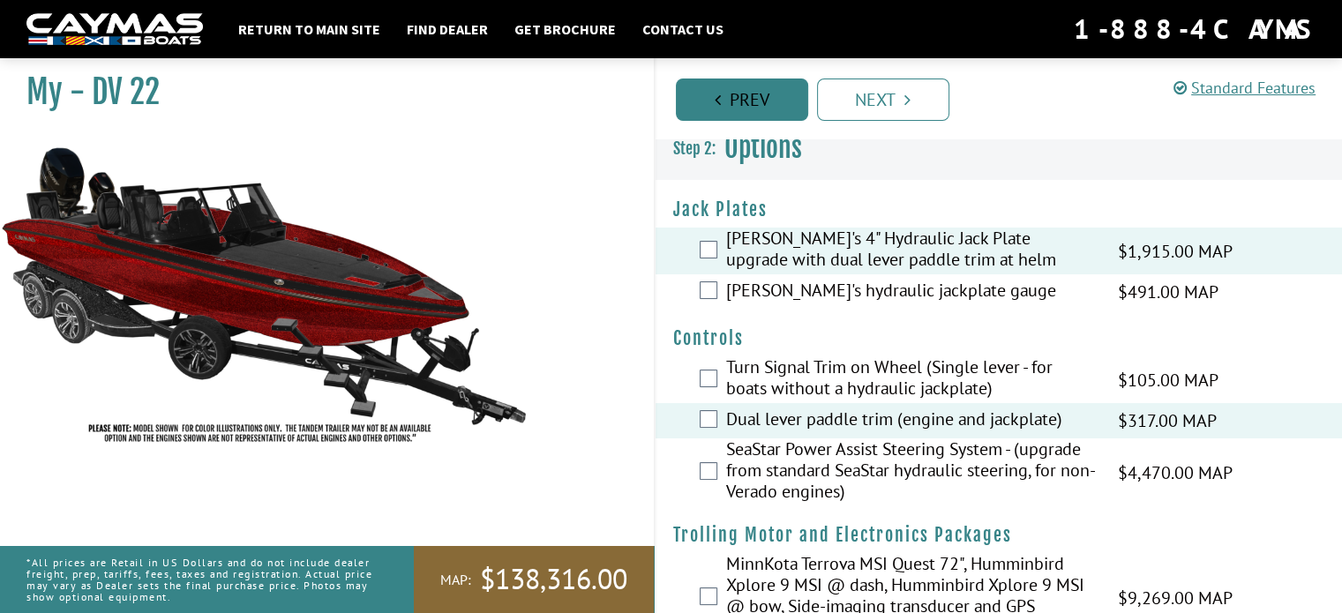
scroll to position [0, 0]
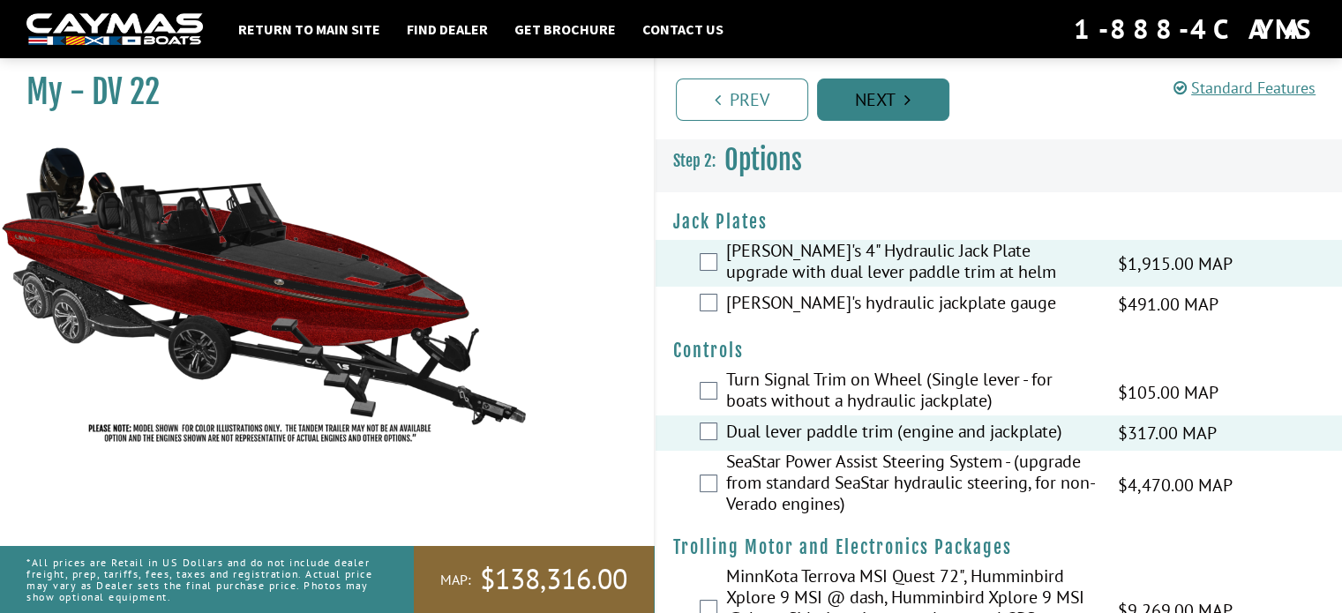
click at [886, 86] on link "Next" at bounding box center [883, 100] width 132 height 42
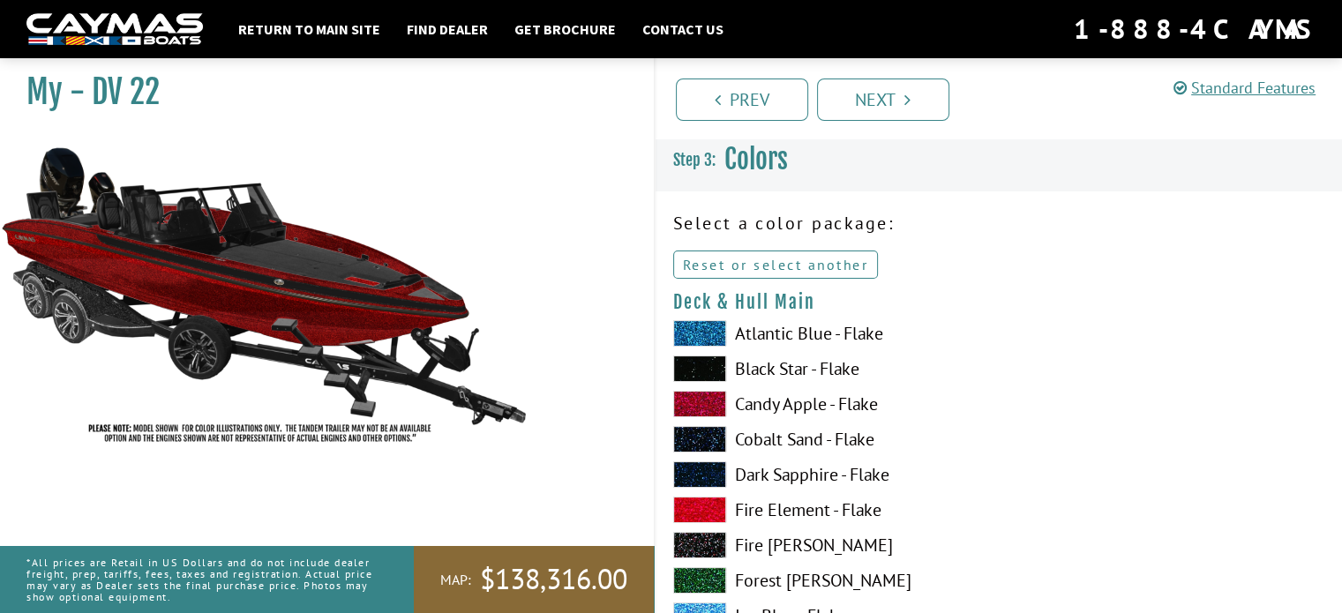
click at [743, 264] on link "Reset or select another" at bounding box center [776, 265] width 206 height 28
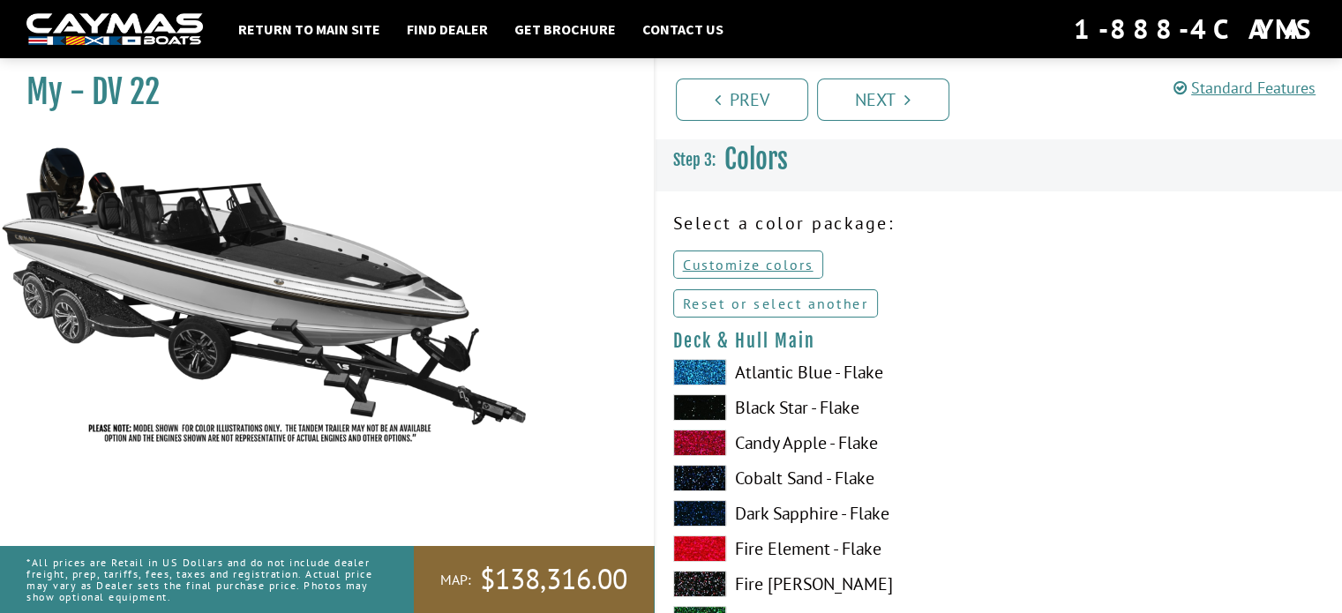
click at [728, 302] on link "Reset or select another" at bounding box center [776, 303] width 206 height 28
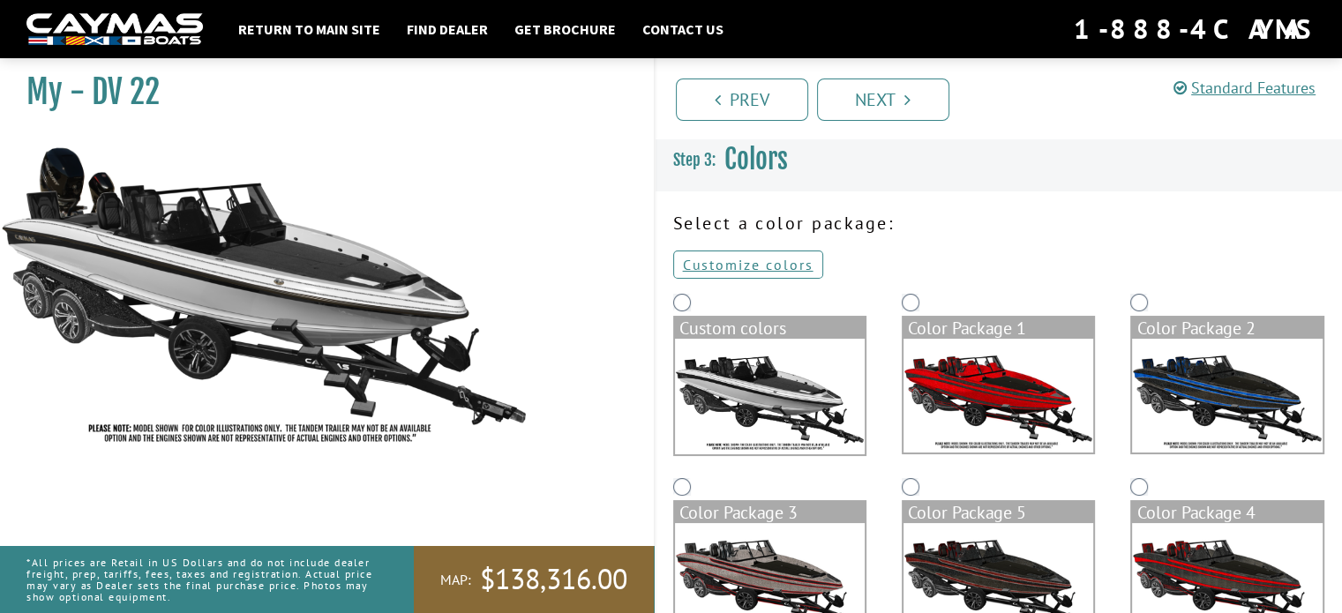
scroll to position [425, 0]
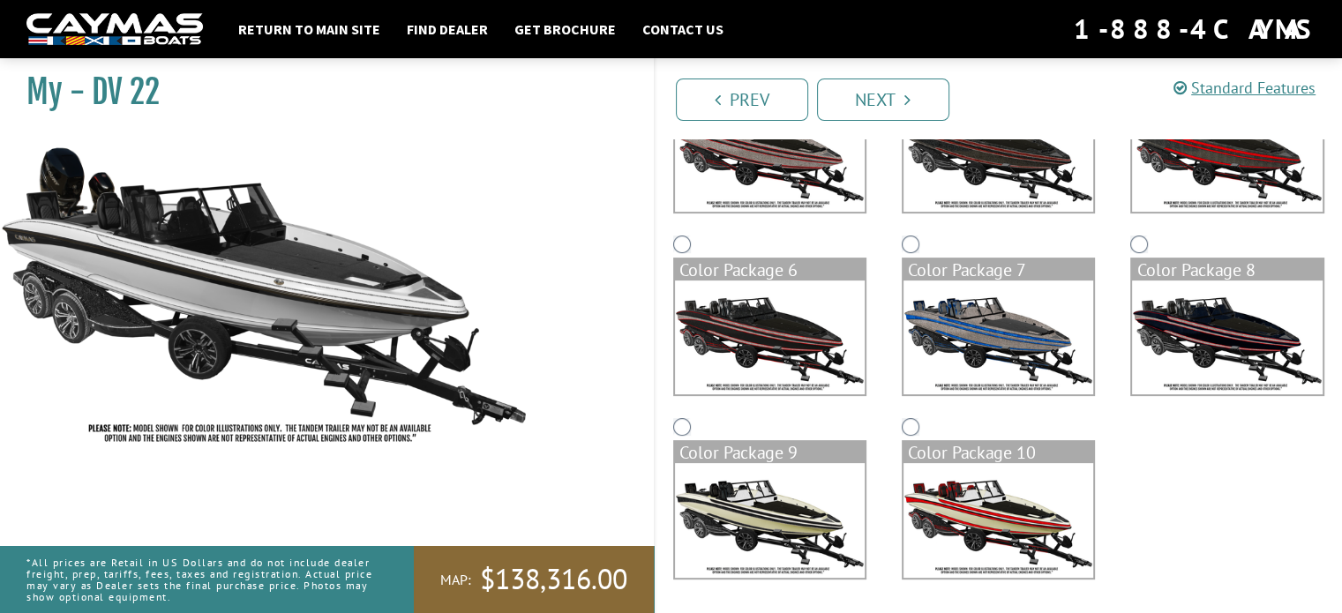
click at [952, 514] on img at bounding box center [998, 520] width 190 height 114
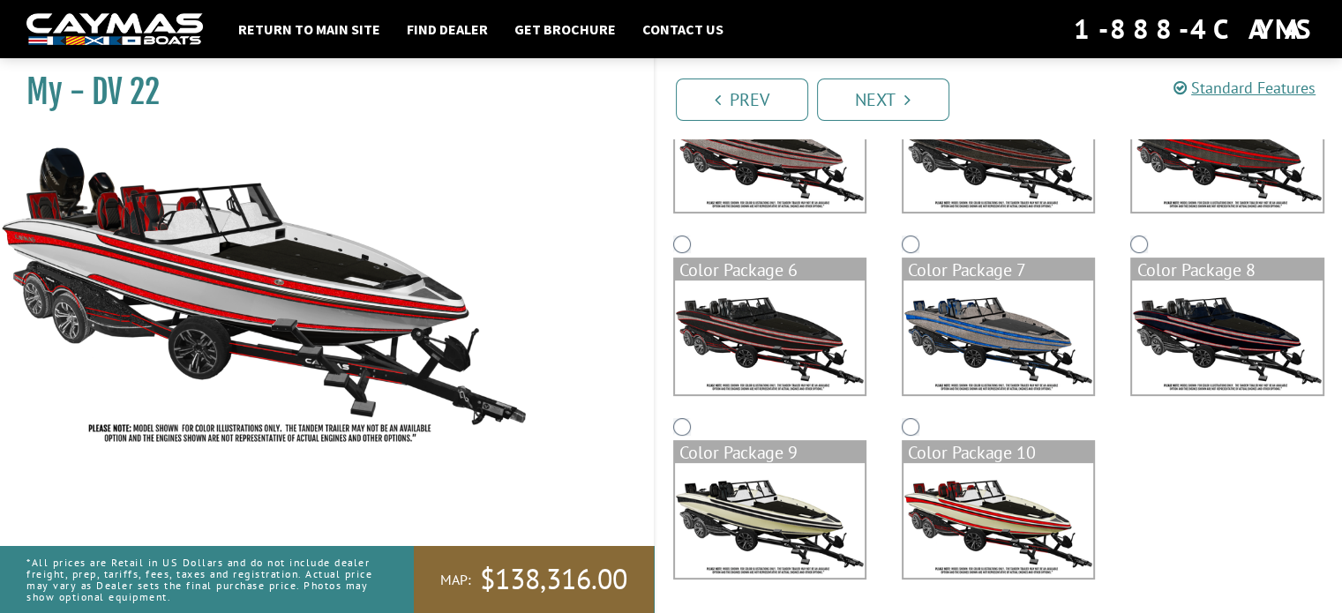
click at [782, 515] on img at bounding box center [770, 520] width 190 height 114
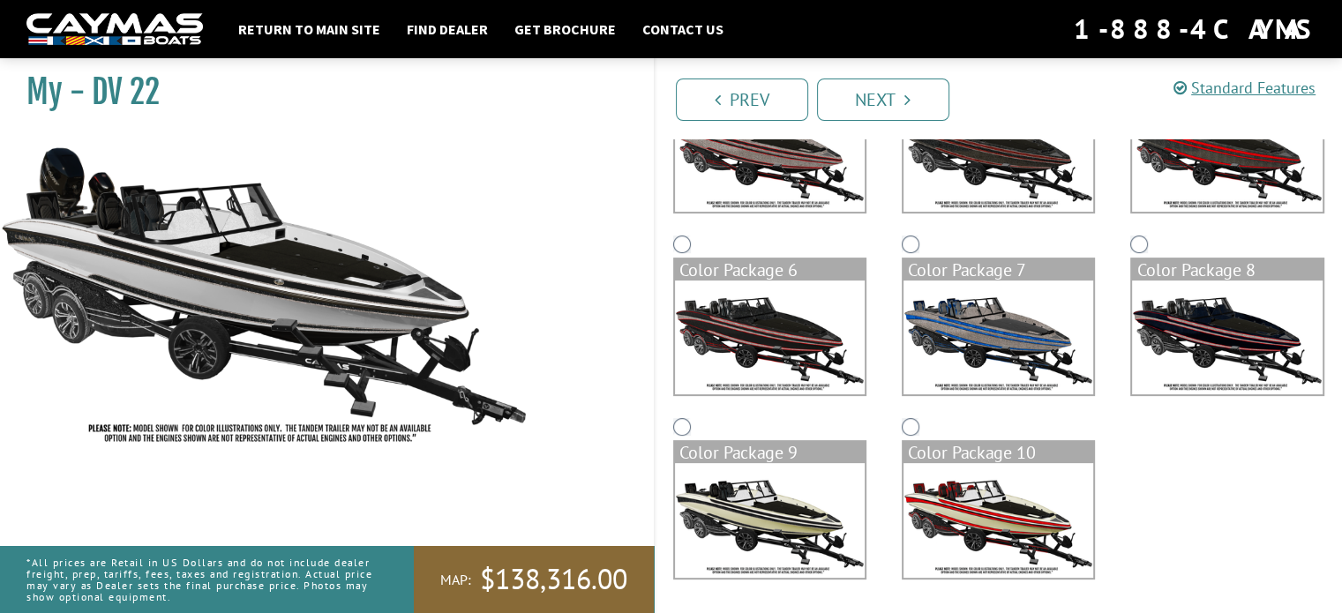
click at [1226, 154] on img at bounding box center [1227, 155] width 190 height 114
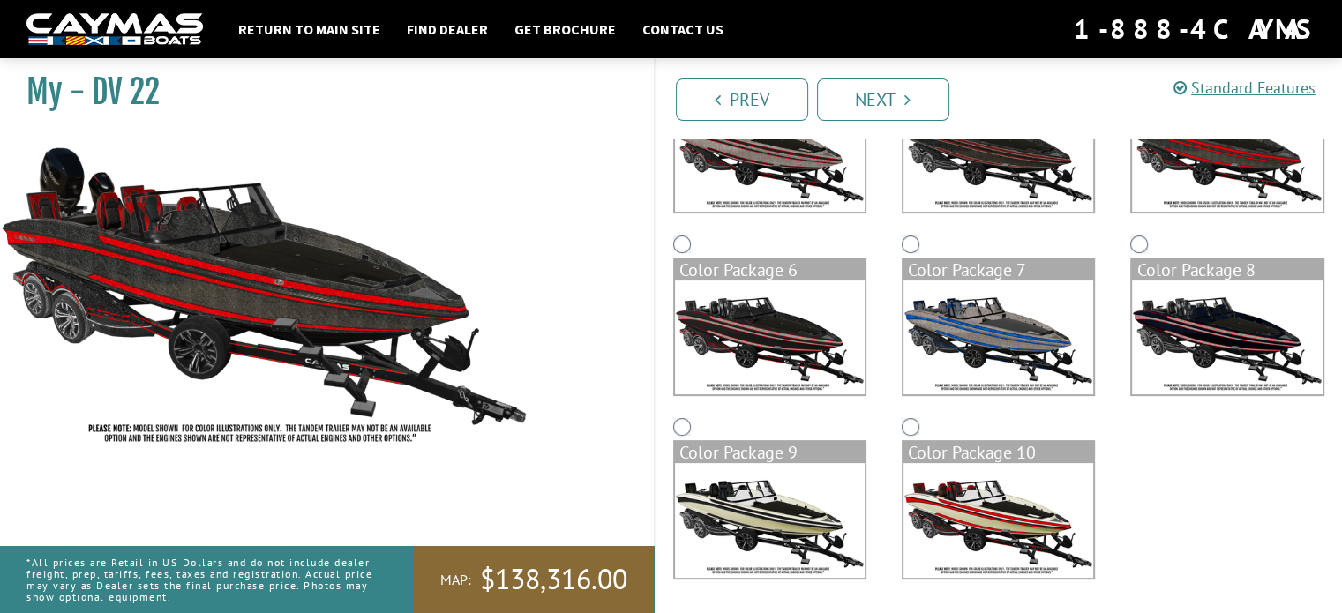
click at [1038, 190] on img at bounding box center [998, 155] width 190 height 114
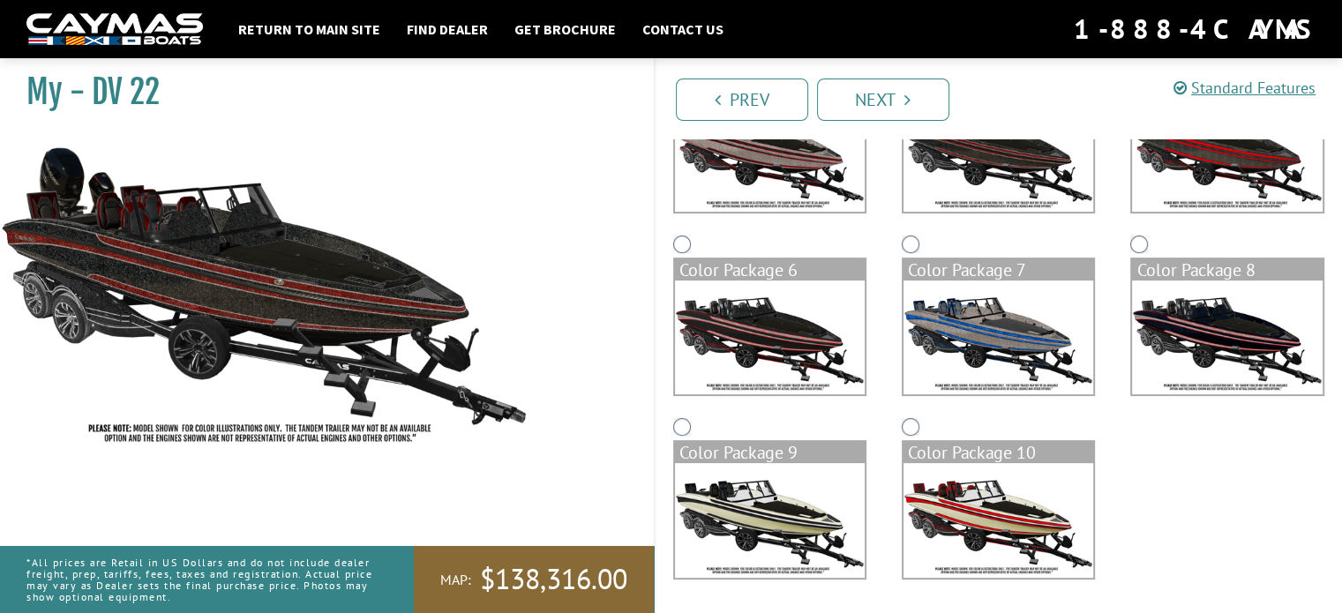
click at [1013, 331] on img at bounding box center [998, 338] width 190 height 114
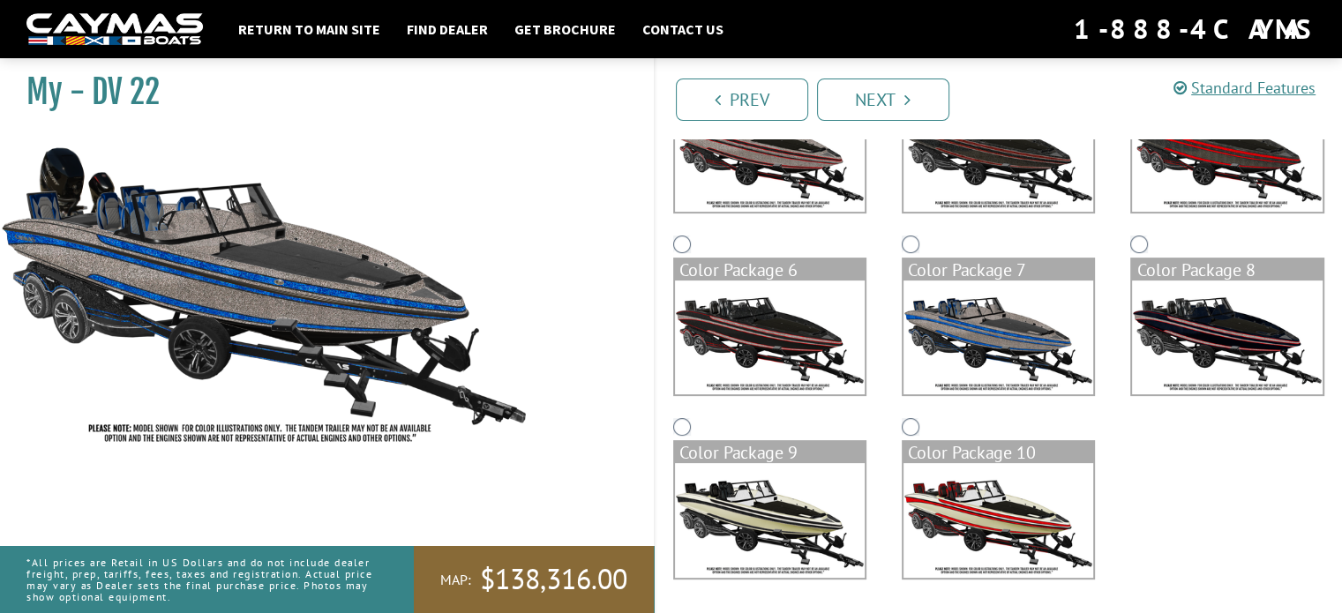
click at [800, 359] on img at bounding box center [770, 338] width 190 height 114
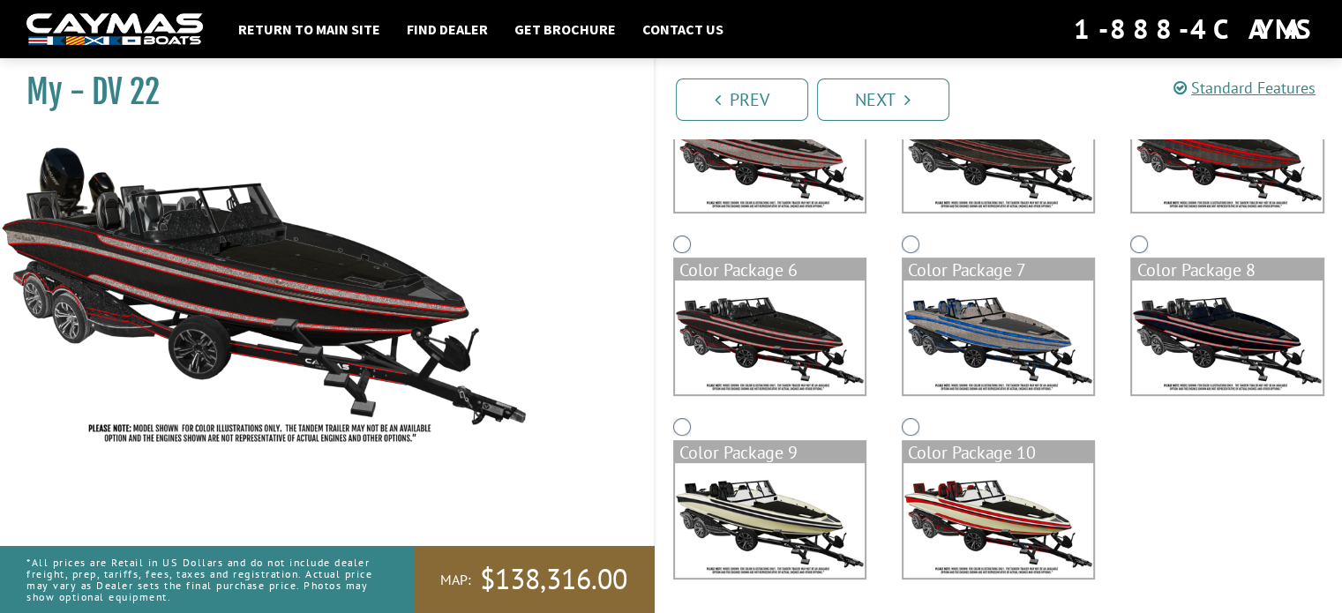
scroll to position [0, 0]
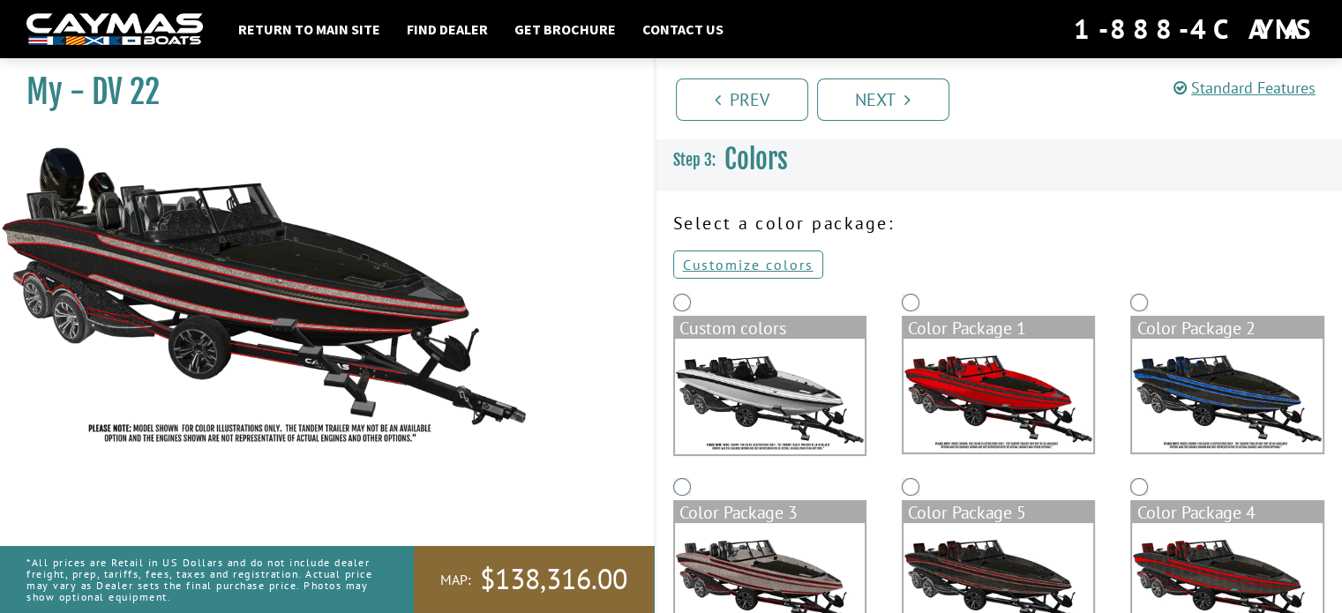
click at [1253, 393] on img at bounding box center [1227, 396] width 190 height 114
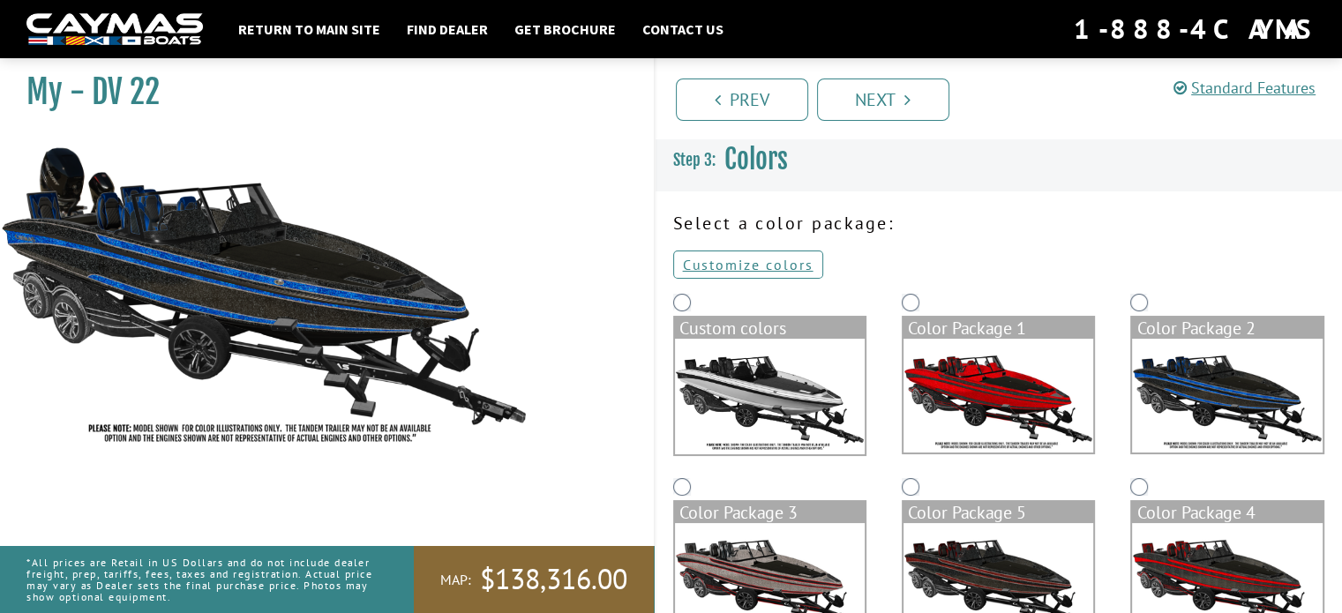
click at [1023, 386] on img at bounding box center [998, 396] width 190 height 114
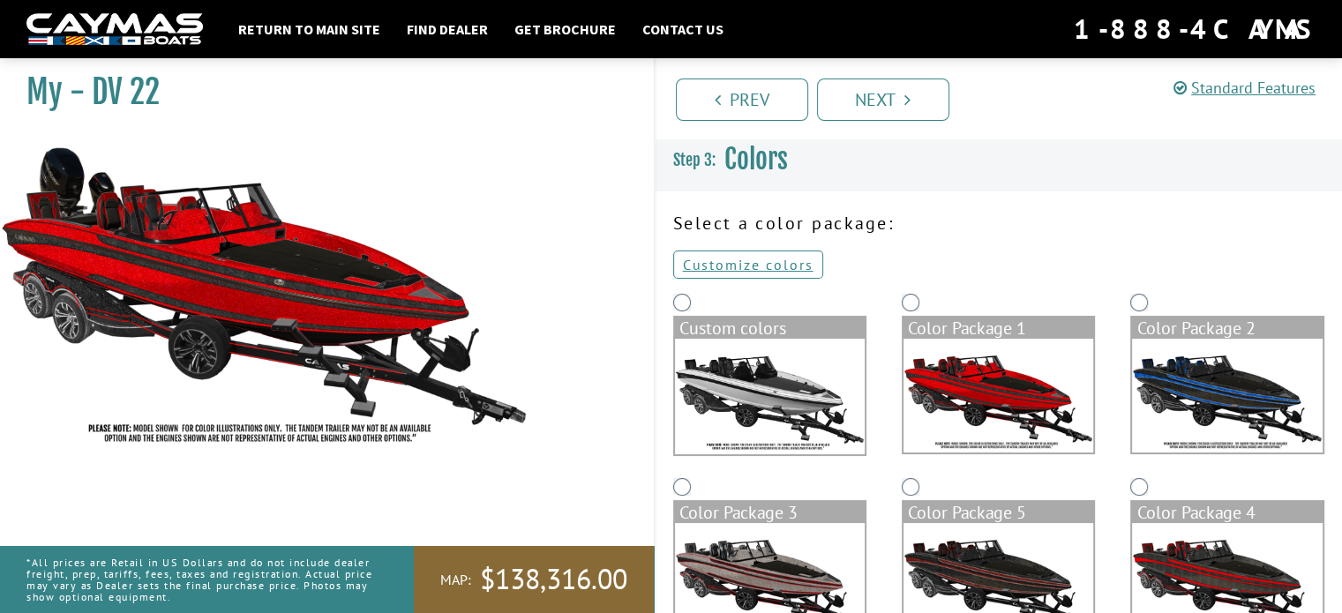
click at [1185, 554] on img at bounding box center [1227, 580] width 190 height 114
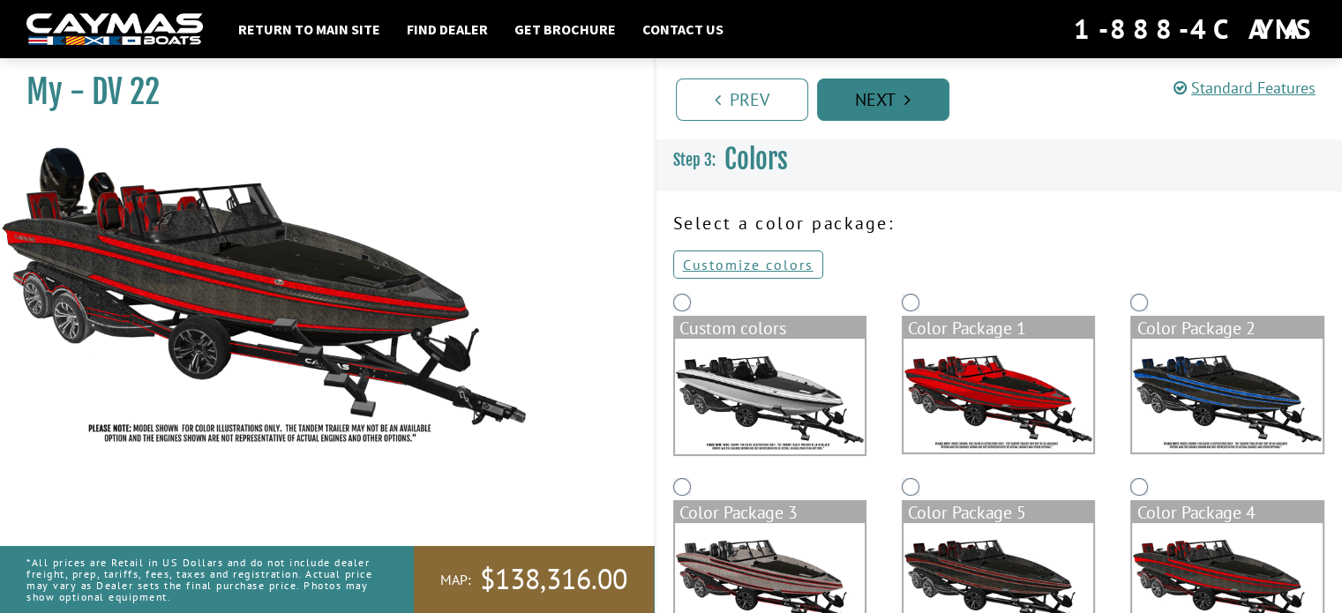
click at [897, 110] on link "Next" at bounding box center [883, 100] width 132 height 42
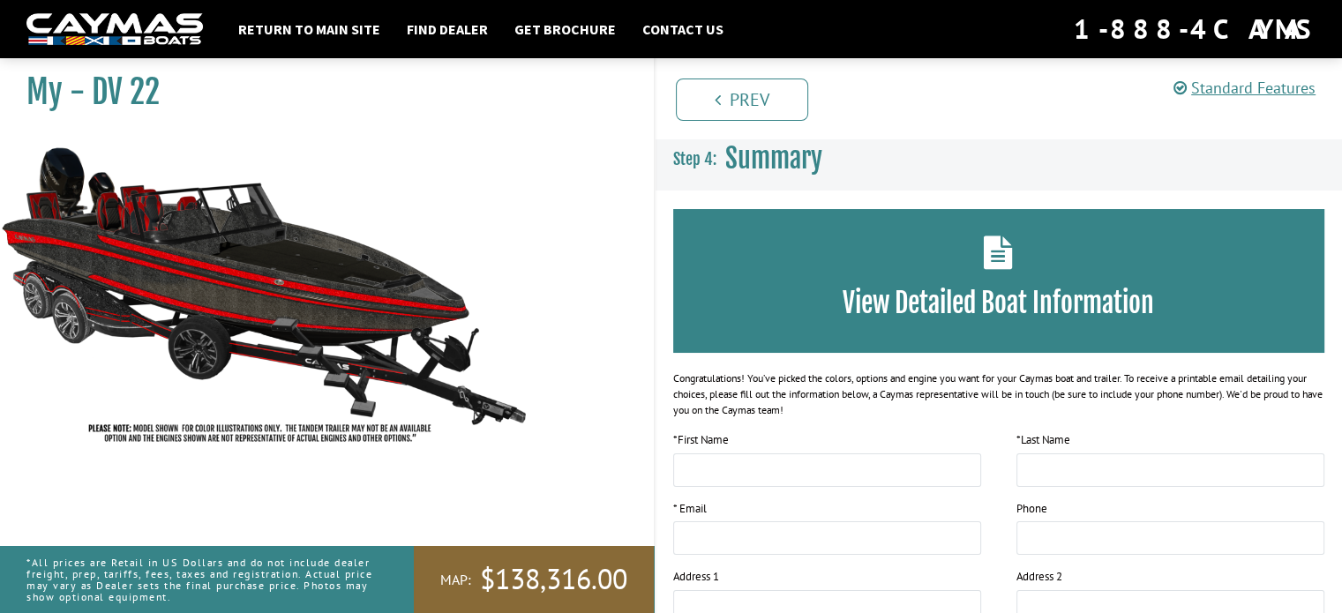
scroll to position [367, 0]
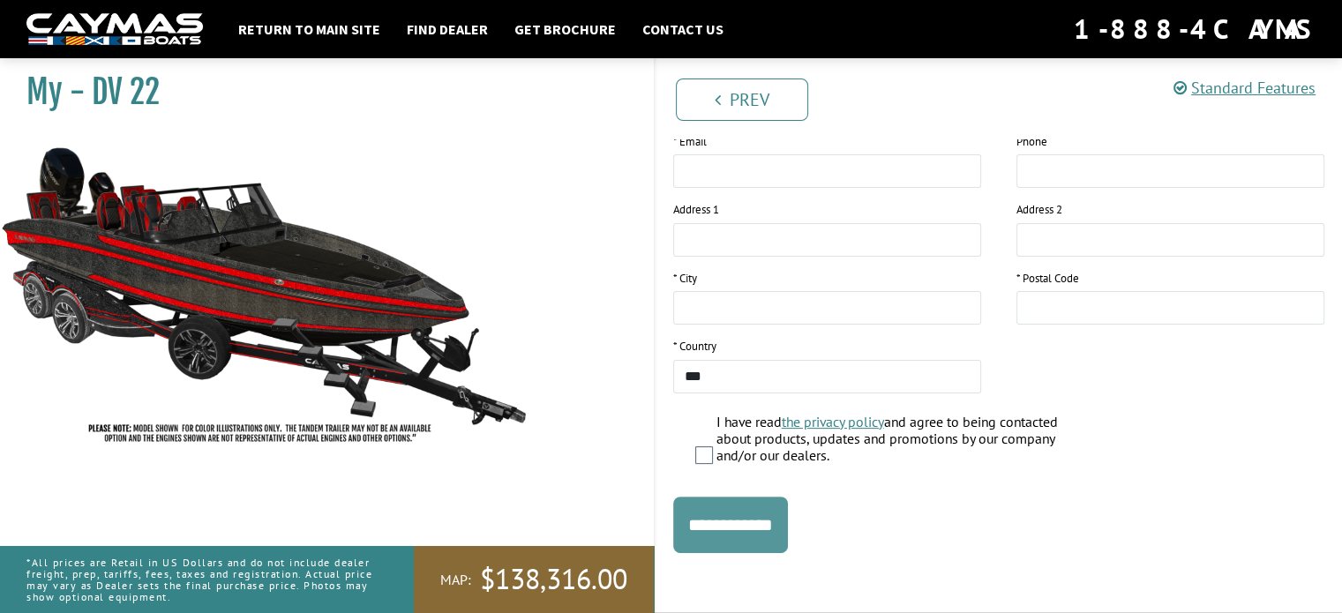
click at [768, 544] on input "**********" at bounding box center [730, 525] width 115 height 56
